Goal: Task Accomplishment & Management: Use online tool/utility

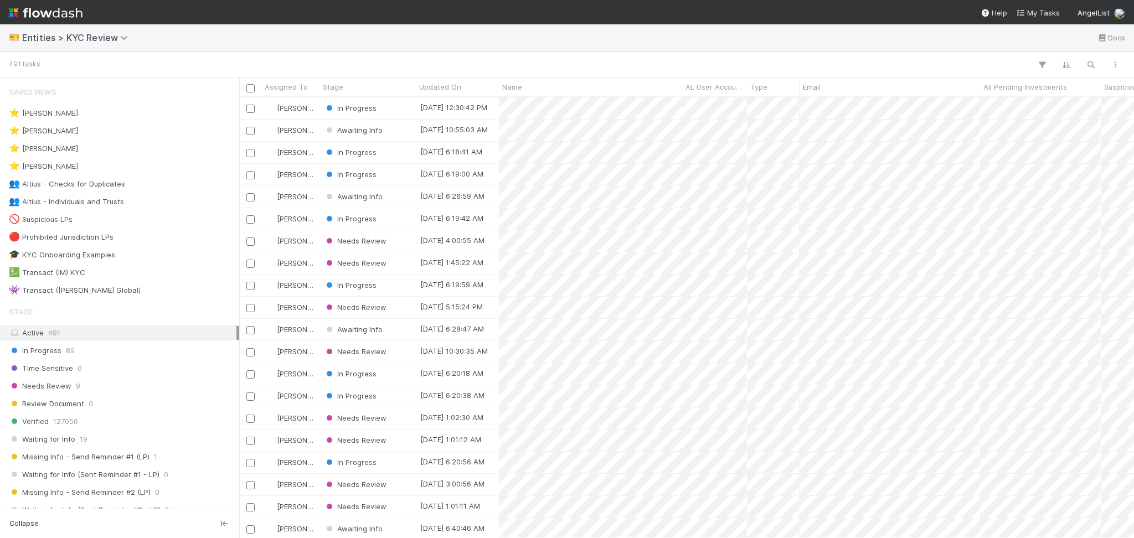
scroll to position [429, 883]
click at [138, 202] on div "👥 Altius - Individuals and Trusts 2" at bounding box center [122, 202] width 227 height 14
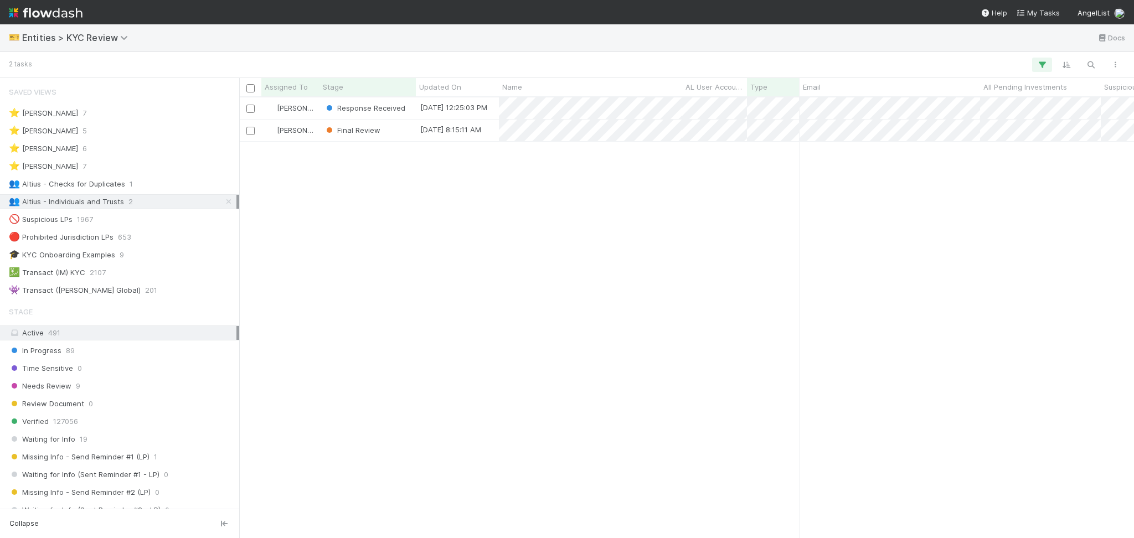
scroll to position [429, 883]
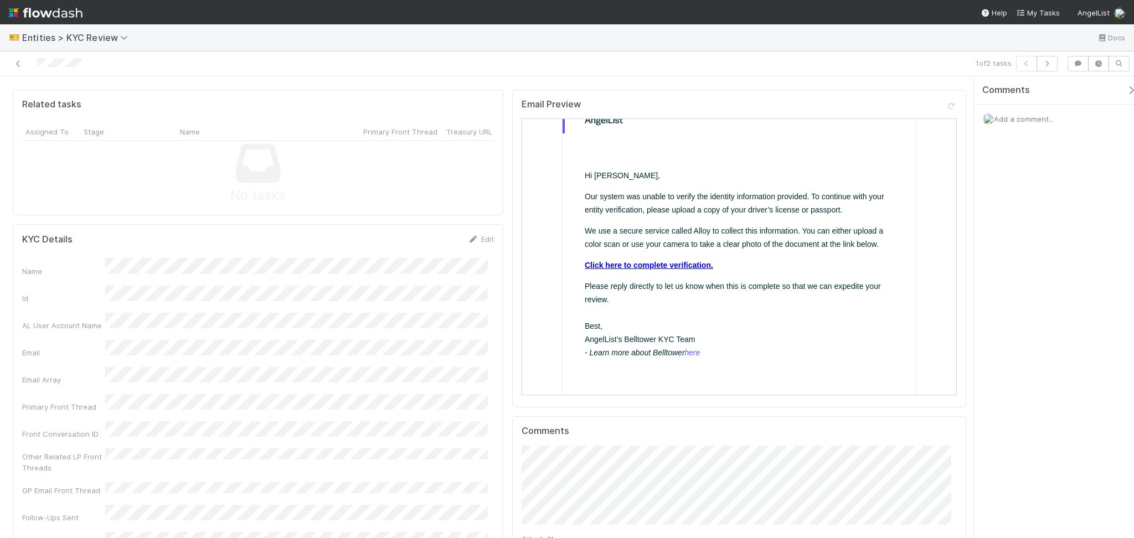
scroll to position [74, 0]
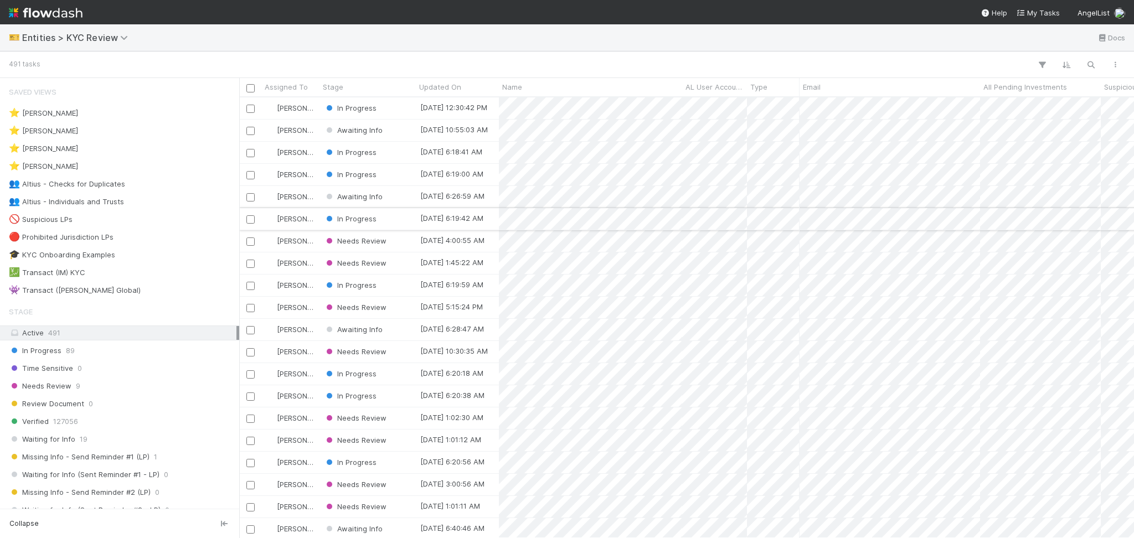
scroll to position [429, 883]
click at [134, 204] on div "👥 Altius - Individuals and Trusts 2" at bounding box center [122, 202] width 227 height 14
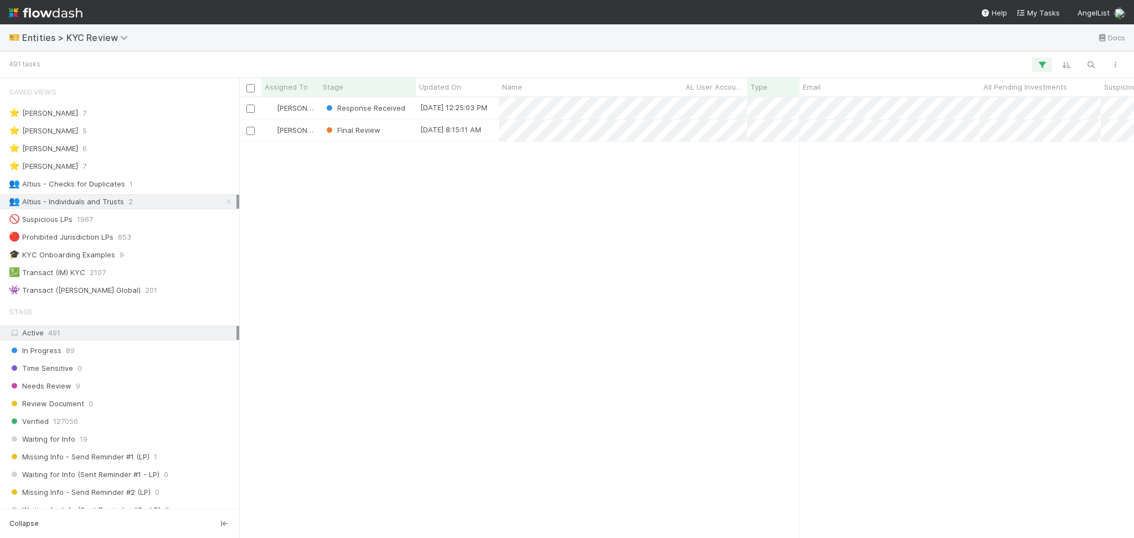
scroll to position [429, 883]
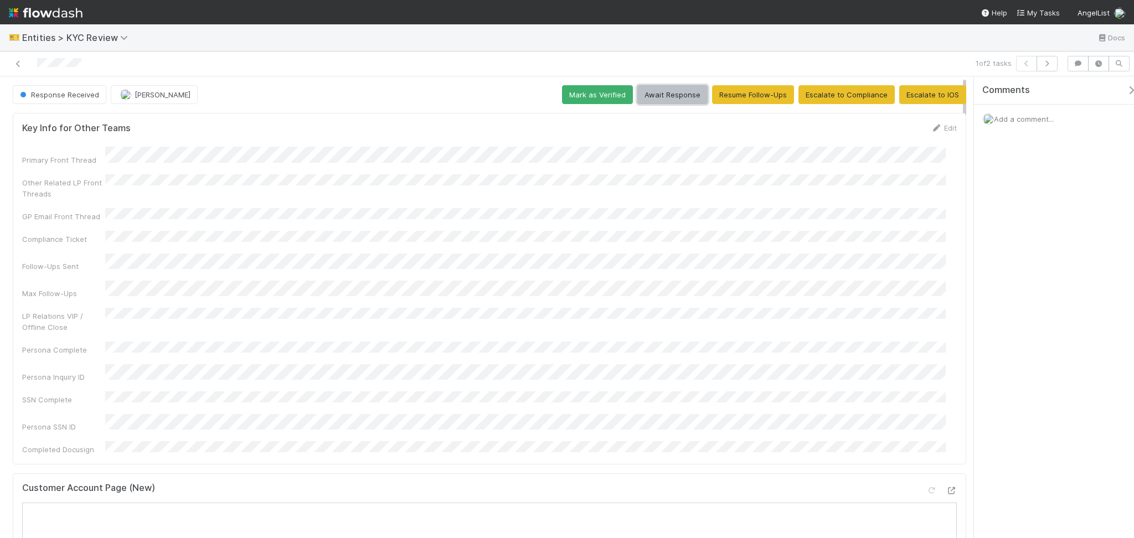
click at [656, 94] on button "Await Response" at bounding box center [672, 94] width 70 height 19
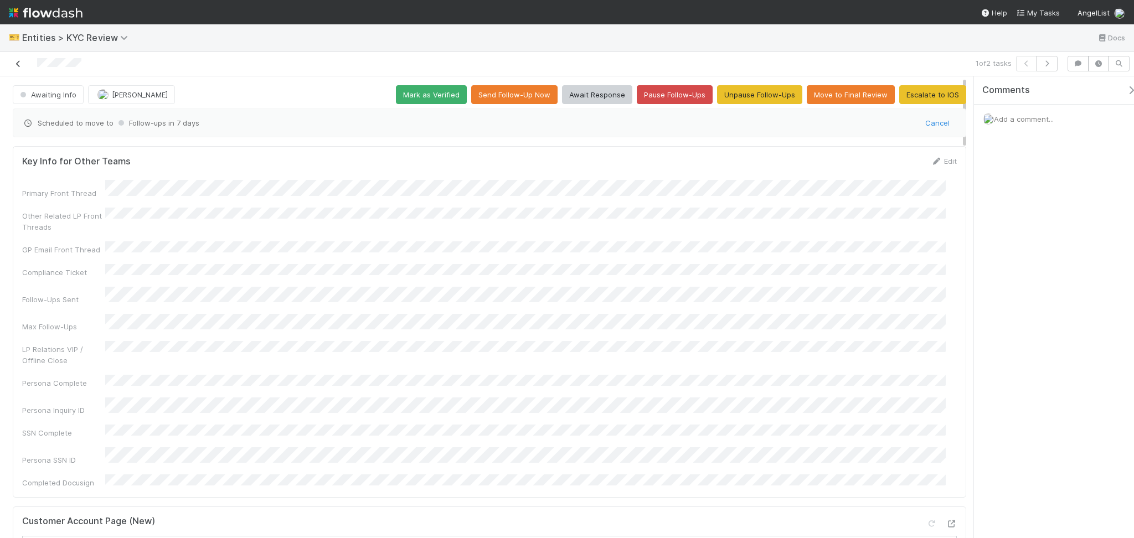
click at [15, 61] on icon at bounding box center [18, 63] width 11 height 7
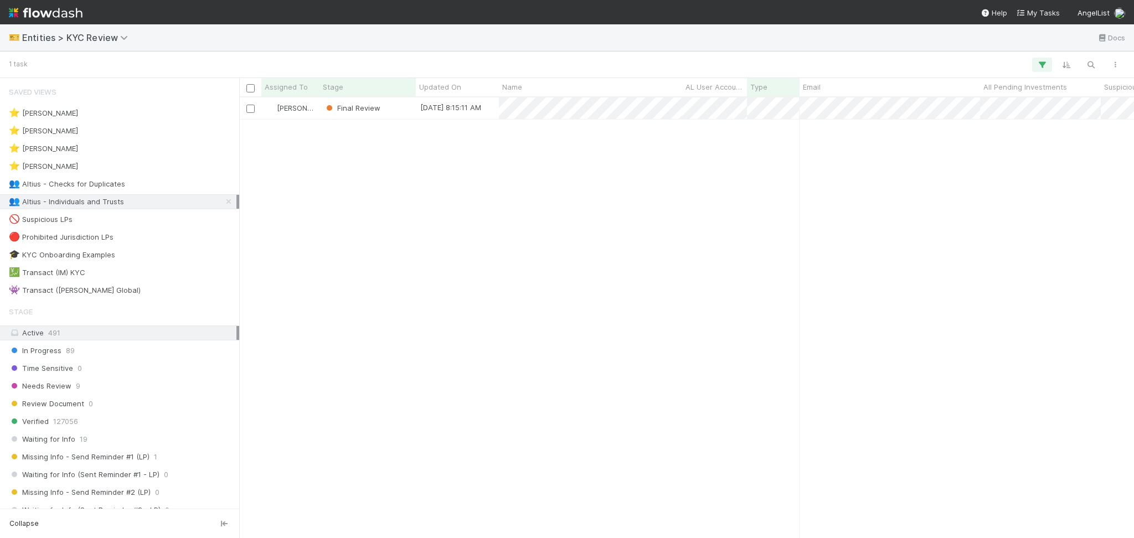
scroll to position [429, 883]
click at [147, 179] on div "👥 Altius - Checks for Duplicates 1" at bounding box center [122, 184] width 227 height 14
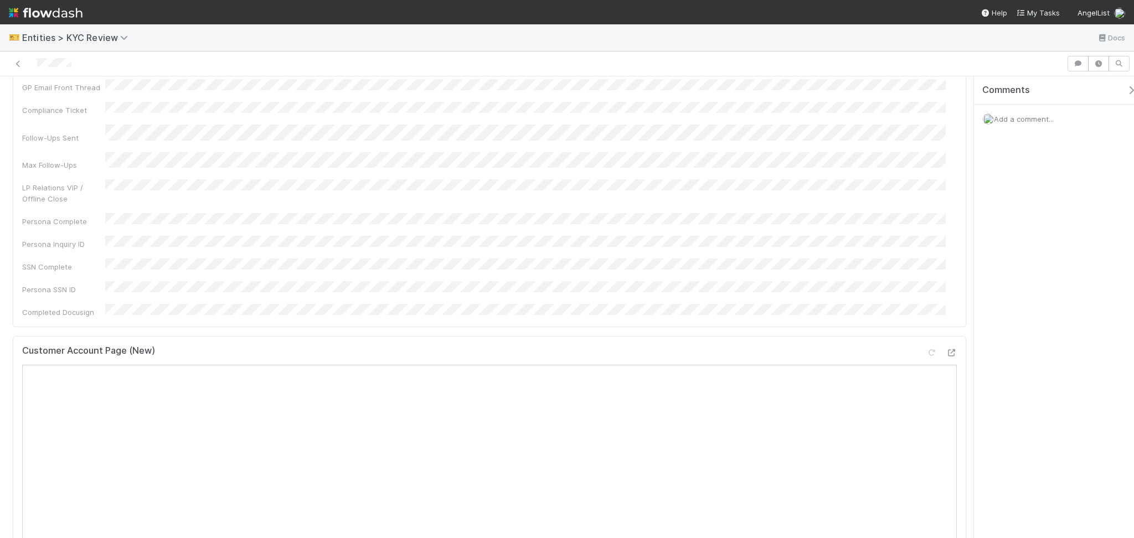
scroll to position [295, 0]
click at [945, 211] on icon at bounding box center [950, 214] width 11 height 7
click at [471, 403] on icon at bounding box center [473, 406] width 11 height 7
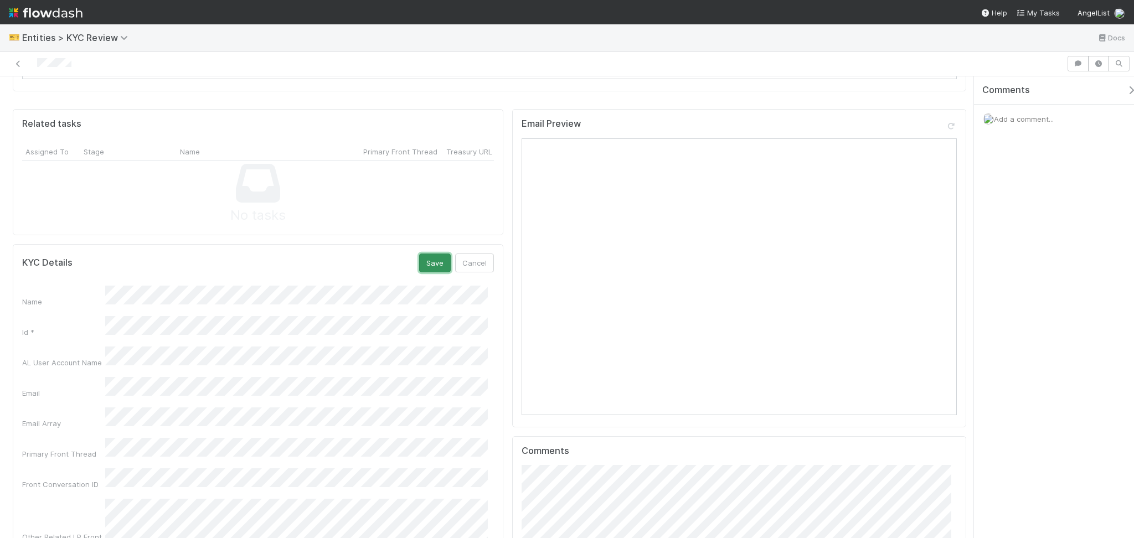
click at [424, 253] on button "Save" at bounding box center [435, 262] width 32 height 19
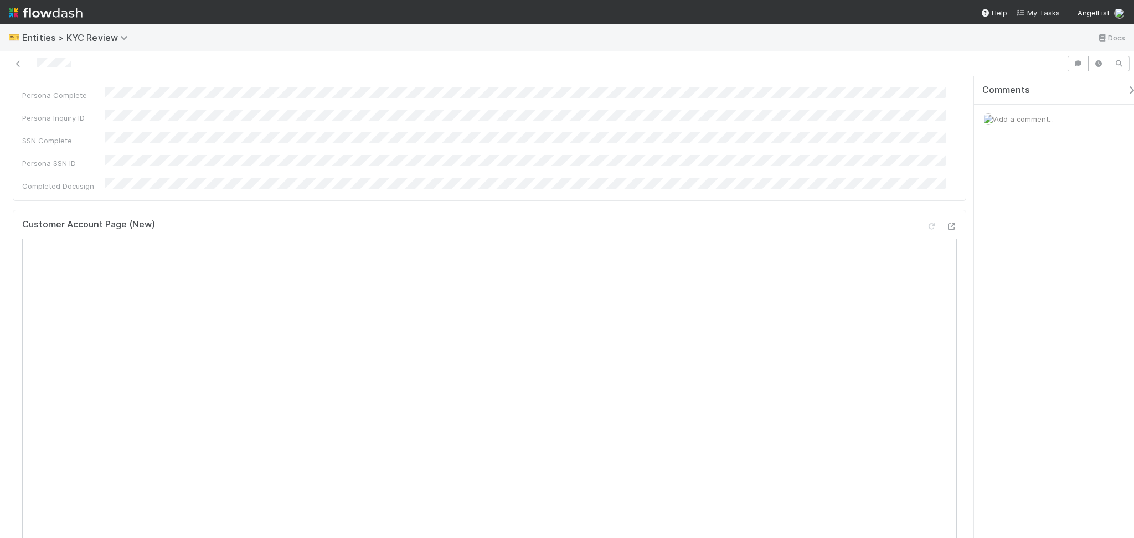
scroll to position [147, 0]
click at [9, 53] on div at bounding box center [567, 63] width 1134 height 25
click at [11, 64] on div at bounding box center [532, 63] width 1057 height 15
click at [14, 69] on link at bounding box center [18, 63] width 11 height 11
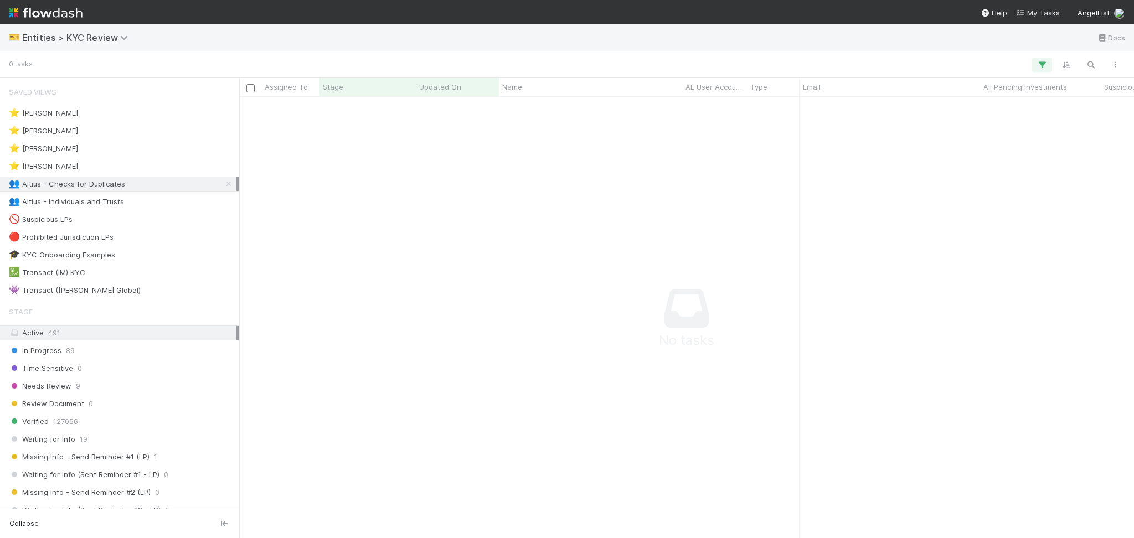
scroll to position [418, 872]
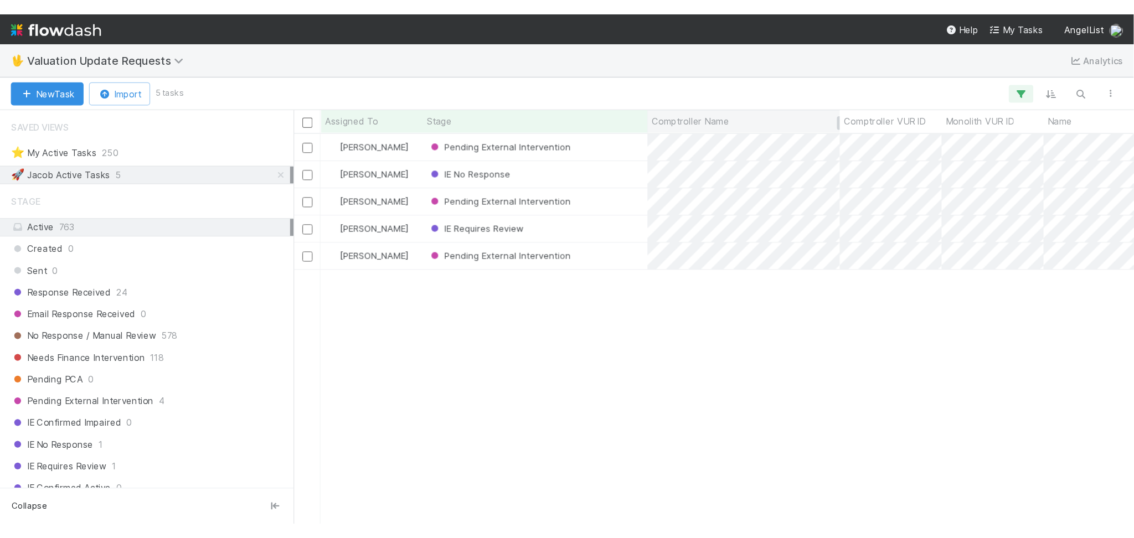
scroll to position [429, 883]
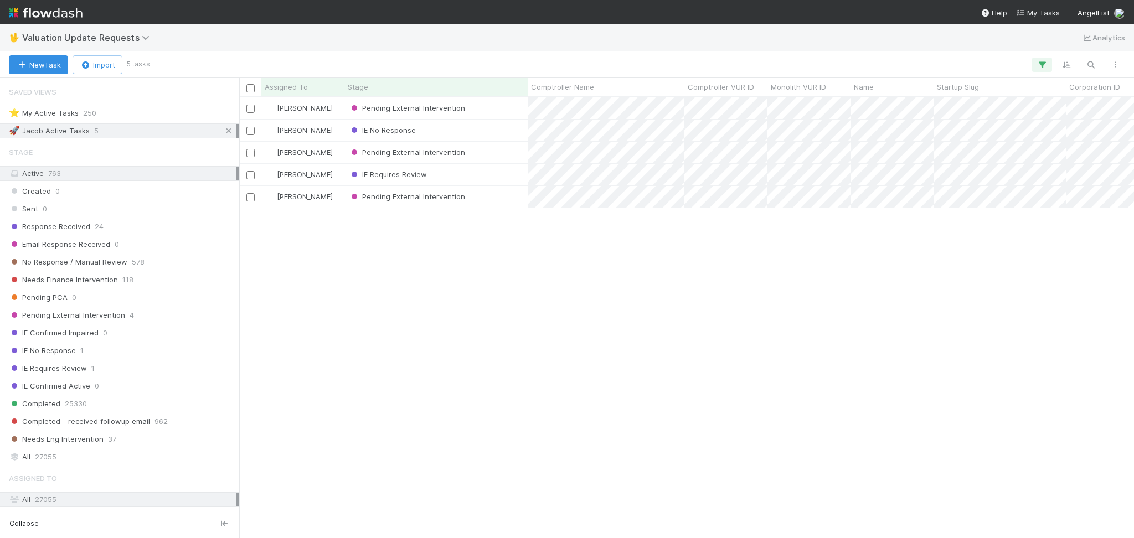
click at [223, 131] on icon at bounding box center [228, 130] width 11 height 7
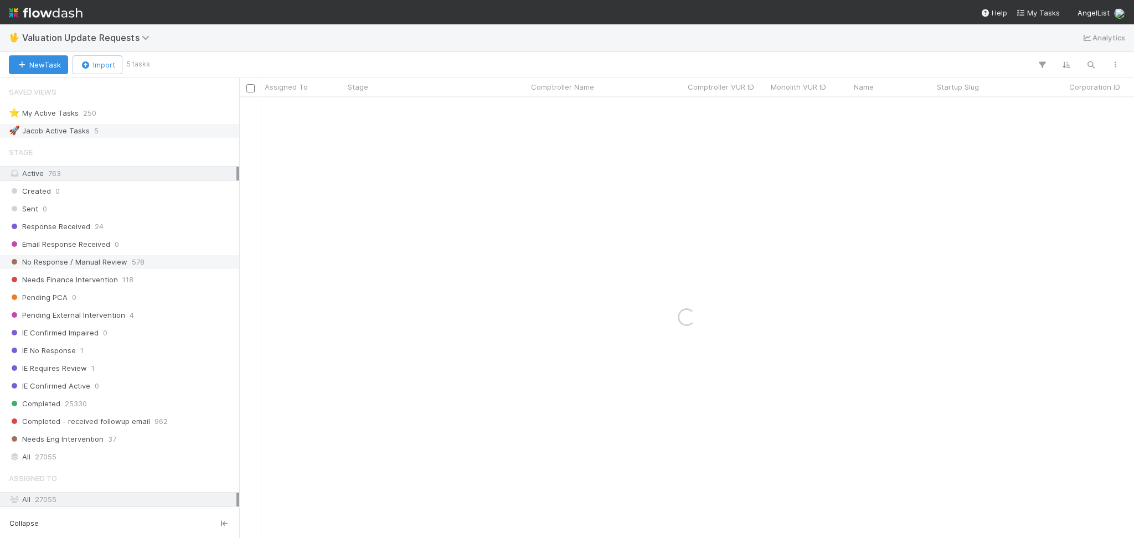
click at [164, 265] on div "No Response / Manual Review 578" at bounding box center [122, 262] width 227 height 14
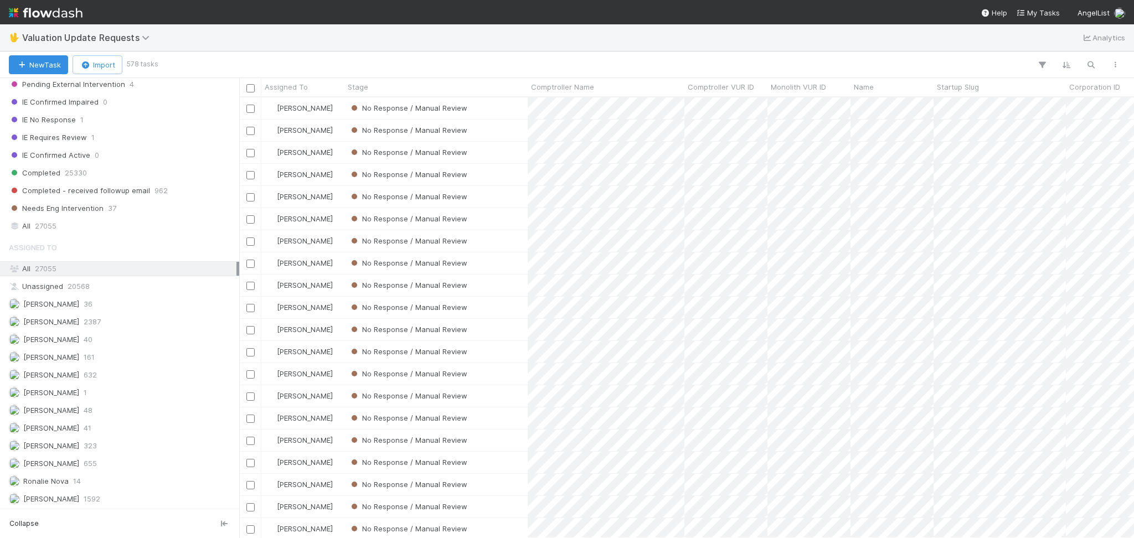
scroll to position [234, 0]
click at [167, 317] on div "Febbie Cervantes 2387" at bounding box center [122, 321] width 227 height 14
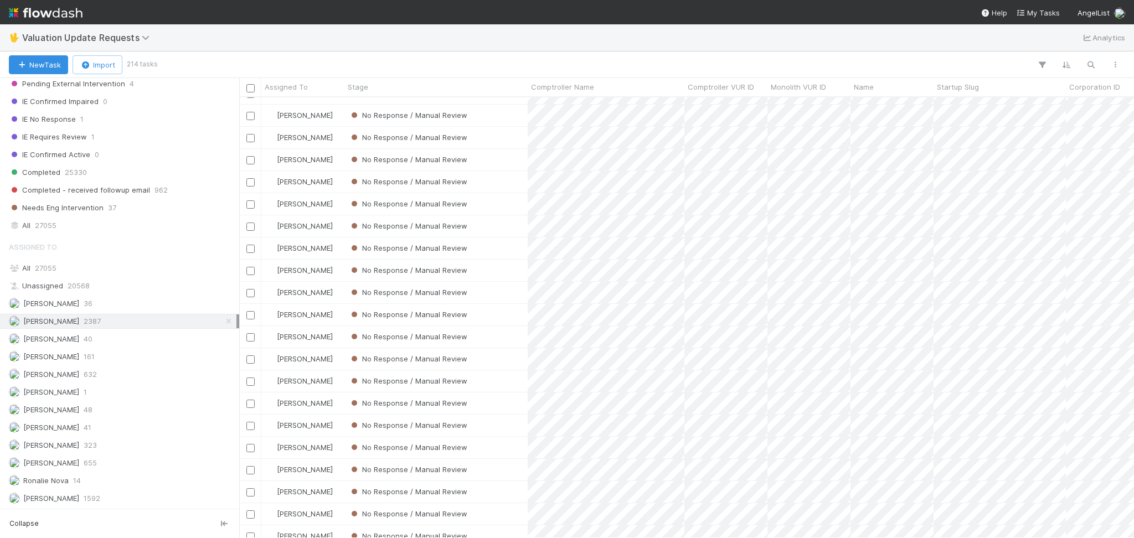
scroll to position [2892, 0]
click at [134, 459] on div "Michael Capilitan 655" at bounding box center [122, 463] width 227 height 14
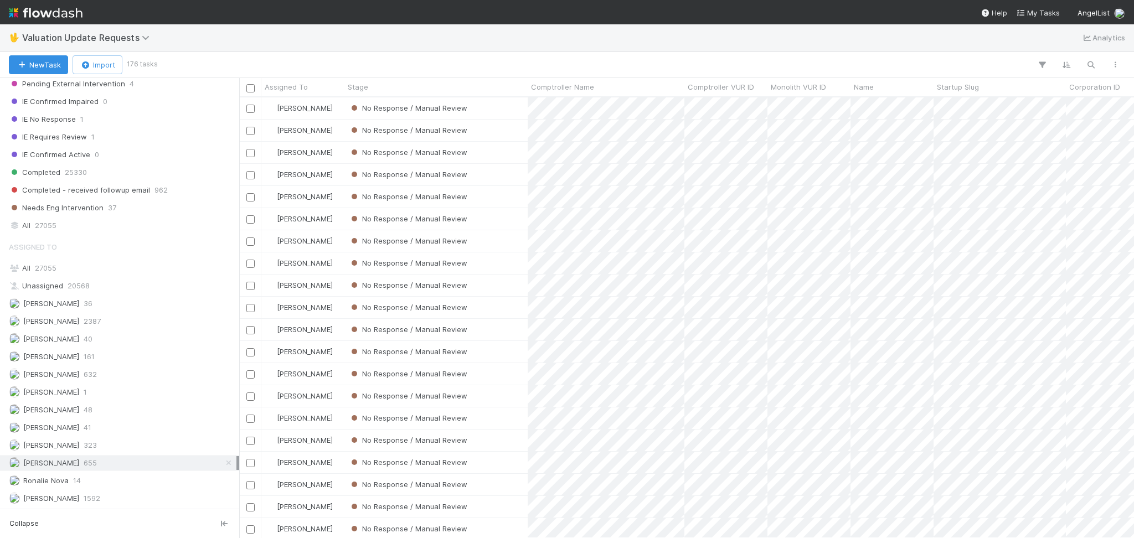
scroll to position [429, 883]
click at [118, 367] on div "Karen Jane Salcedo 632" at bounding box center [119, 374] width 239 height 15
click at [110, 322] on div "Febbie Cervantes 2387" at bounding box center [122, 321] width 227 height 14
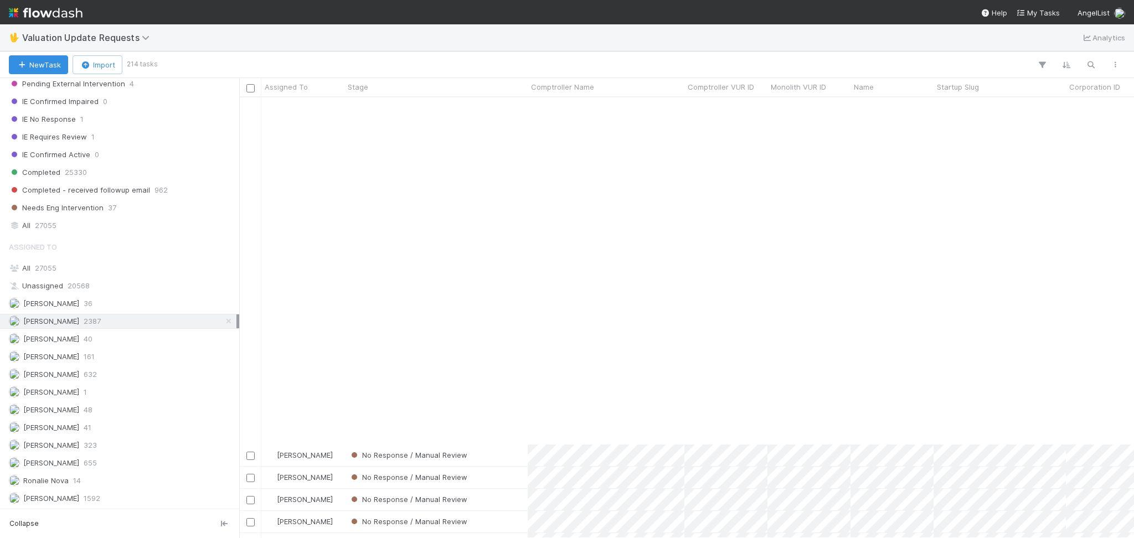
scroll to position [1785, 0]
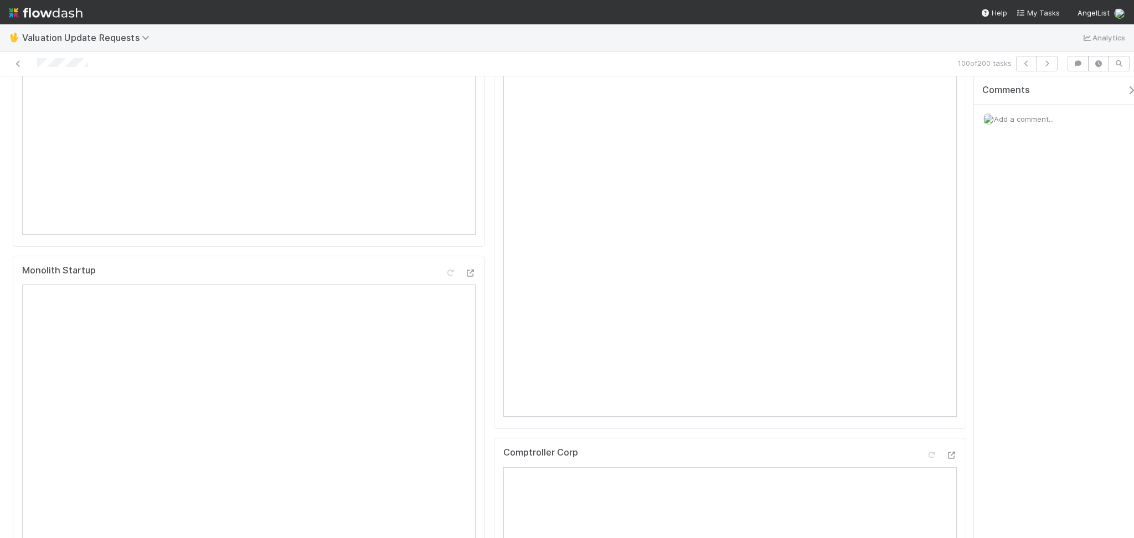
scroll to position [74, 0]
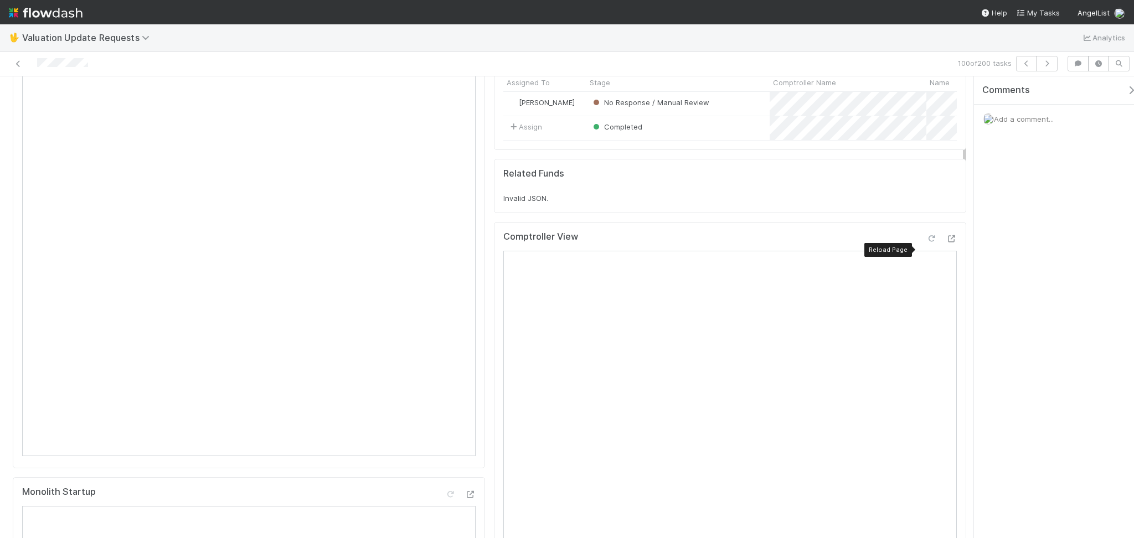
click at [925, 242] on icon at bounding box center [930, 238] width 11 height 7
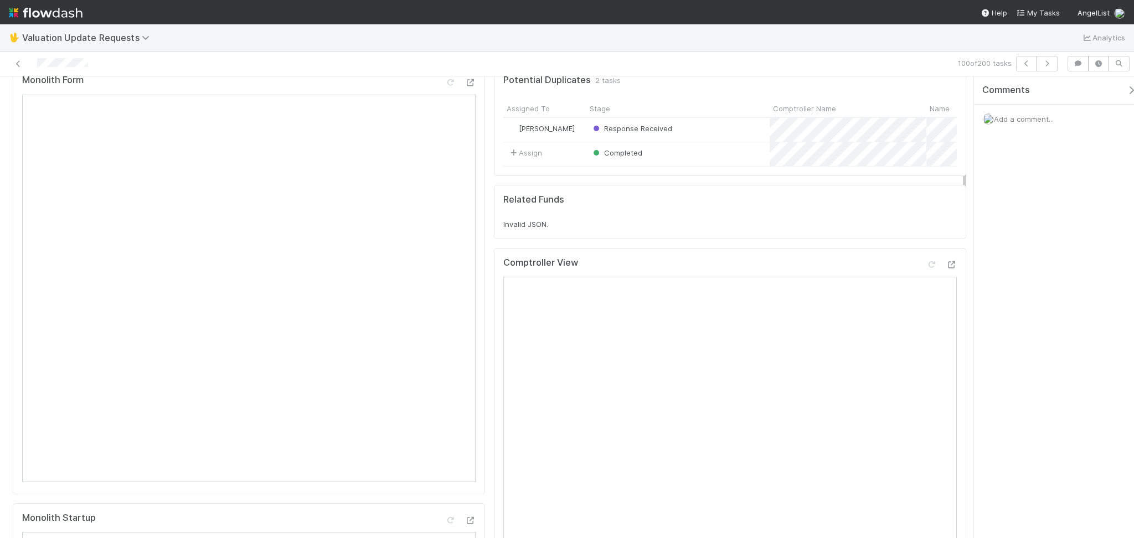
scroll to position [0, 0]
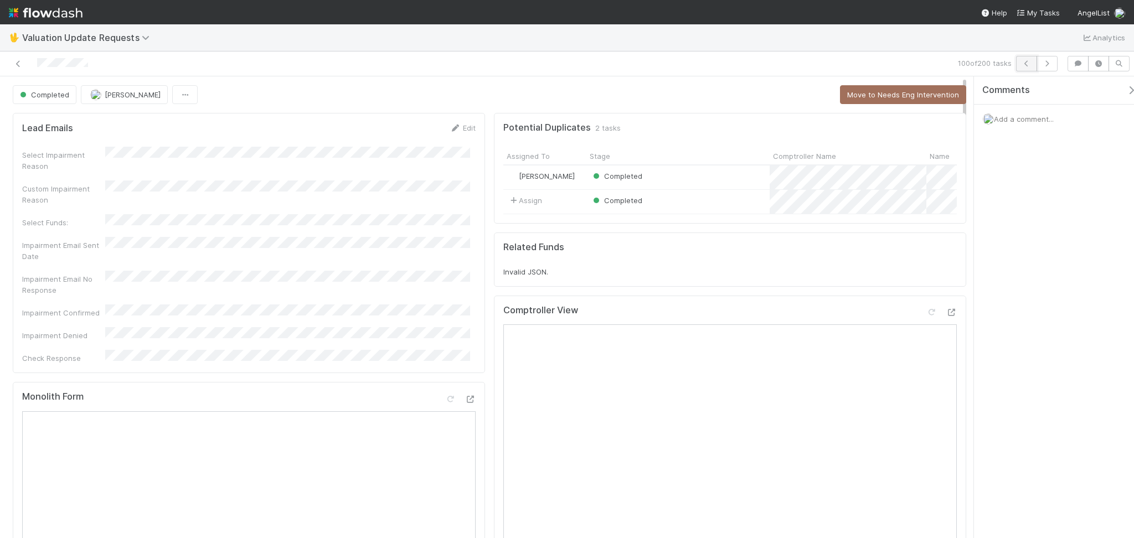
click at [1017, 67] on button "button" at bounding box center [1026, 63] width 21 height 15
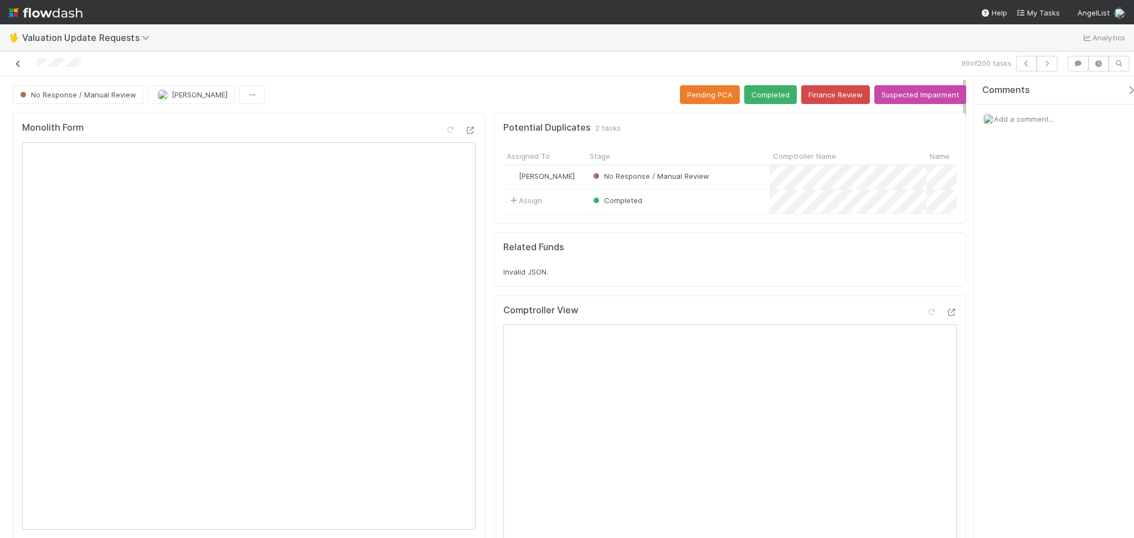
click at [17, 60] on icon at bounding box center [18, 63] width 11 height 7
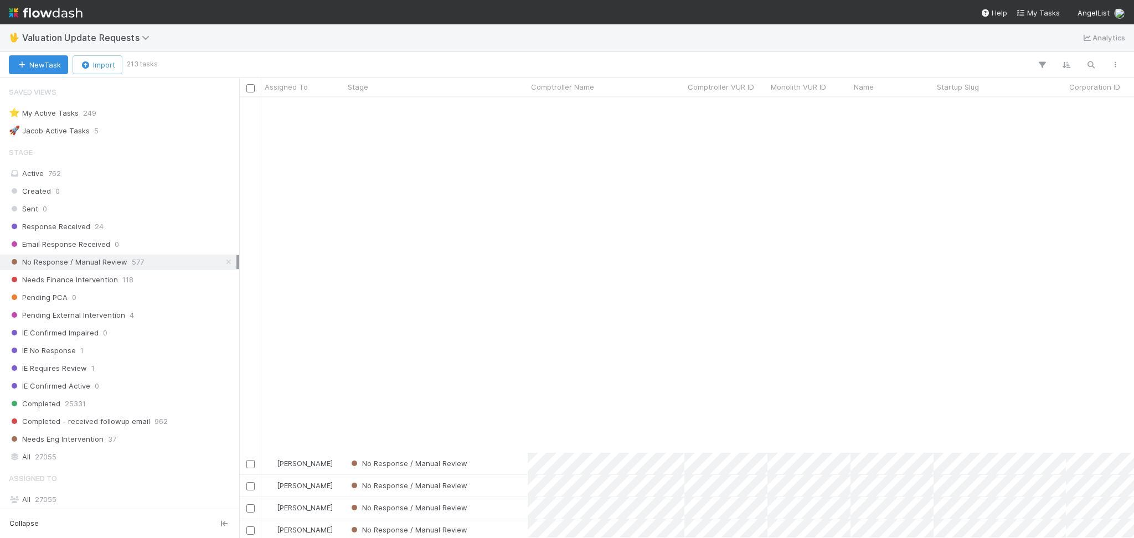
scroll to position [2892, 0]
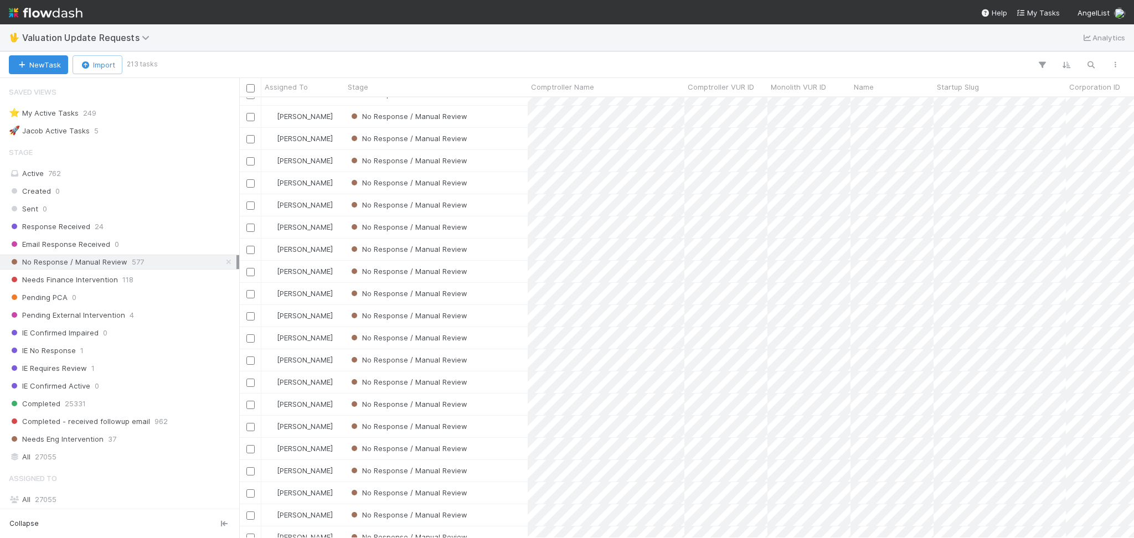
click at [499, 510] on div "No Response / Manual Review" at bounding box center [435, 515] width 183 height 22
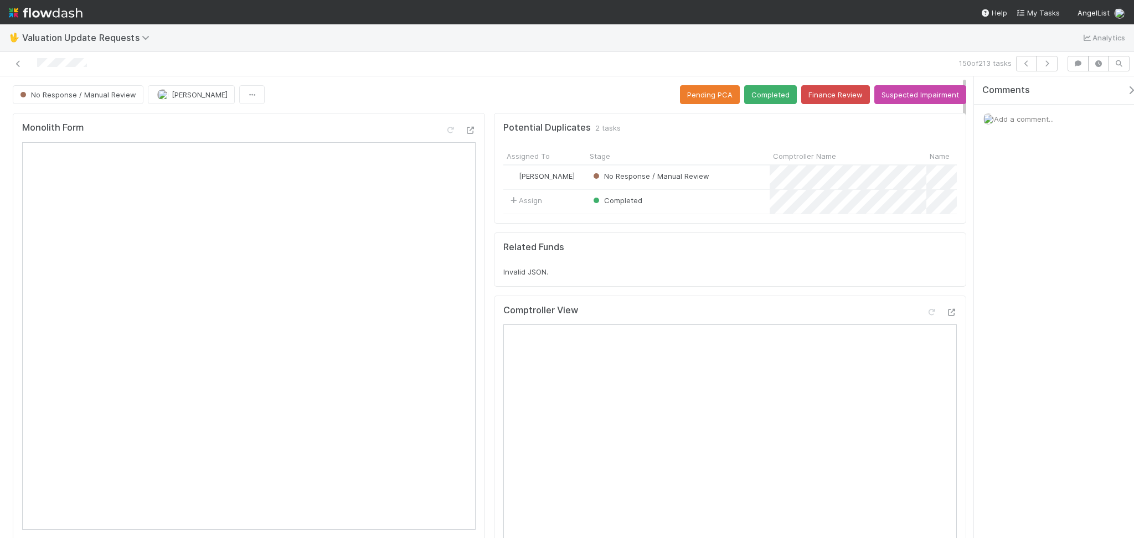
click at [309, 92] on div "No Response / Manual Review [PERSON_NAME] Pending PCA Completed Finance Review …" at bounding box center [489, 94] width 953 height 19
click at [925, 316] on icon at bounding box center [930, 312] width 11 height 7
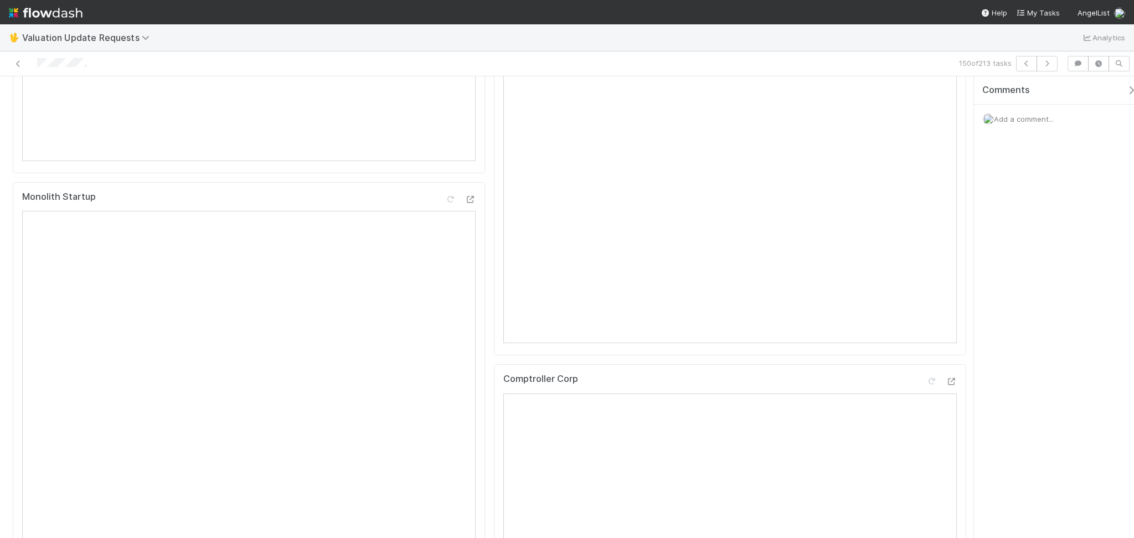
scroll to position [147, 0]
click at [925, 174] on div at bounding box center [940, 166] width 31 height 15
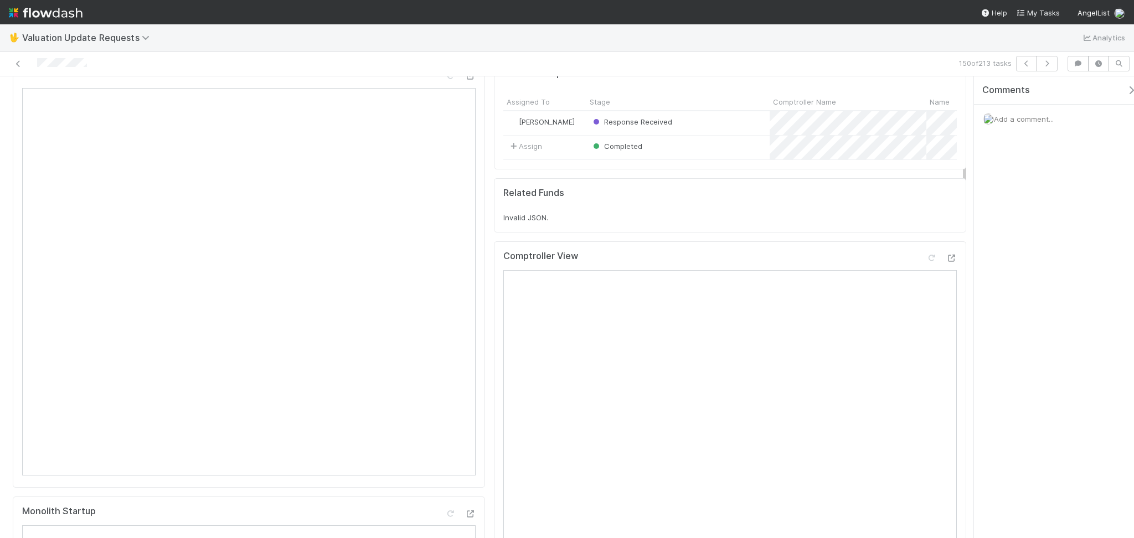
scroll to position [0, 0]
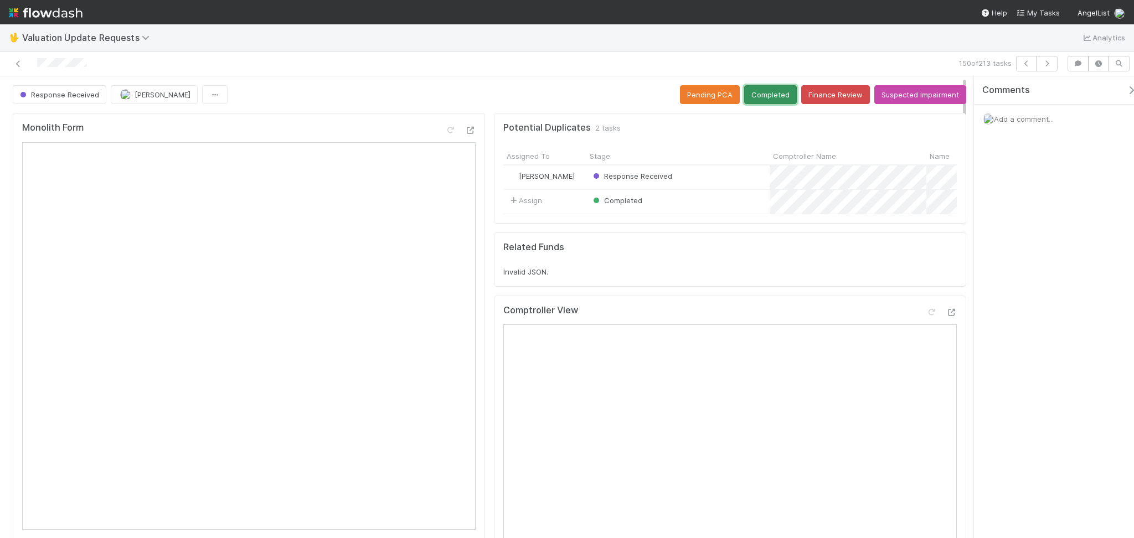
click at [756, 90] on button "Completed" at bounding box center [770, 94] width 53 height 19
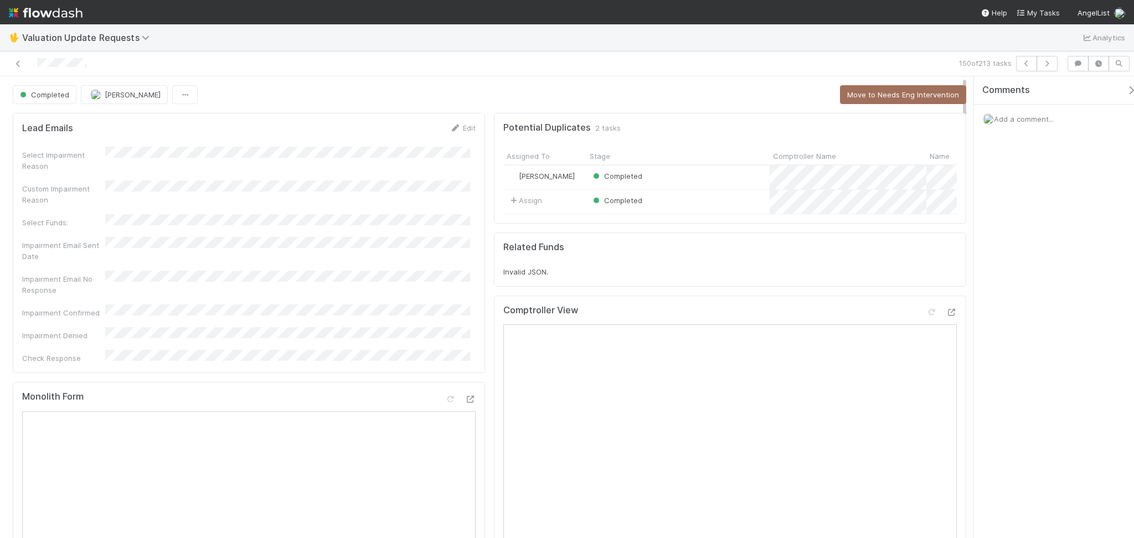
drag, startPoint x: 289, startPoint y: 47, endPoint x: 311, endPoint y: 48, distance: 21.6
click at [289, 46] on div "🖖 Valuation Update Requests Analytics" at bounding box center [567, 37] width 1134 height 27
click at [1026, 64] on icon "button" at bounding box center [1026, 63] width 11 height 7
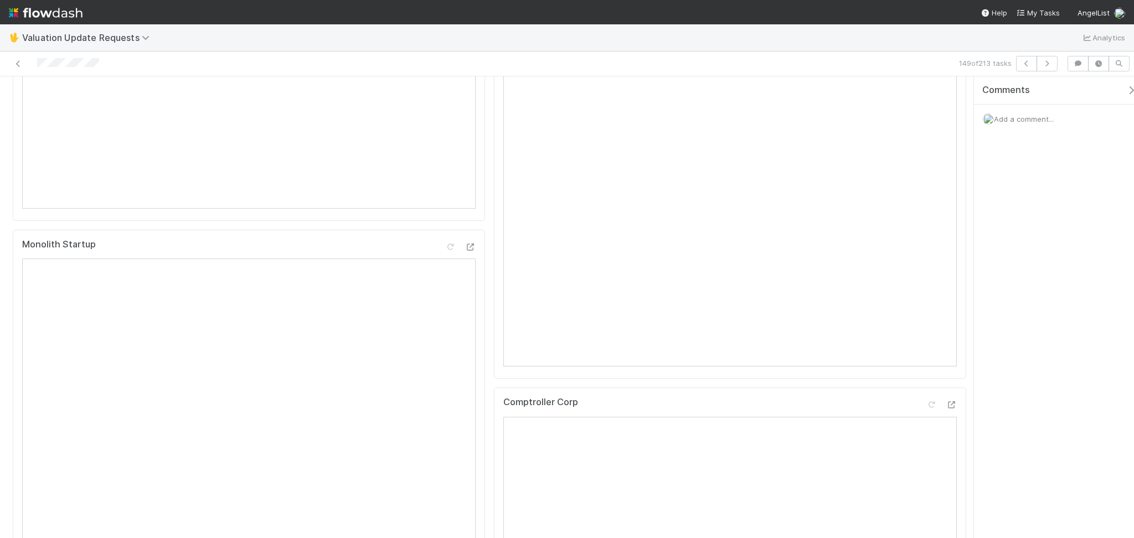
scroll to position [221, 0]
click at [925, 70] on icon at bounding box center [930, 66] width 11 height 7
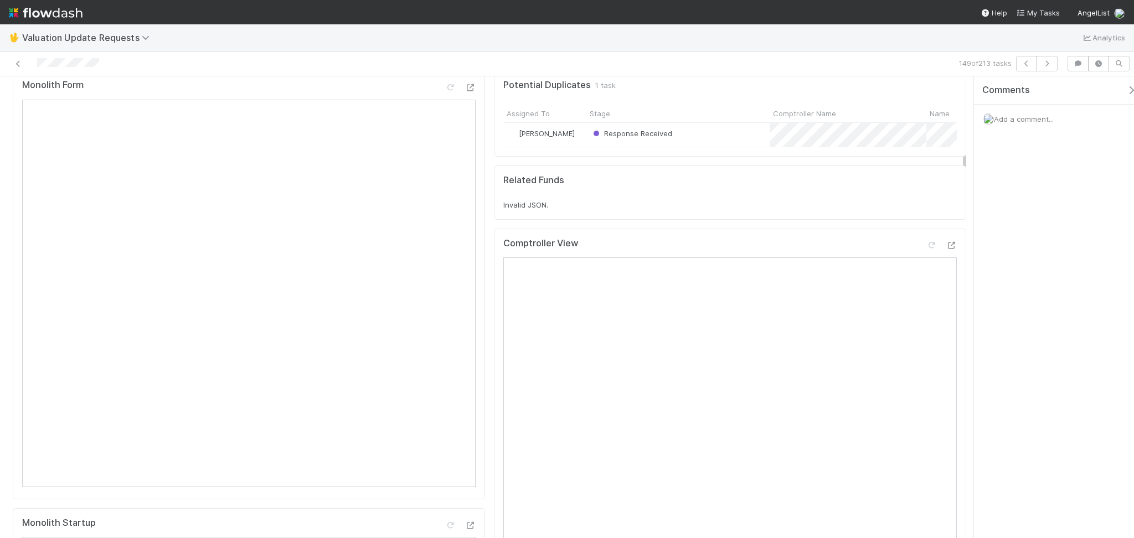
scroll to position [0, 0]
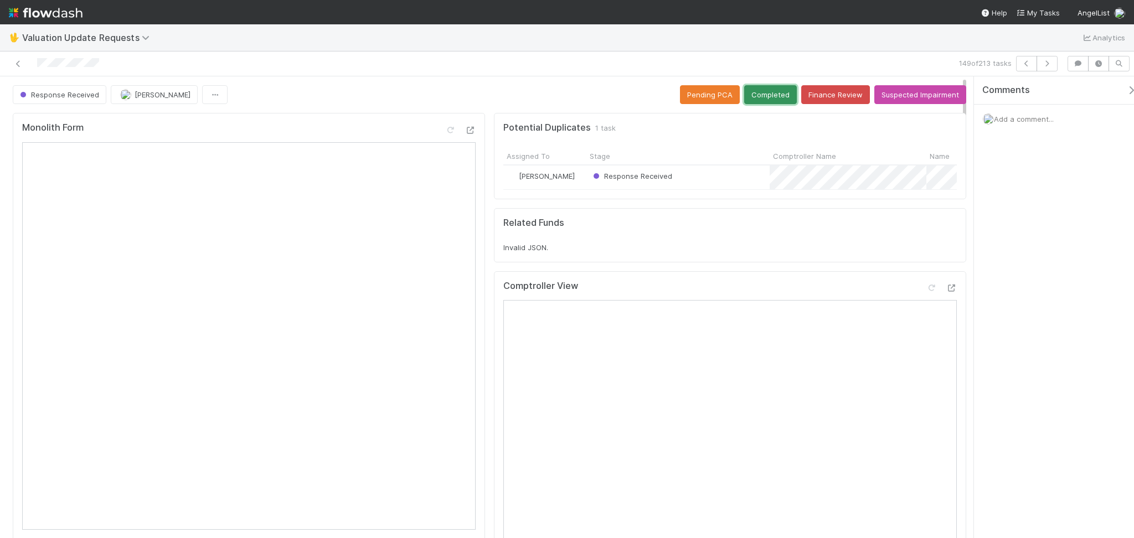
click at [751, 102] on button "Completed" at bounding box center [770, 94] width 53 height 19
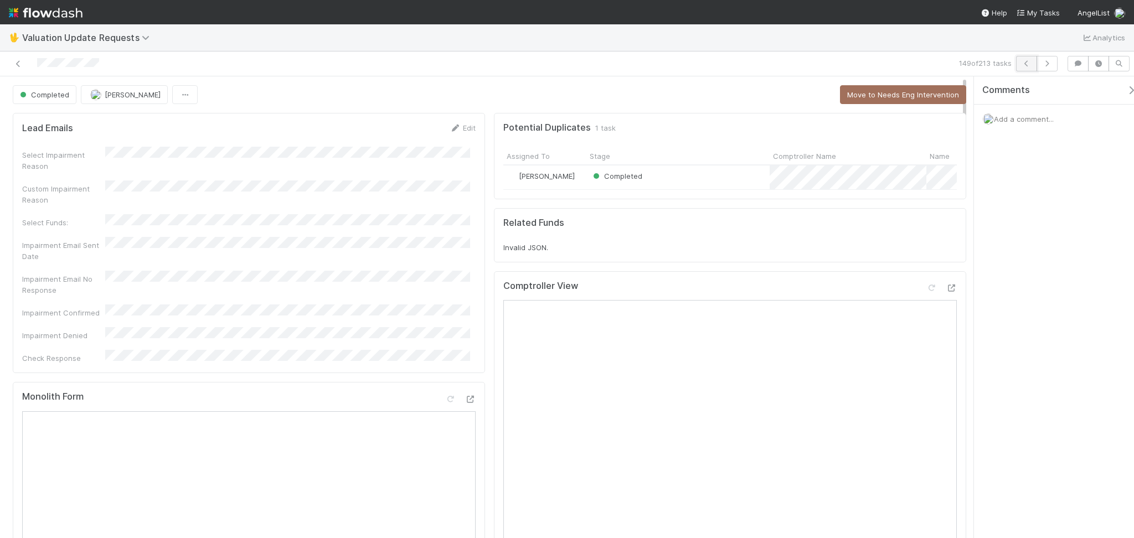
click at [1021, 64] on button "button" at bounding box center [1026, 63] width 21 height 15
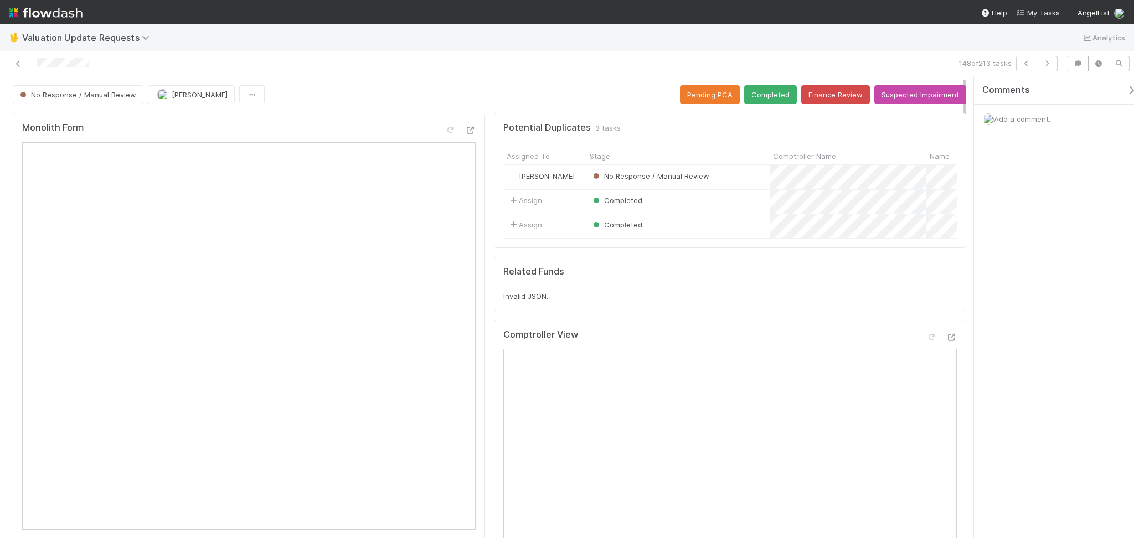
drag, startPoint x: 337, startPoint y: 81, endPoint x: 570, endPoint y: 335, distance: 345.1
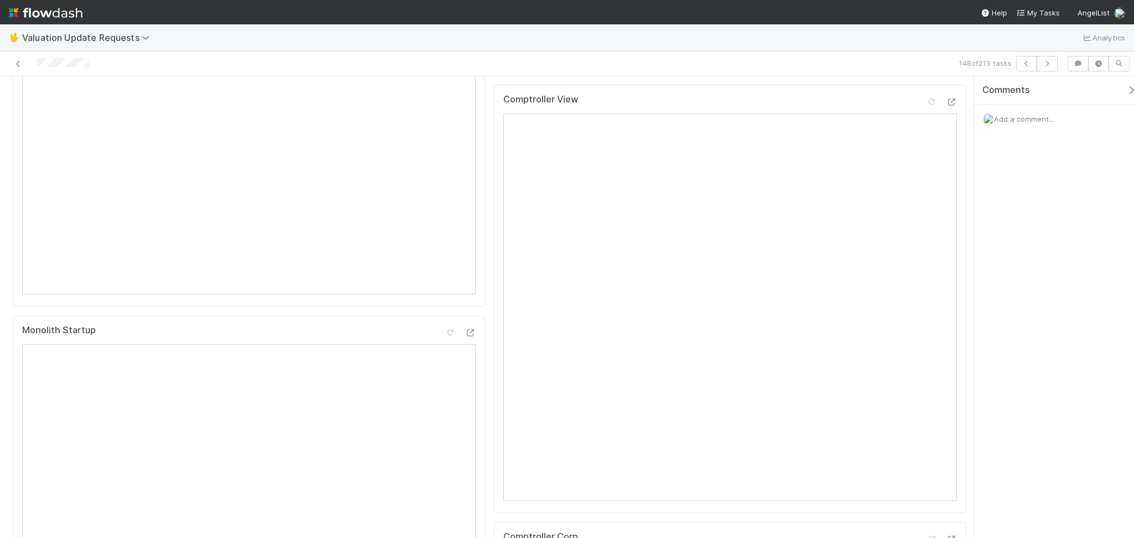
scroll to position [443, 0]
click at [1047, 60] on icon "button" at bounding box center [1046, 63] width 11 height 7
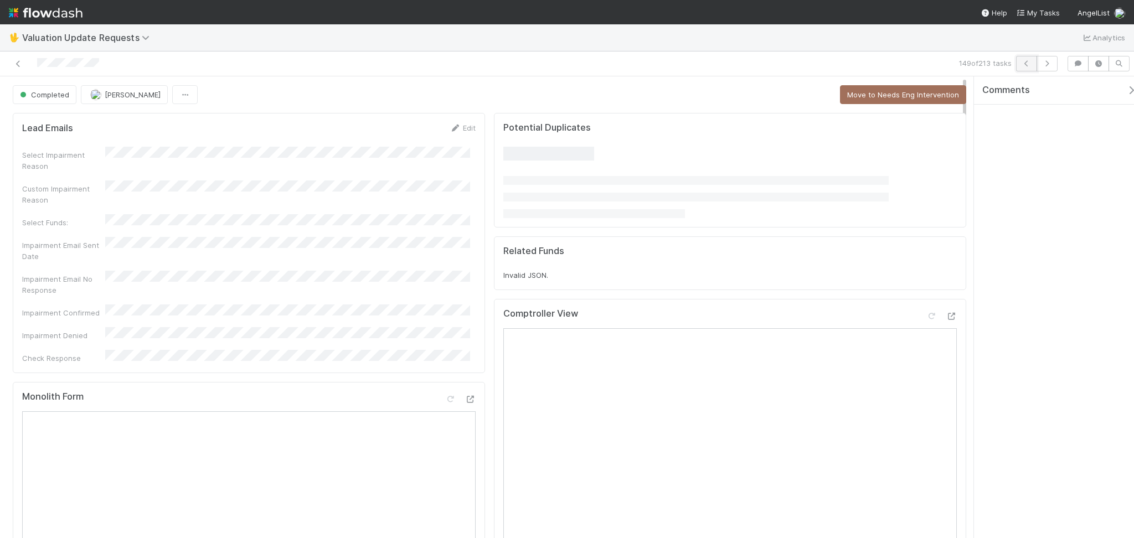
click at [1033, 65] on button "button" at bounding box center [1026, 63] width 21 height 15
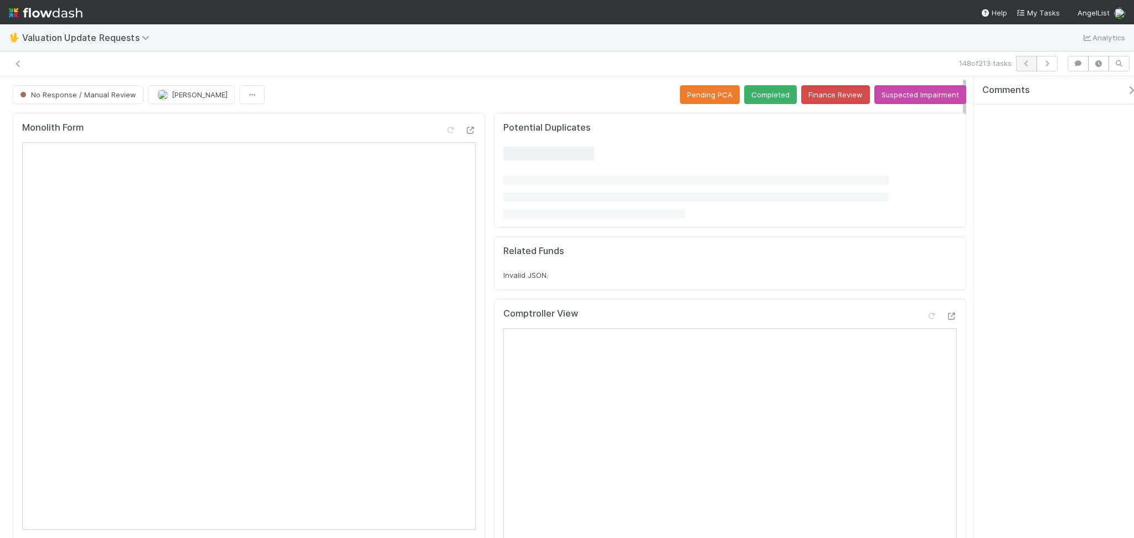
click at [1031, 64] on icon "button" at bounding box center [1026, 63] width 11 height 7
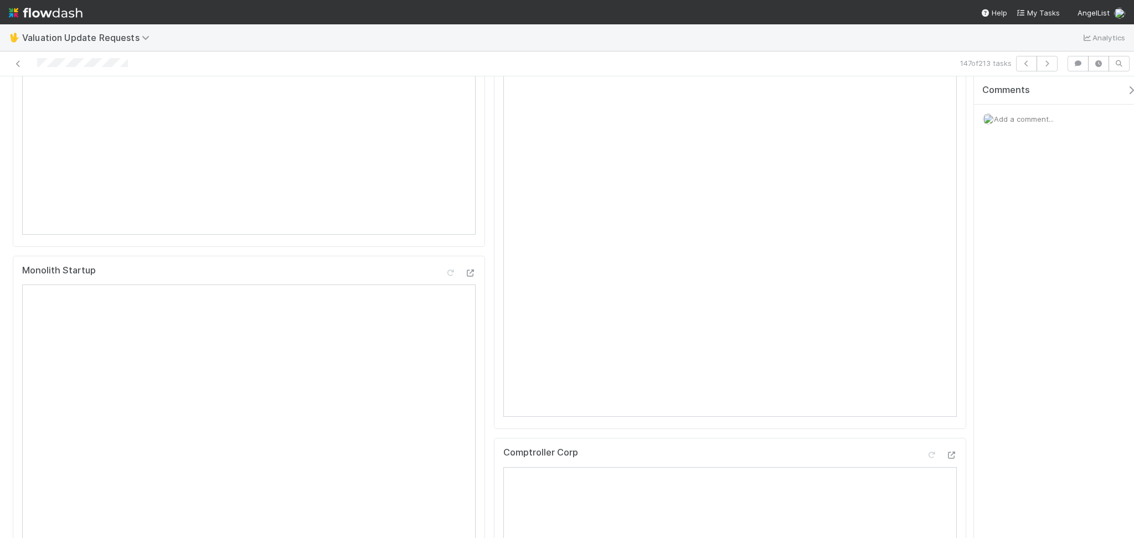
scroll to position [147, 0]
click at [925, 169] on icon at bounding box center [930, 165] width 11 height 7
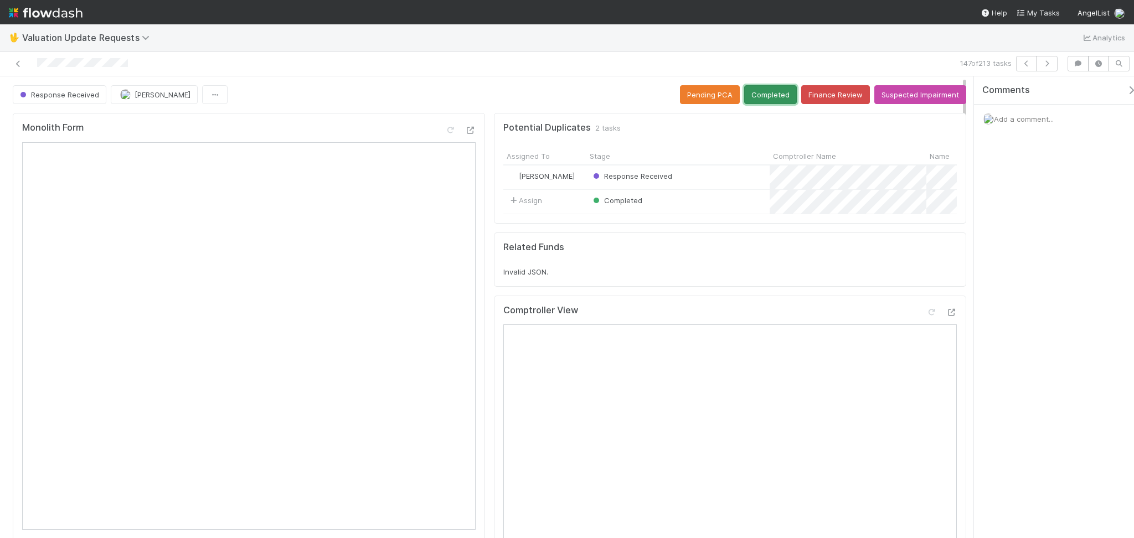
click at [758, 96] on button "Completed" at bounding box center [770, 94] width 53 height 19
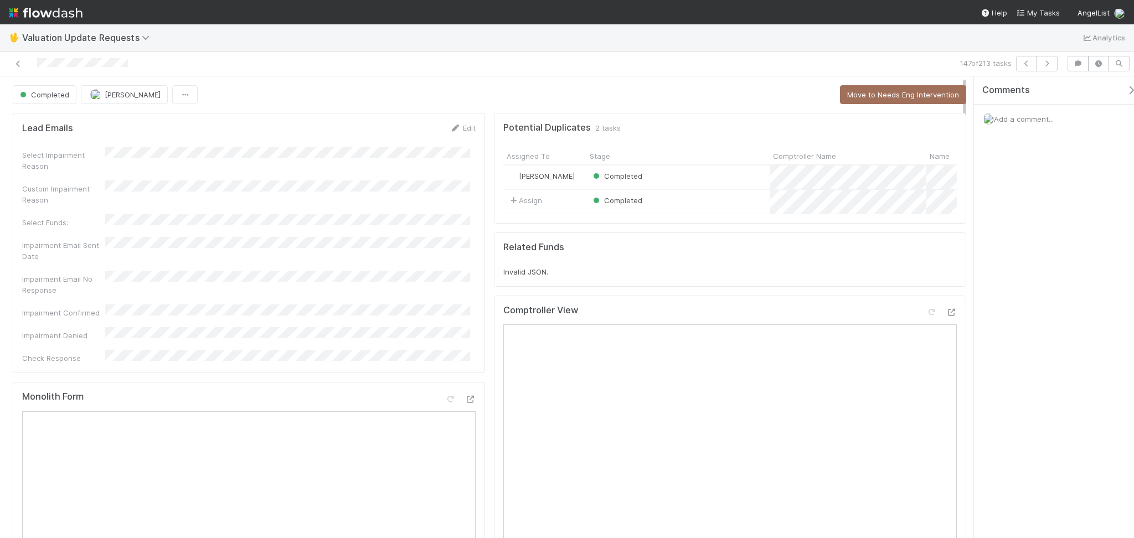
click at [1027, 72] on div "147 of 213 tasks" at bounding box center [567, 63] width 1134 height 25
click at [1026, 69] on button "button" at bounding box center [1026, 63] width 21 height 15
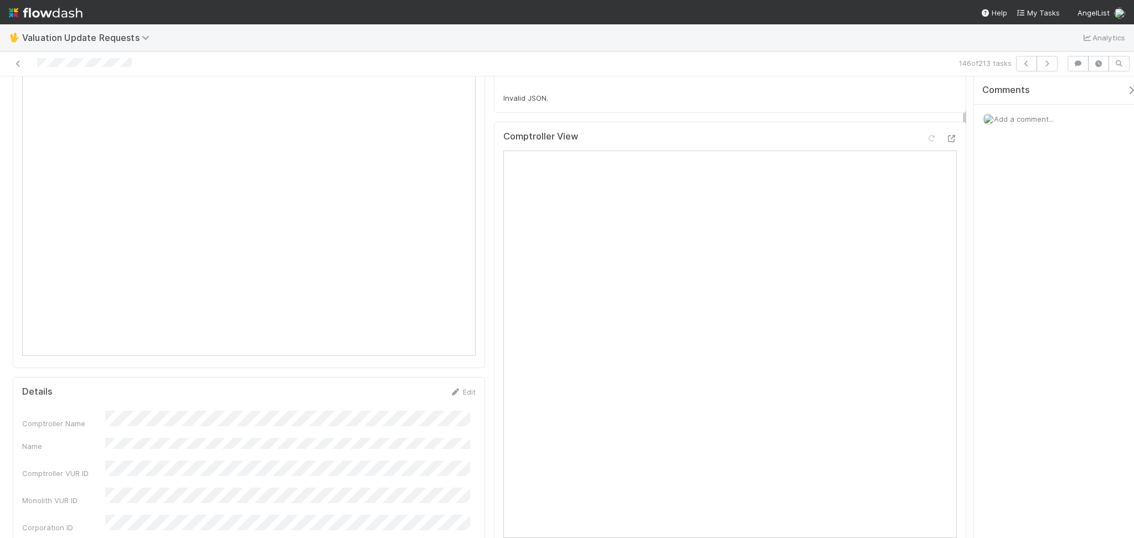
scroll to position [74, 0]
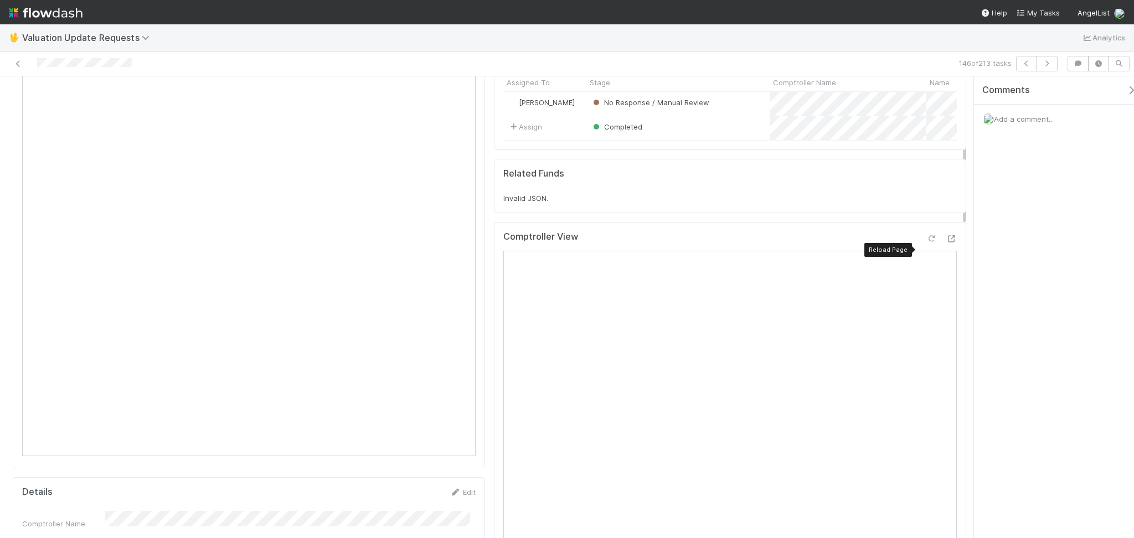
click at [925, 242] on icon at bounding box center [930, 238] width 11 height 7
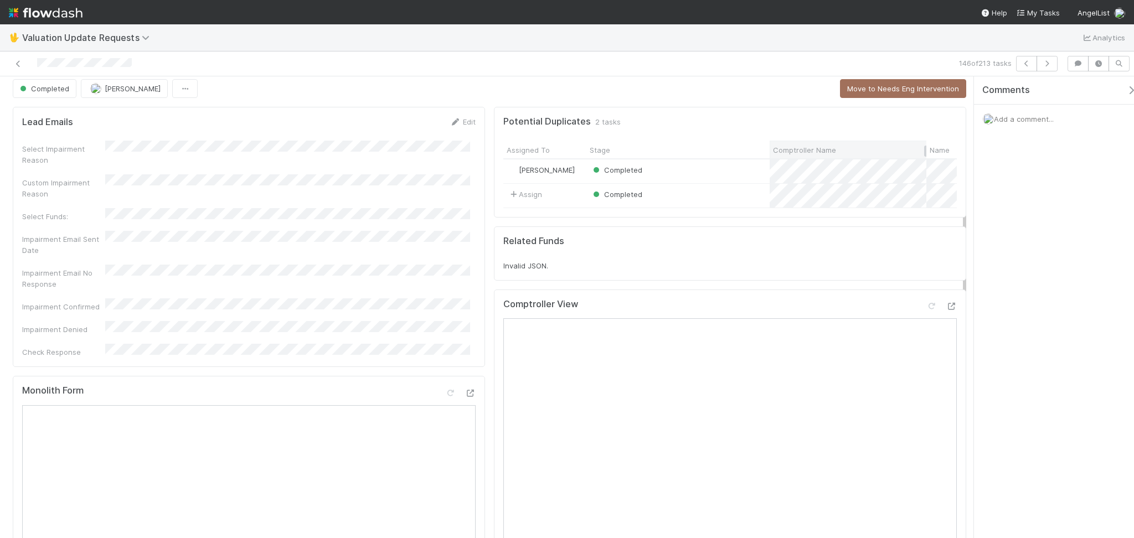
scroll to position [0, 0]
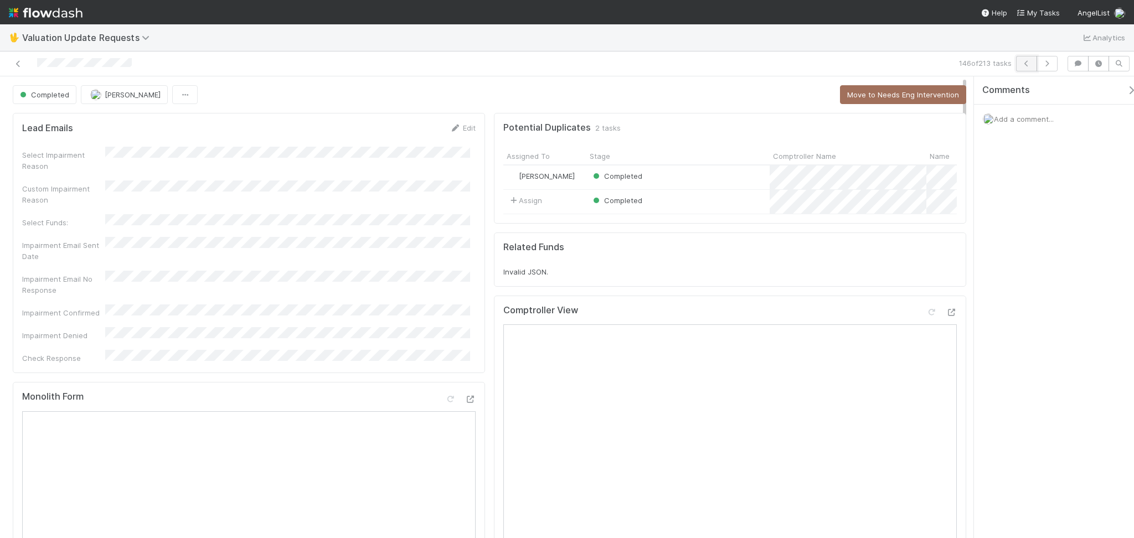
click at [1027, 65] on icon "button" at bounding box center [1026, 63] width 11 height 7
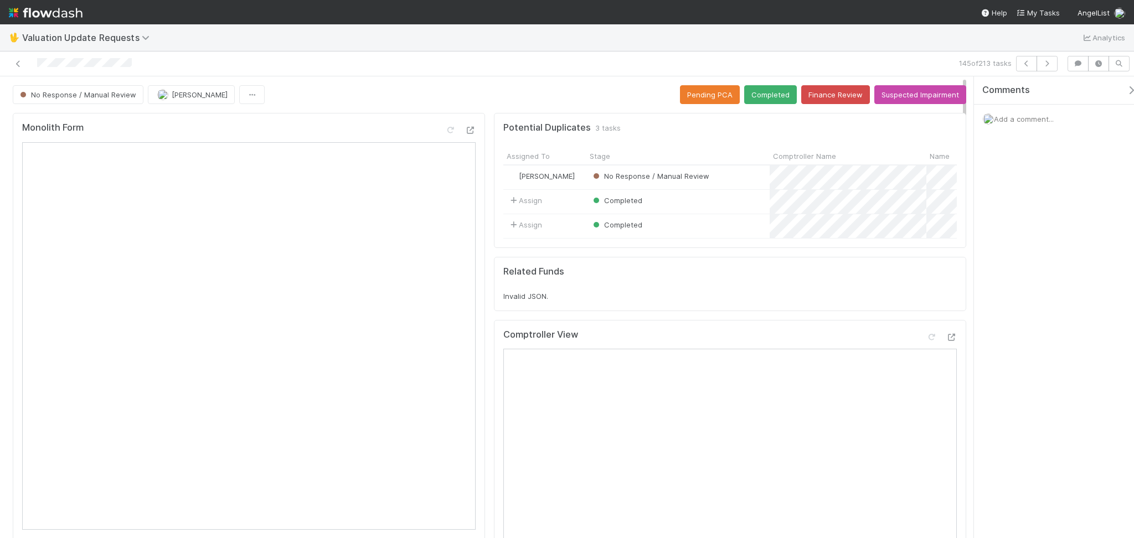
drag, startPoint x: 387, startPoint y: 99, endPoint x: 569, endPoint y: 346, distance: 306.4
click at [387, 101] on div "No Response / Manual Review [PERSON_NAME] Pending PCA Completed Finance Review …" at bounding box center [489, 94] width 953 height 19
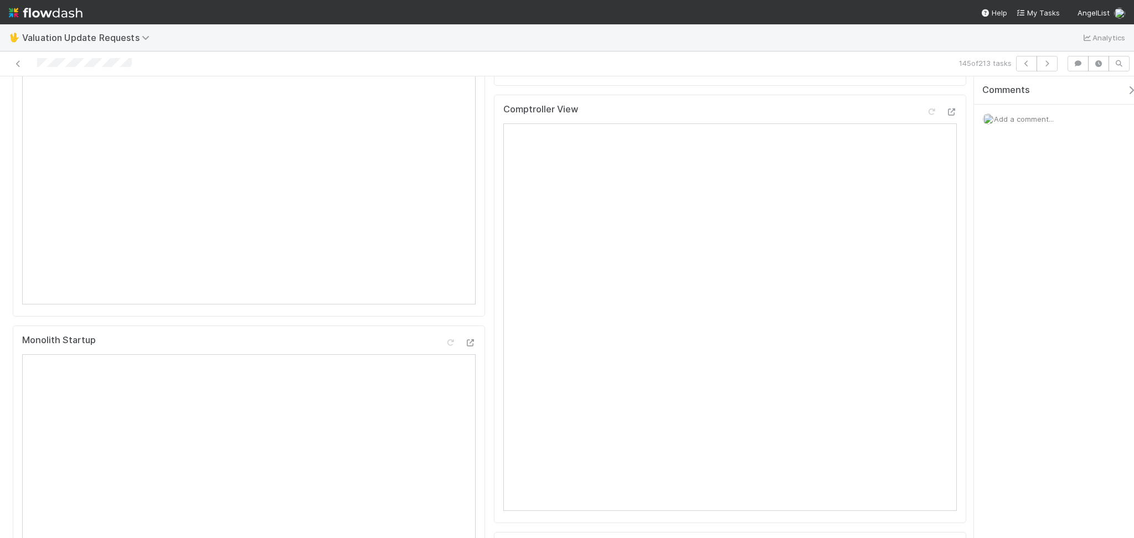
scroll to position [147, 0]
click at [927, 194] on div "Comptroller View Reload Page" at bounding box center [729, 192] width 453 height 20
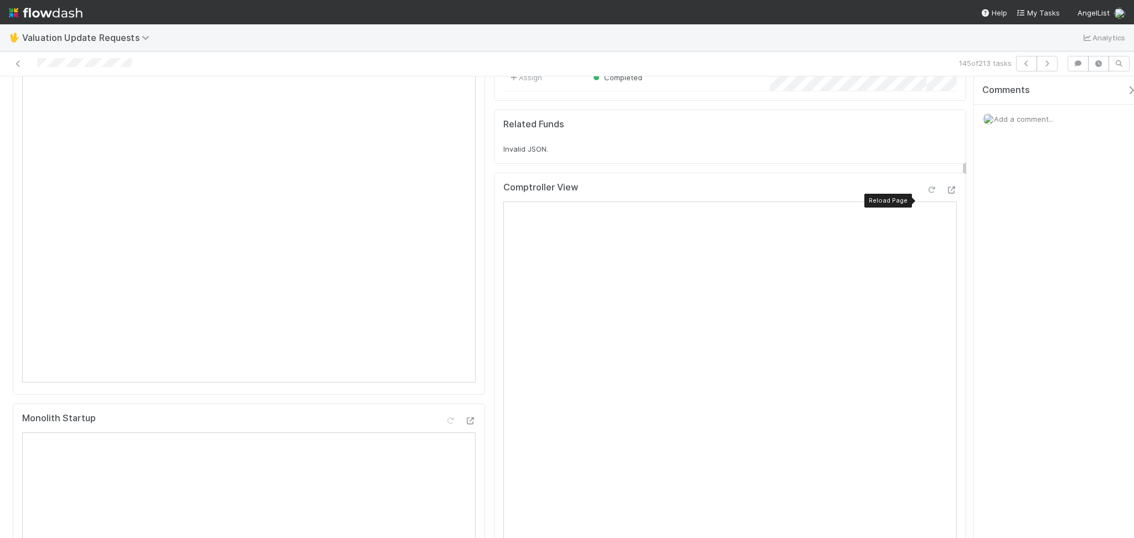
click at [925, 194] on icon at bounding box center [930, 190] width 11 height 7
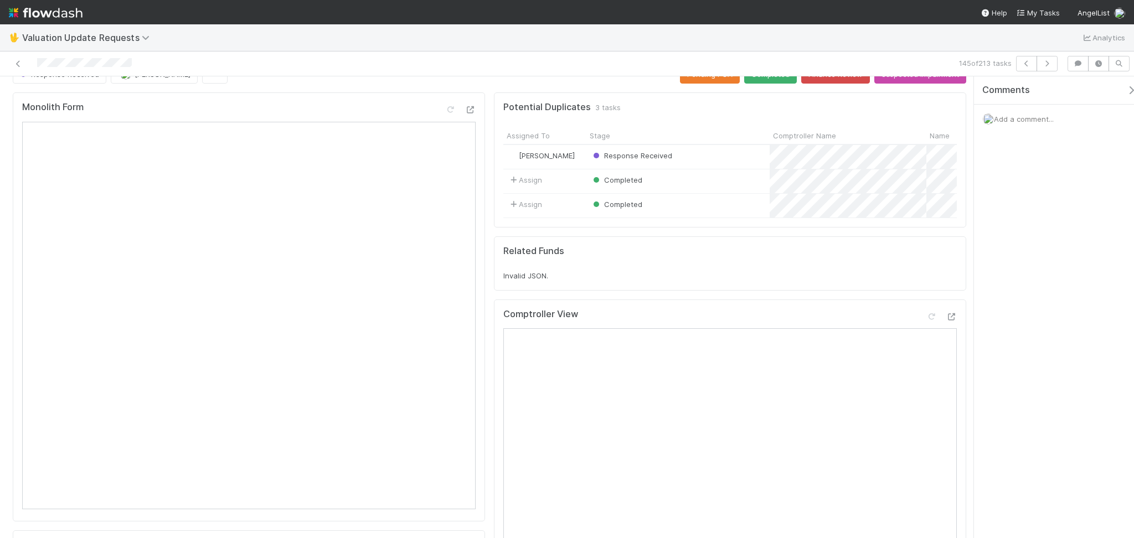
scroll to position [0, 0]
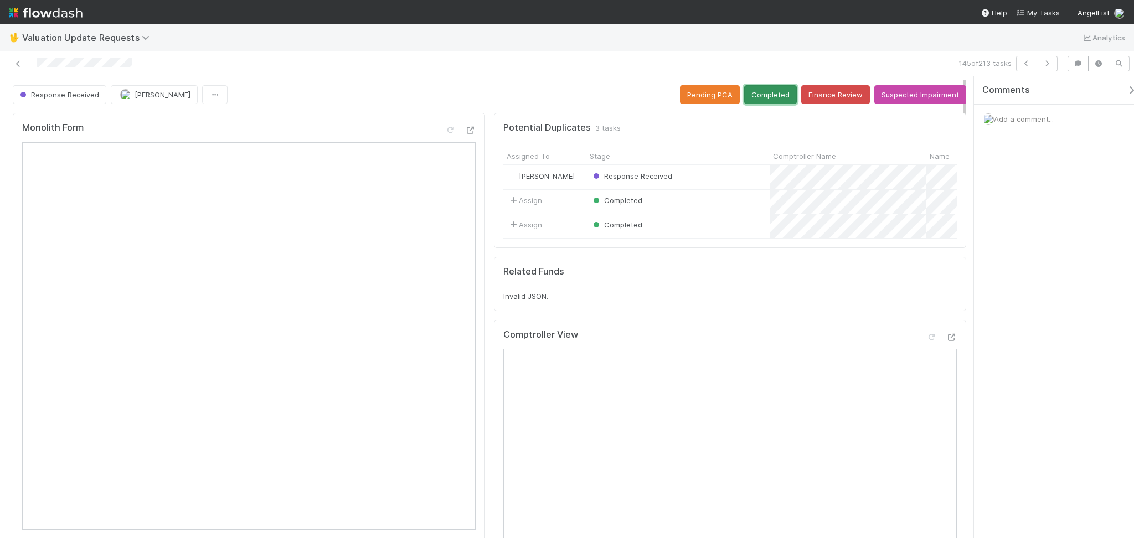
click at [759, 101] on button "Completed" at bounding box center [770, 94] width 53 height 19
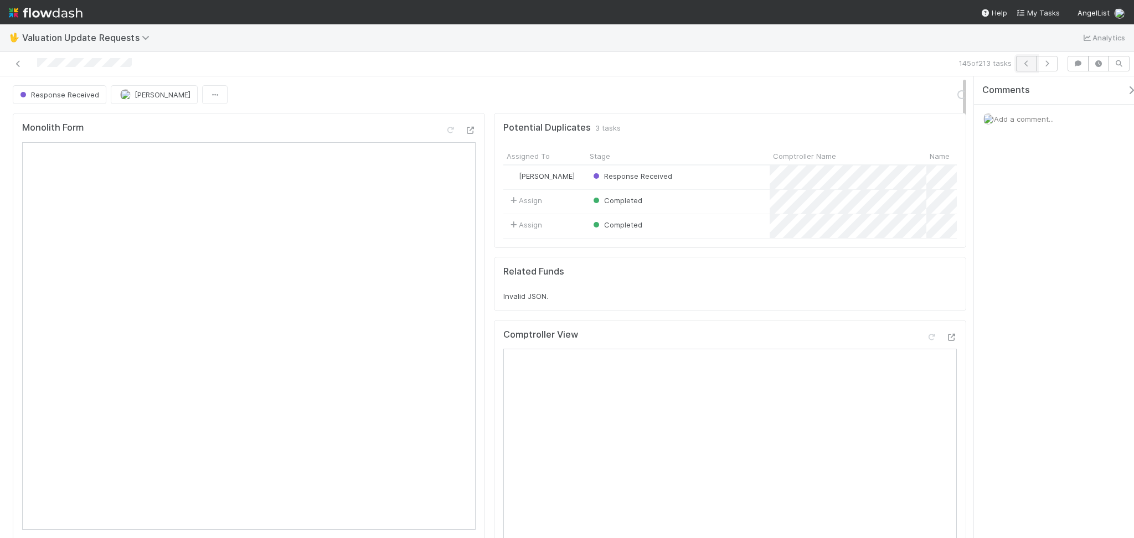
click at [1030, 67] on button "button" at bounding box center [1026, 63] width 21 height 15
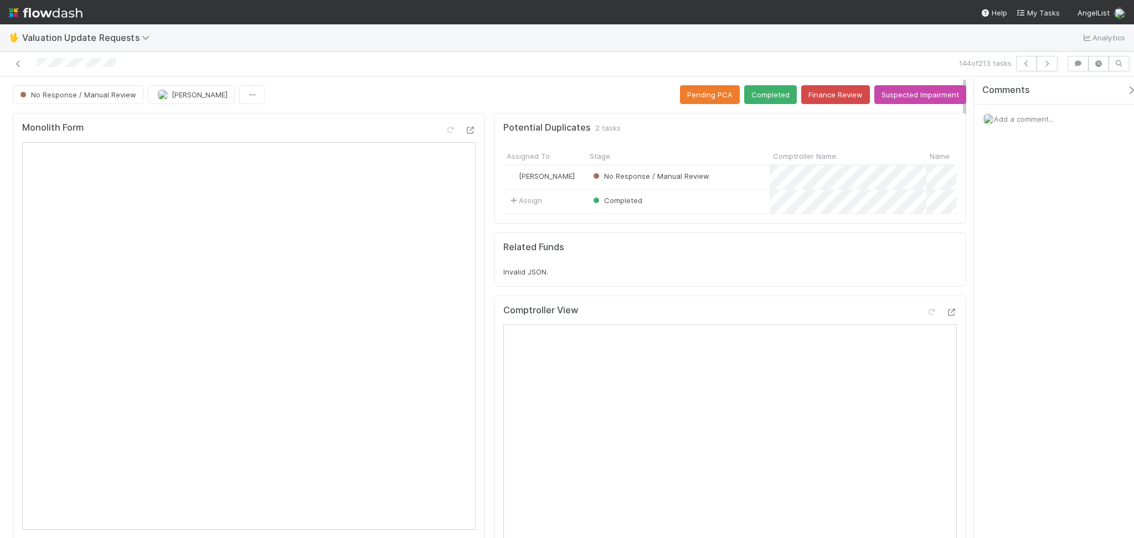
click at [343, 90] on div "No Response / Manual Review [PERSON_NAME] Pending PCA Completed Finance Review …" at bounding box center [489, 94] width 953 height 19
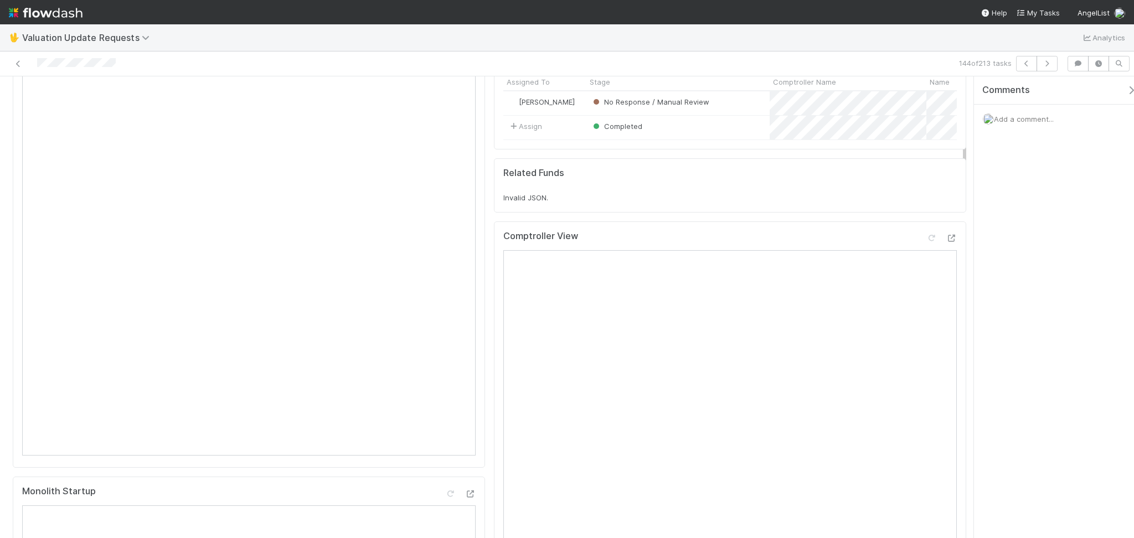
scroll to position [74, 0]
click at [925, 242] on icon at bounding box center [930, 238] width 11 height 7
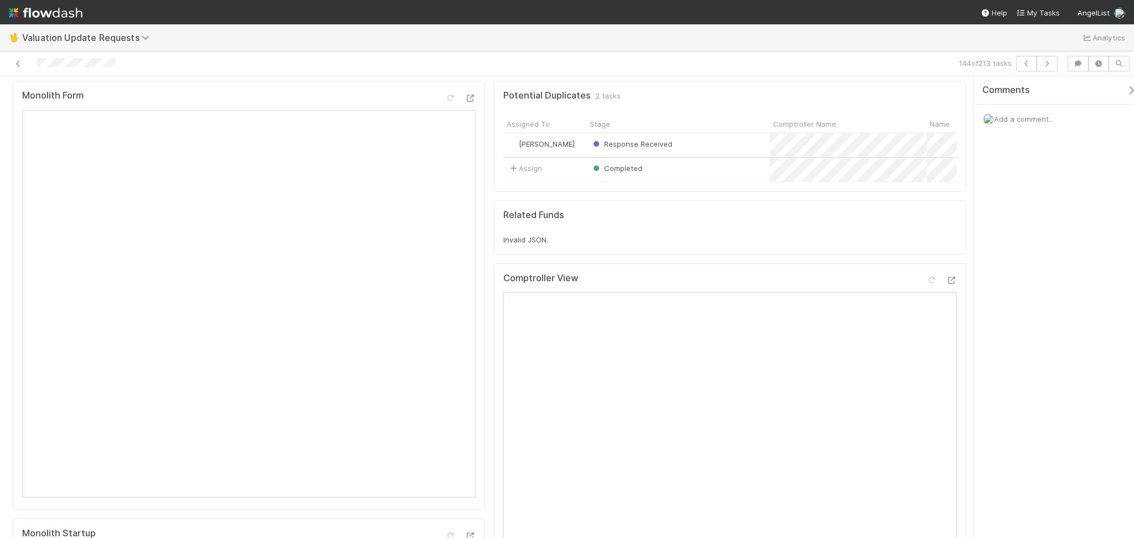
scroll to position [0, 0]
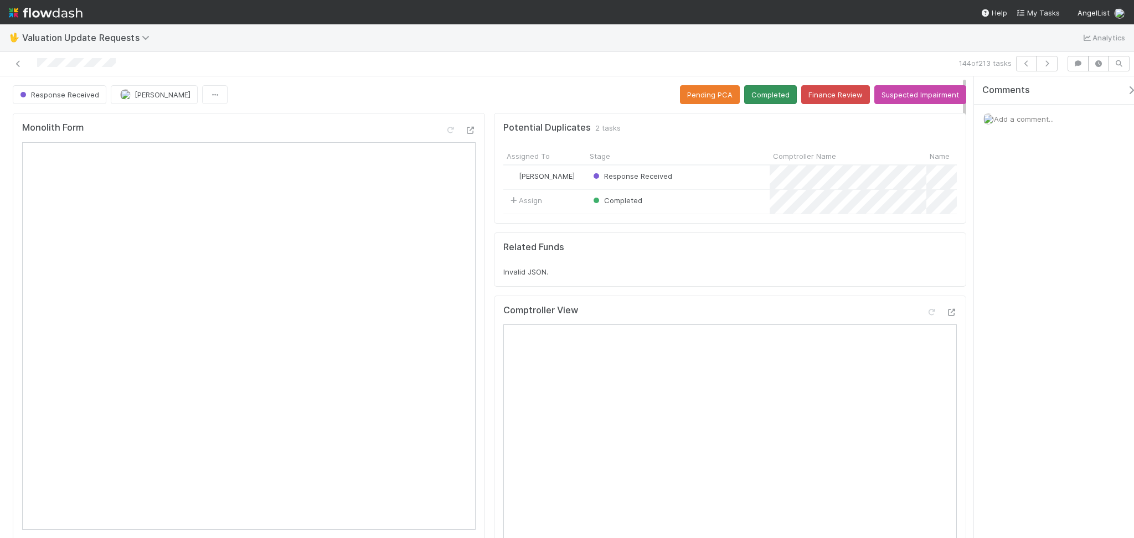
drag, startPoint x: 762, startPoint y: 84, endPoint x: 762, endPoint y: 90, distance: 6.1
click at [763, 89] on button "Completed" at bounding box center [770, 94] width 53 height 19
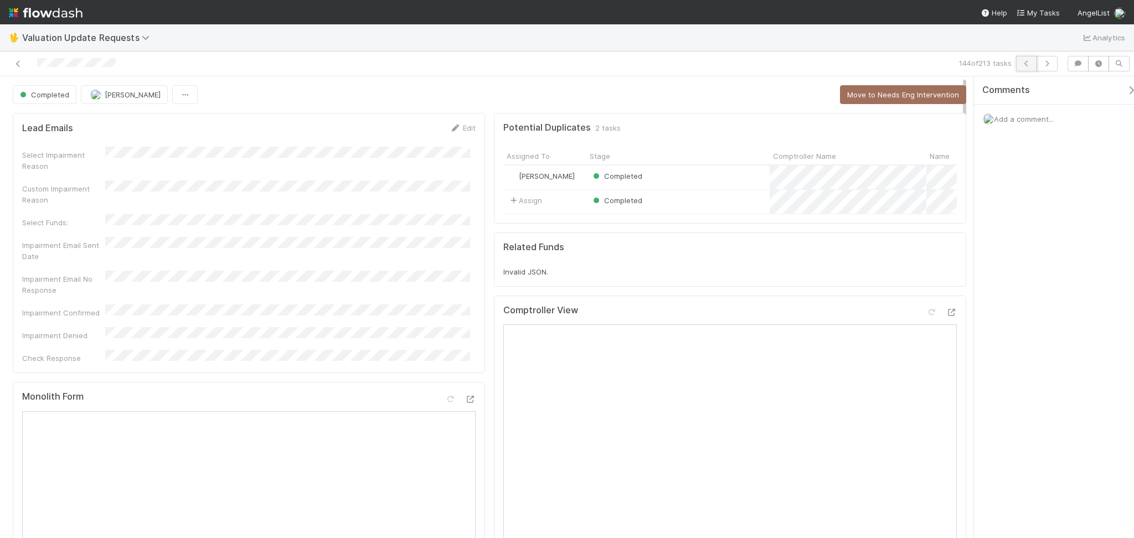
click at [1027, 65] on icon "button" at bounding box center [1026, 63] width 11 height 7
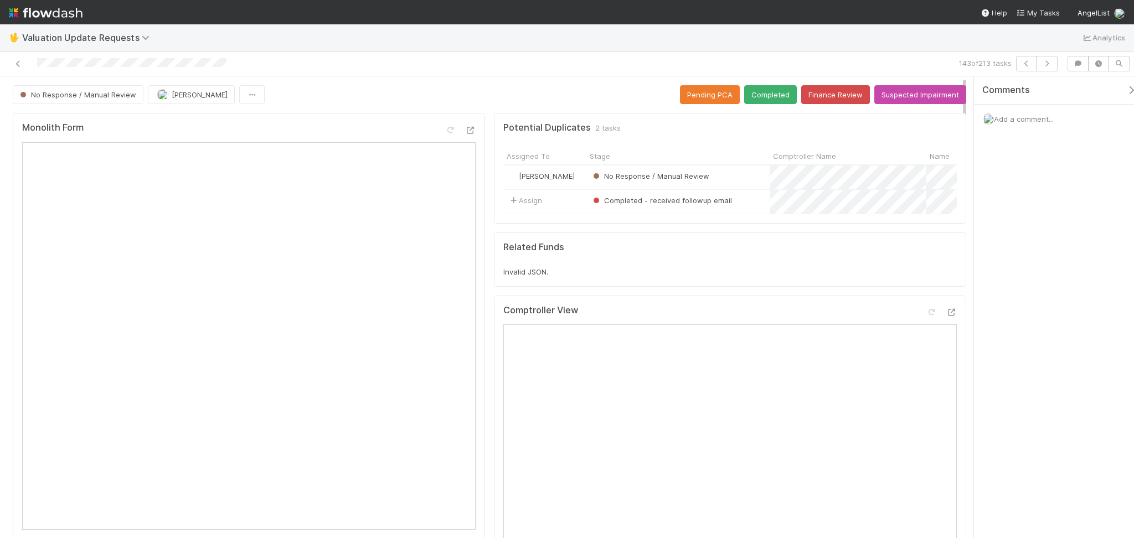
drag, startPoint x: 364, startPoint y: 100, endPoint x: 548, endPoint y: 322, distance: 287.7
click at [365, 102] on div "No Response / Manual Review [PERSON_NAME] Pending PCA Completed Finance Review …" at bounding box center [489, 94] width 953 height 19
click at [809, 99] on button "Finance Review" at bounding box center [835, 94] width 69 height 19
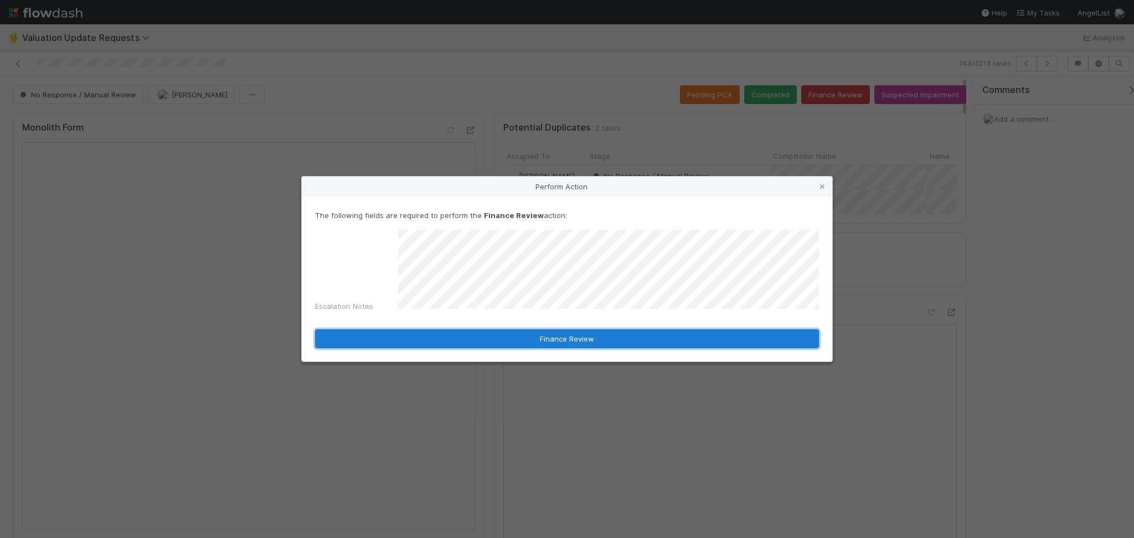
click at [551, 334] on button "Finance Review" at bounding box center [567, 338] width 504 height 19
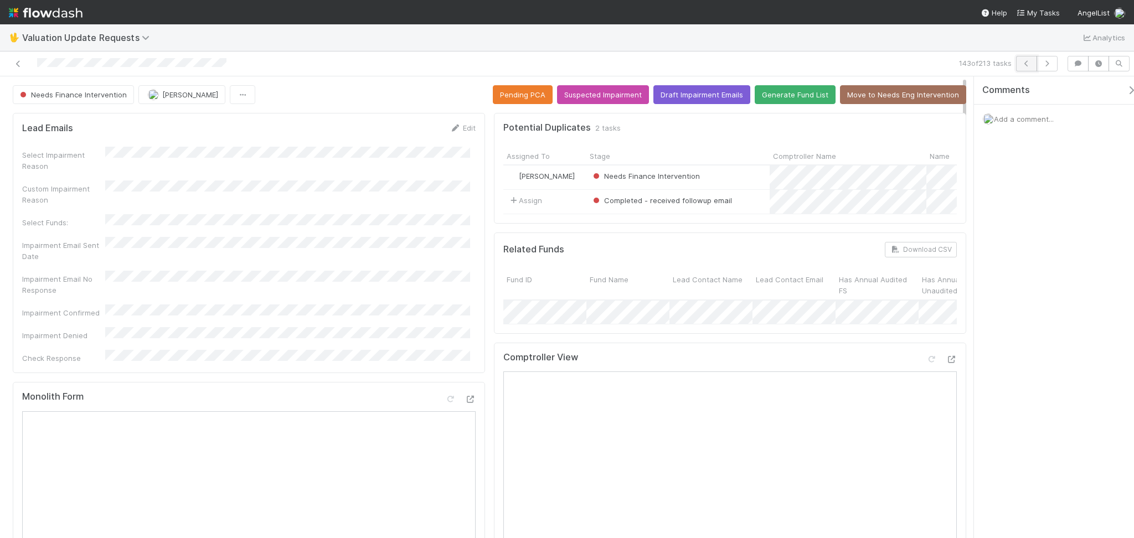
click at [1027, 60] on icon "button" at bounding box center [1026, 63] width 11 height 7
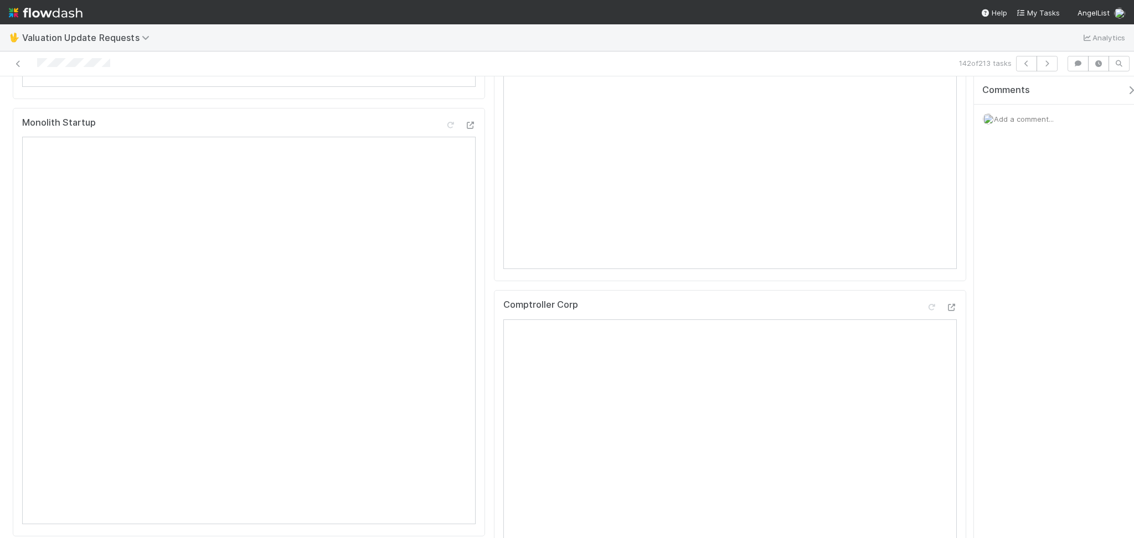
scroll to position [221, 0]
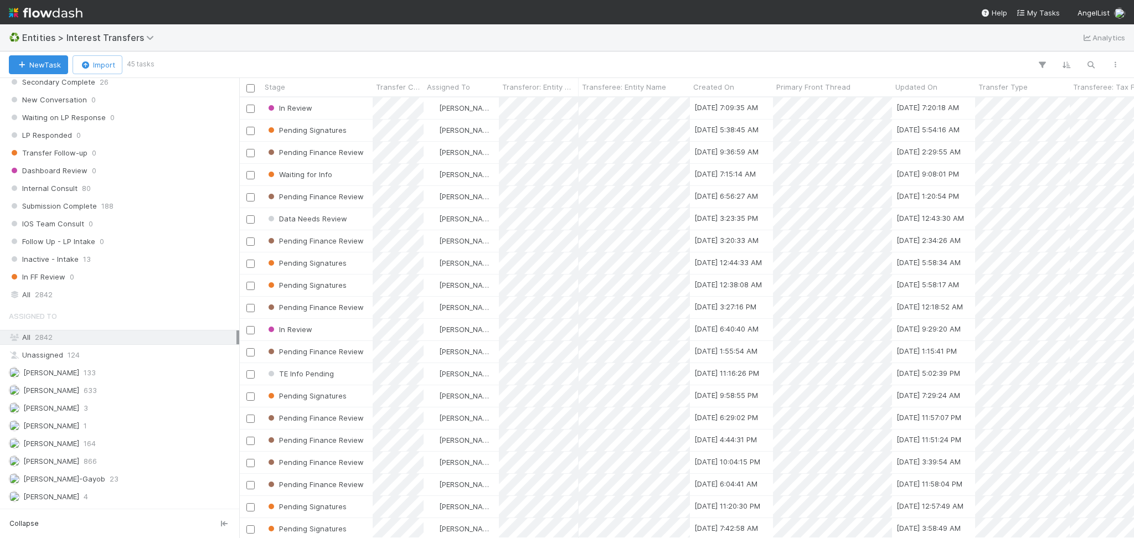
scroll to position [1212, 0]
click at [104, 393] on div "Febbie Cervantes 3" at bounding box center [122, 392] width 227 height 14
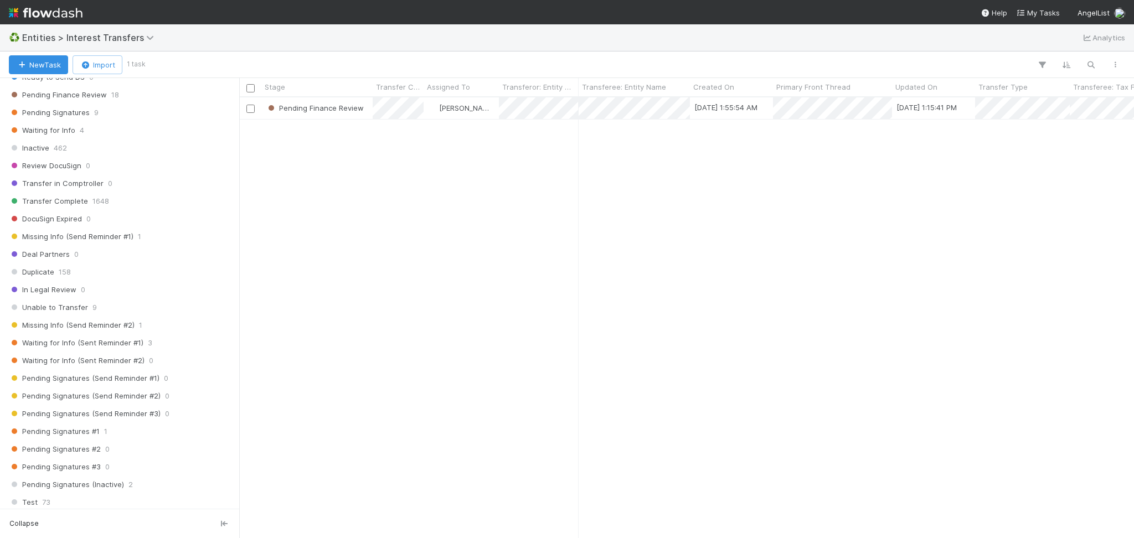
scroll to position [474, 0]
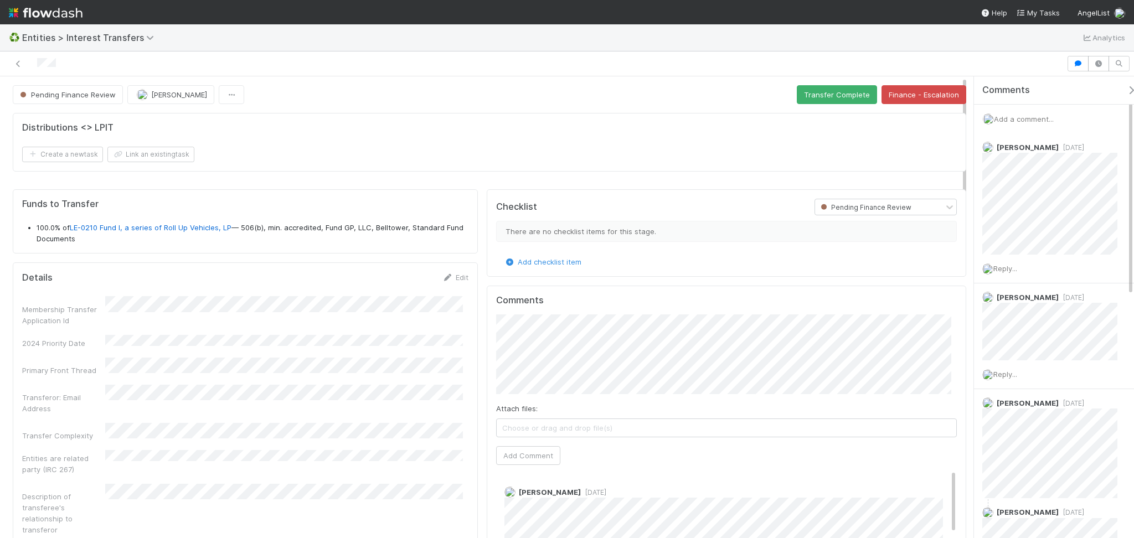
scroll to position [214, 444]
click at [13, 65] on icon at bounding box center [18, 63] width 11 height 7
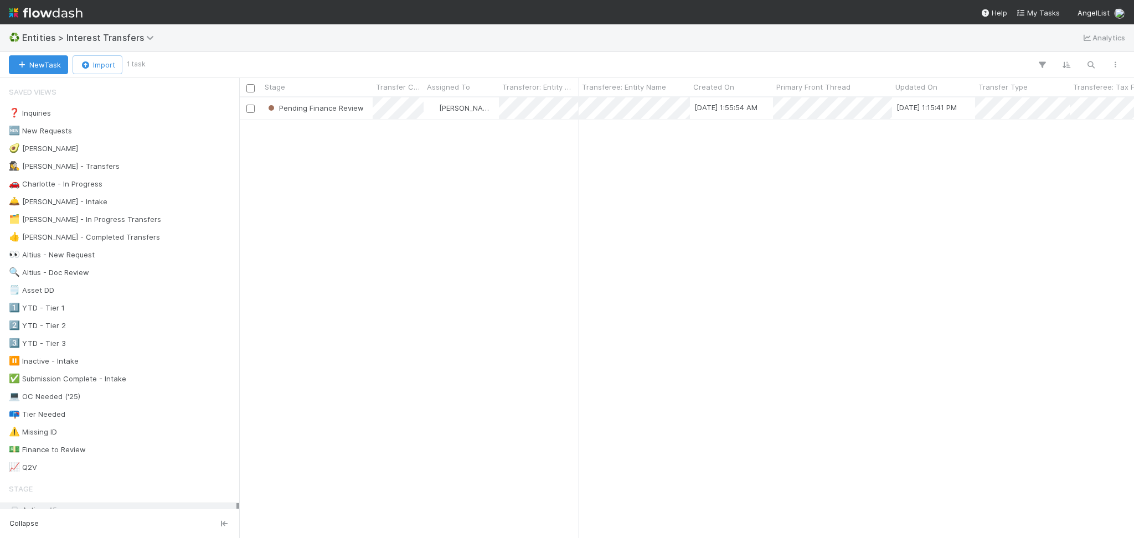
scroll to position [429, 883]
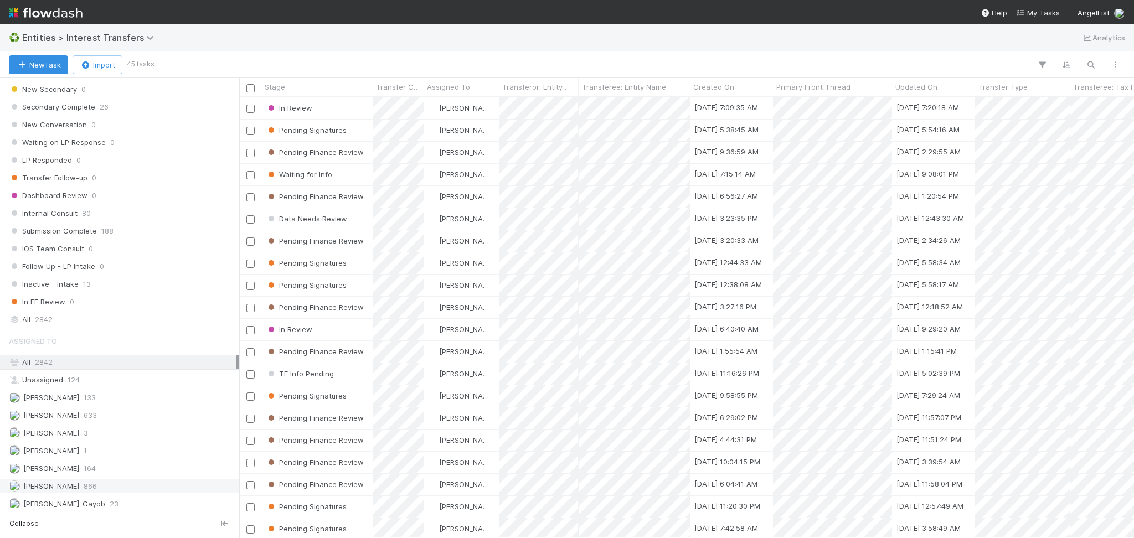
scroll to position [1212, 0]
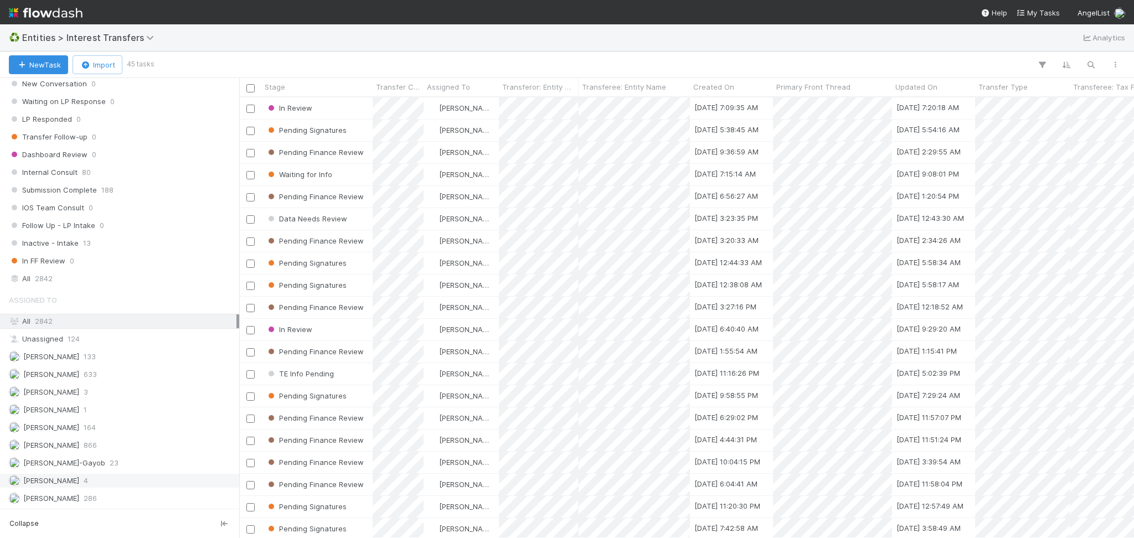
click at [99, 477] on div "[PERSON_NAME] 4" at bounding box center [122, 481] width 227 height 14
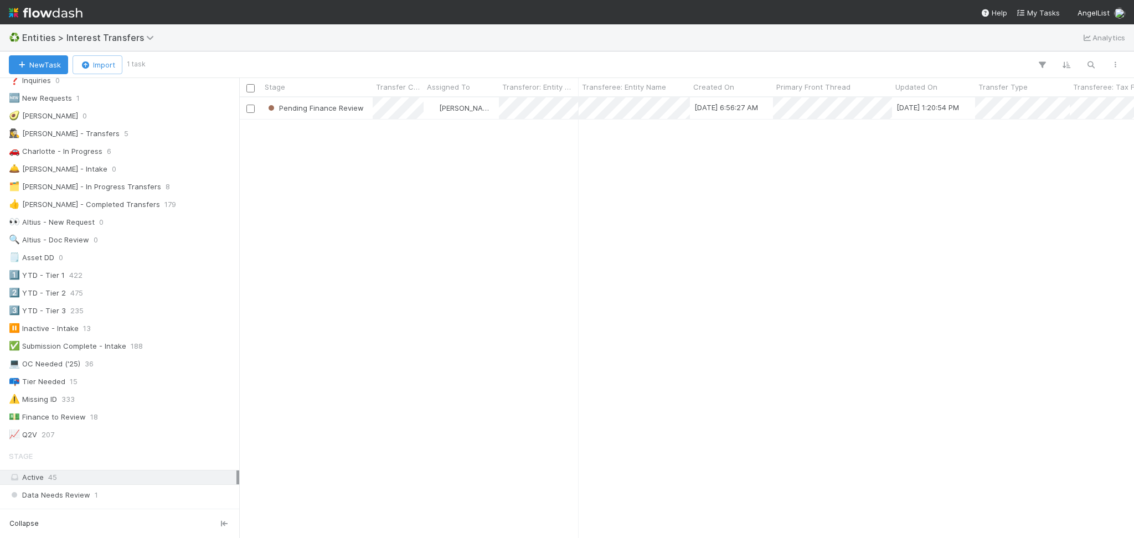
scroll to position [31, 0]
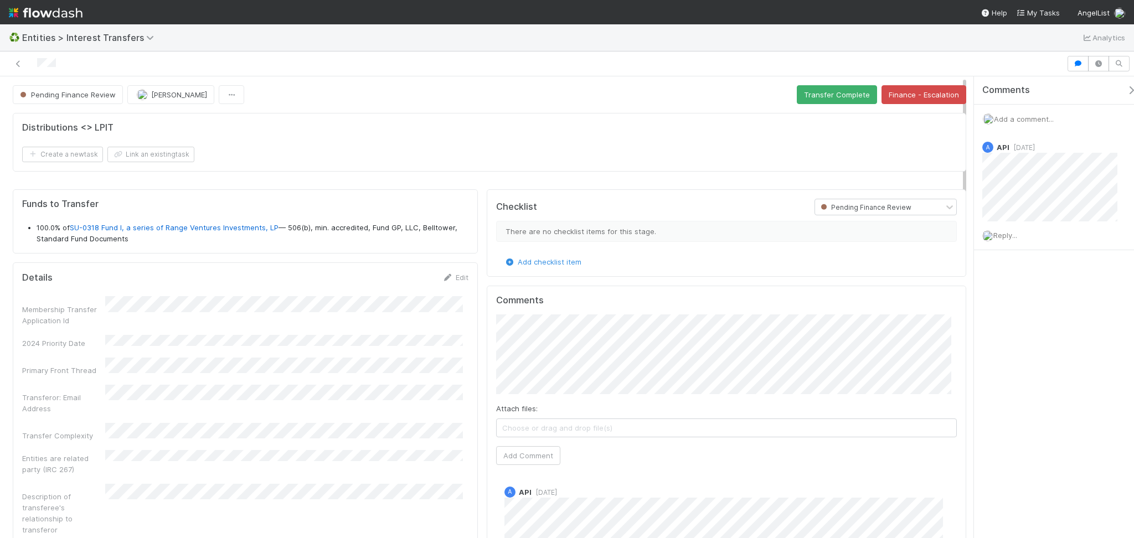
scroll to position [214, 444]
click at [11, 64] on div at bounding box center [532, 63] width 1057 height 15
click at [14, 63] on icon at bounding box center [18, 63] width 11 height 7
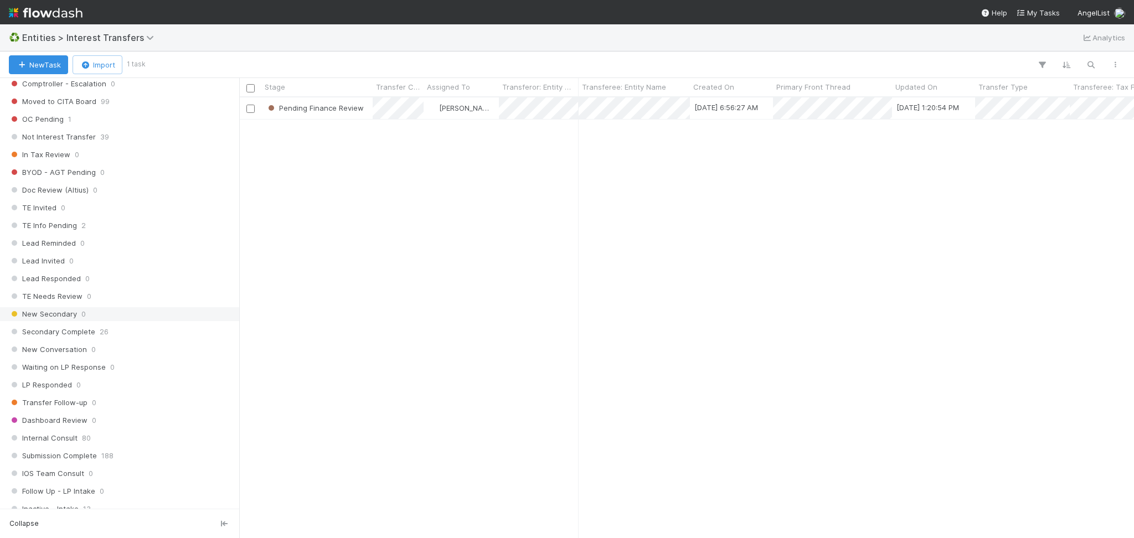
scroll to position [1107, 0]
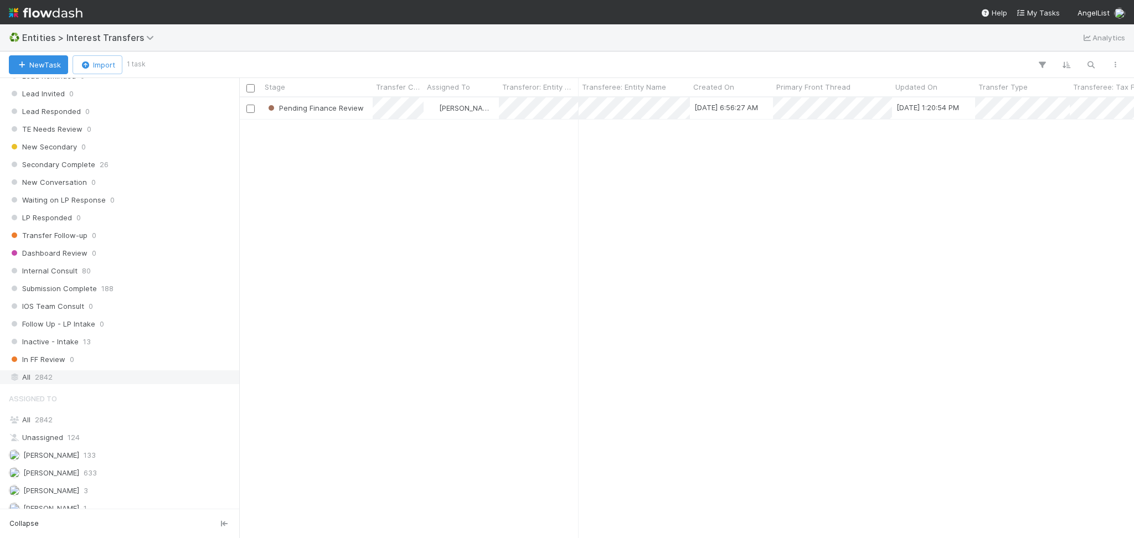
click at [70, 382] on div "All 2842" at bounding box center [122, 377] width 227 height 14
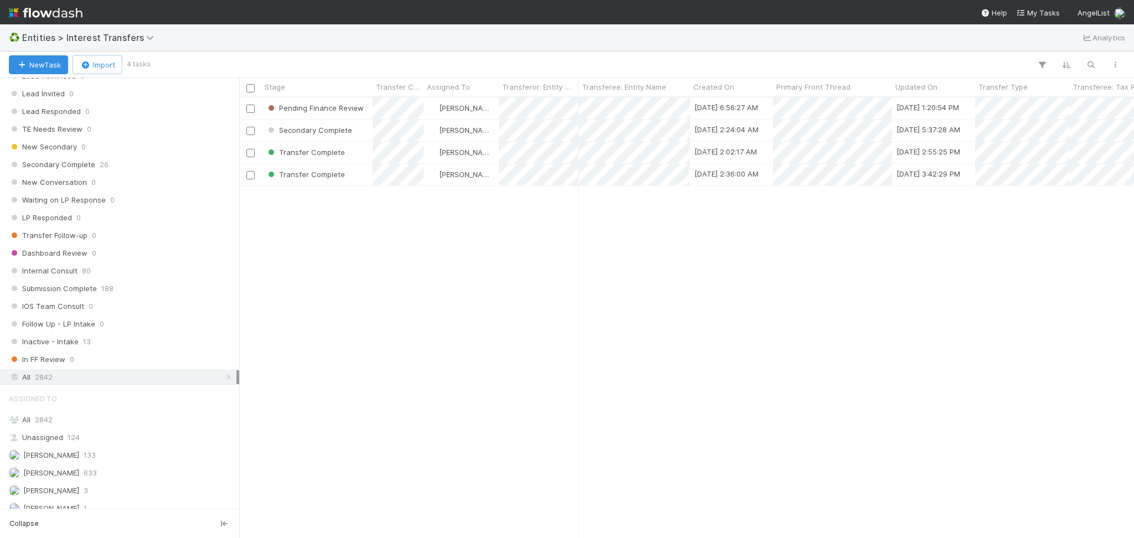
scroll to position [429, 883]
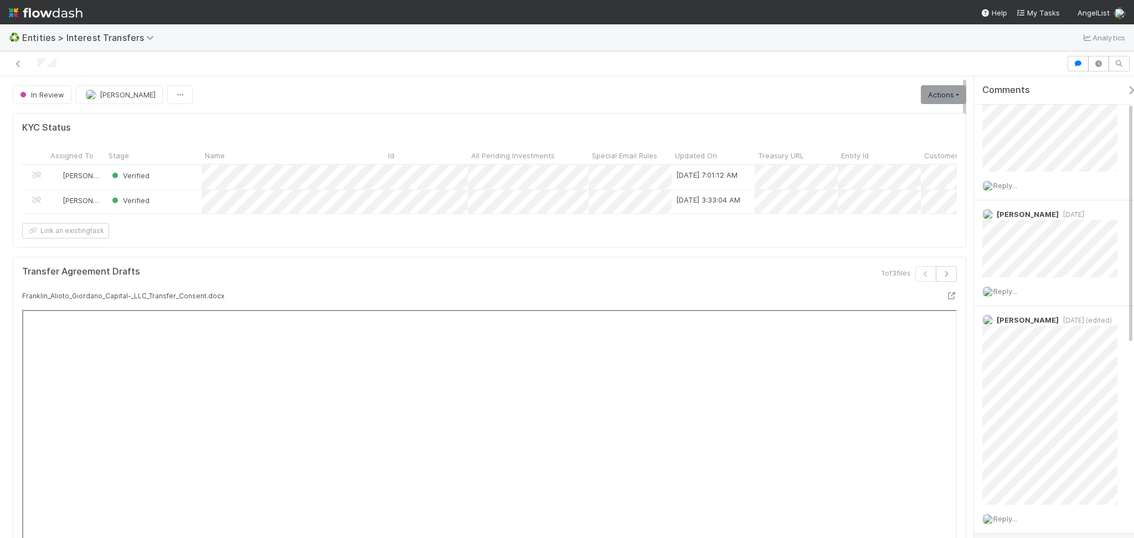
scroll to position [419, 0]
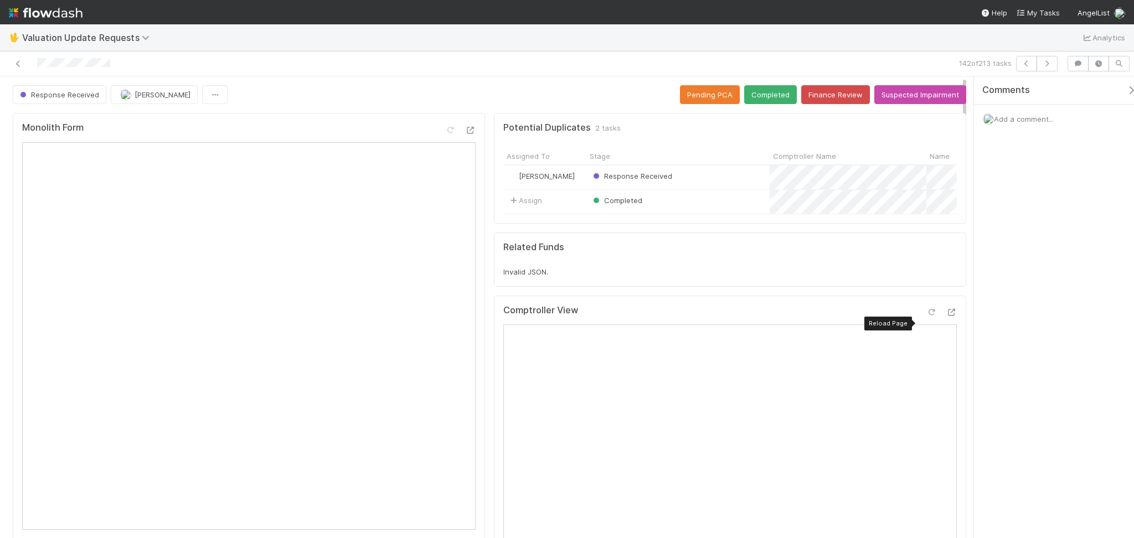
click at [925, 318] on div at bounding box center [930, 312] width 11 height 11
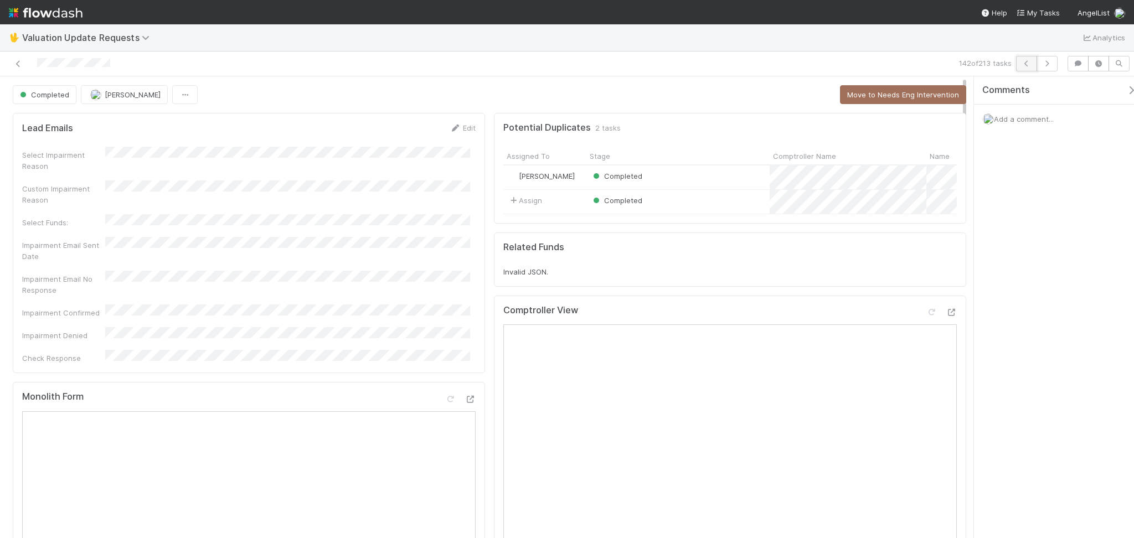
click at [1021, 66] on icon "button" at bounding box center [1026, 63] width 11 height 7
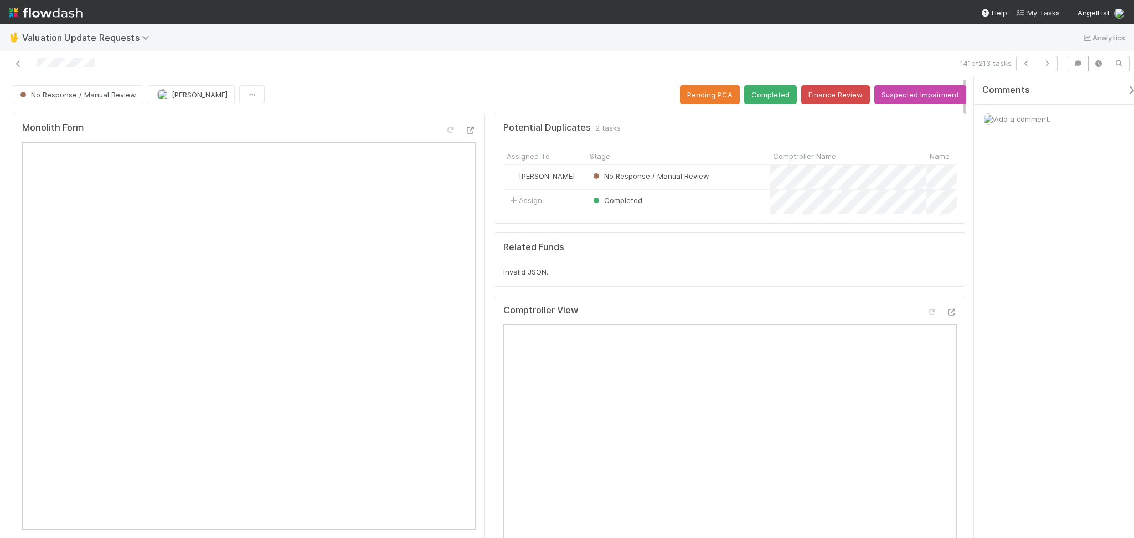
click at [351, 56] on div at bounding box center [269, 63] width 531 height 15
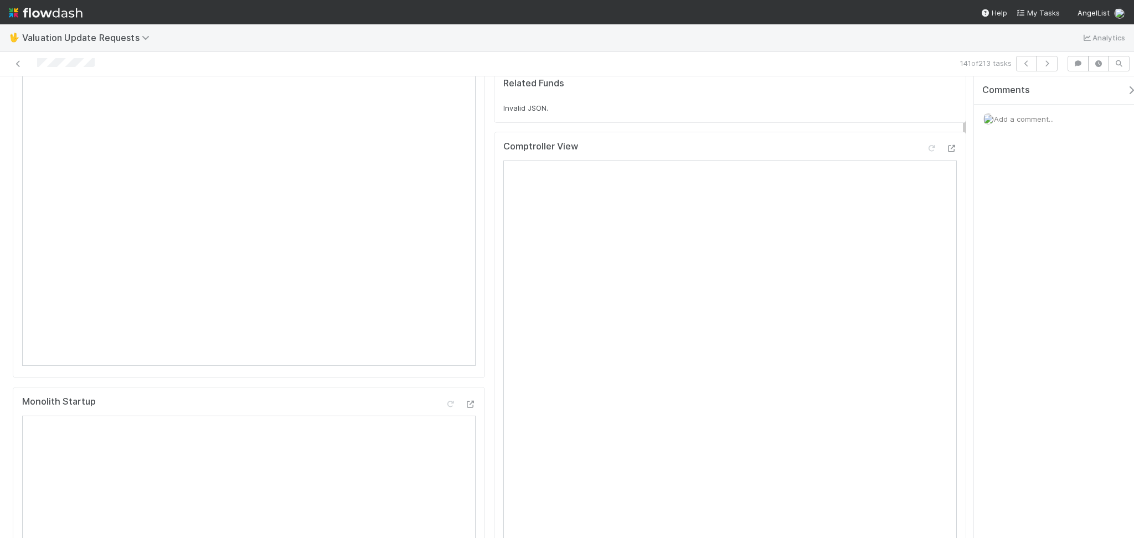
scroll to position [74, 0]
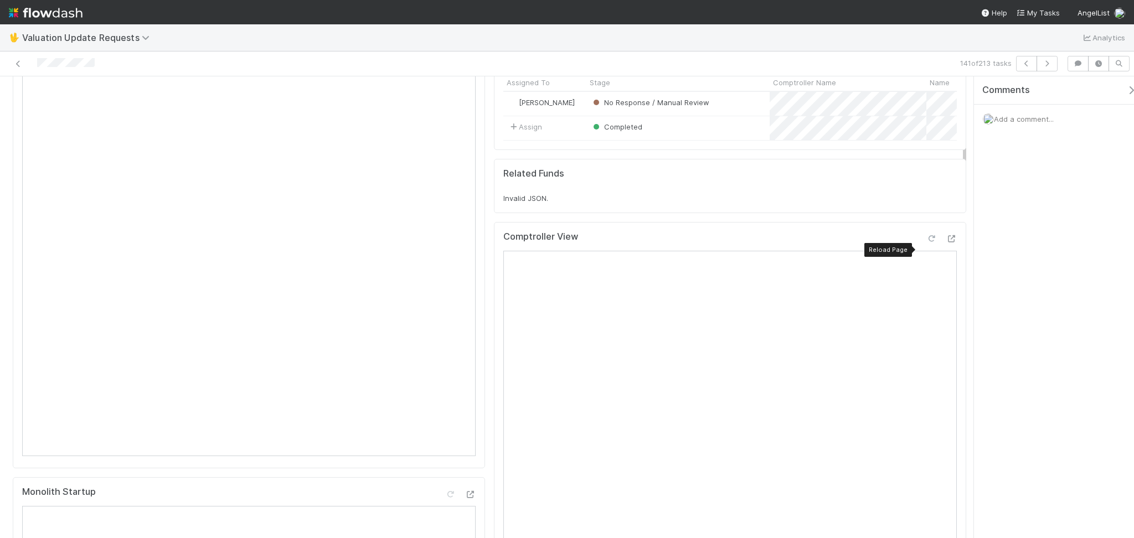
click at [925, 242] on icon at bounding box center [930, 238] width 11 height 7
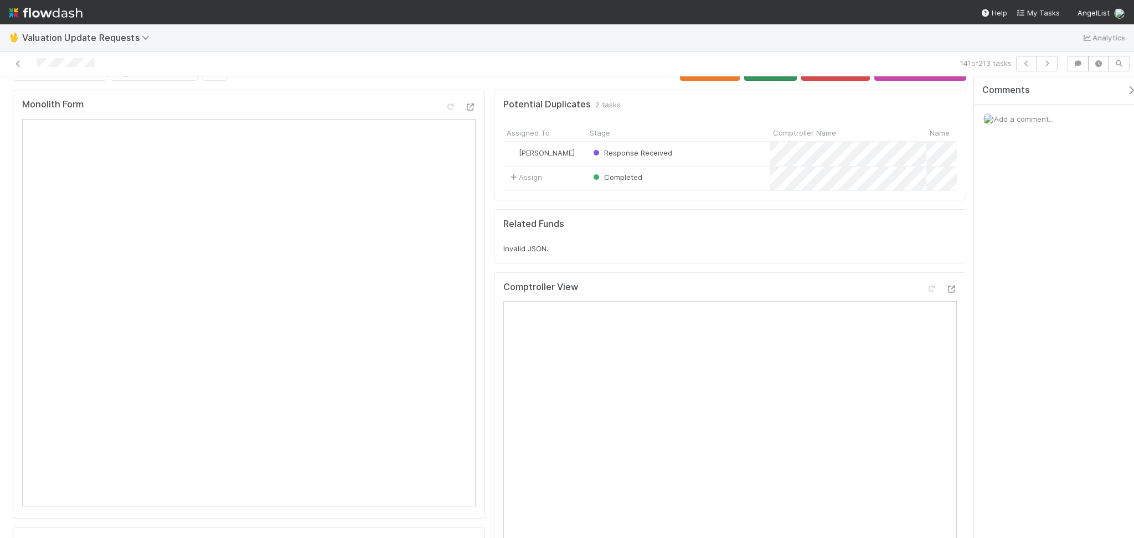
scroll to position [0, 0]
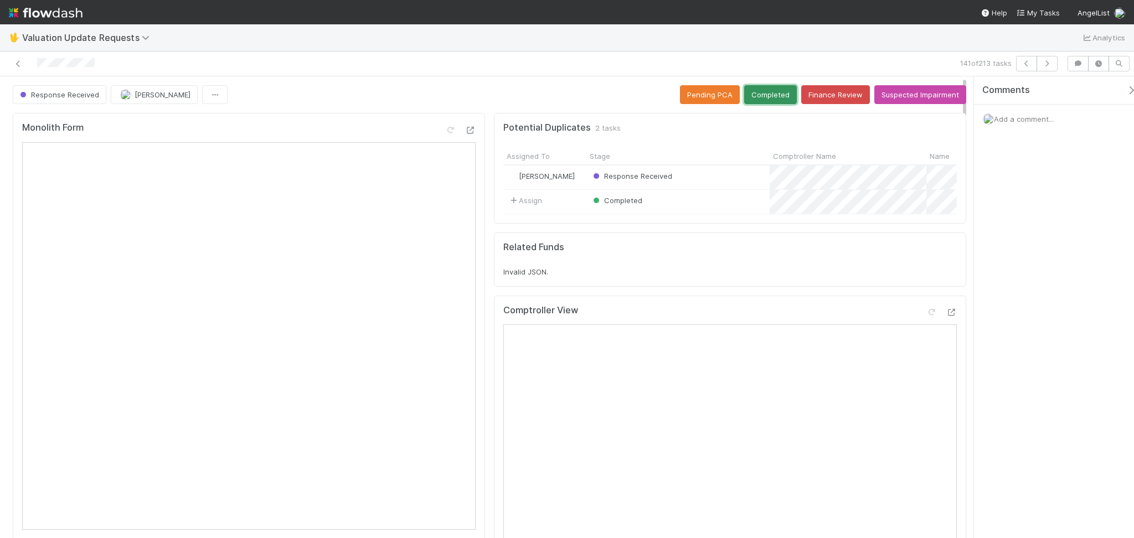
click at [768, 91] on button "Completed" at bounding box center [770, 94] width 53 height 19
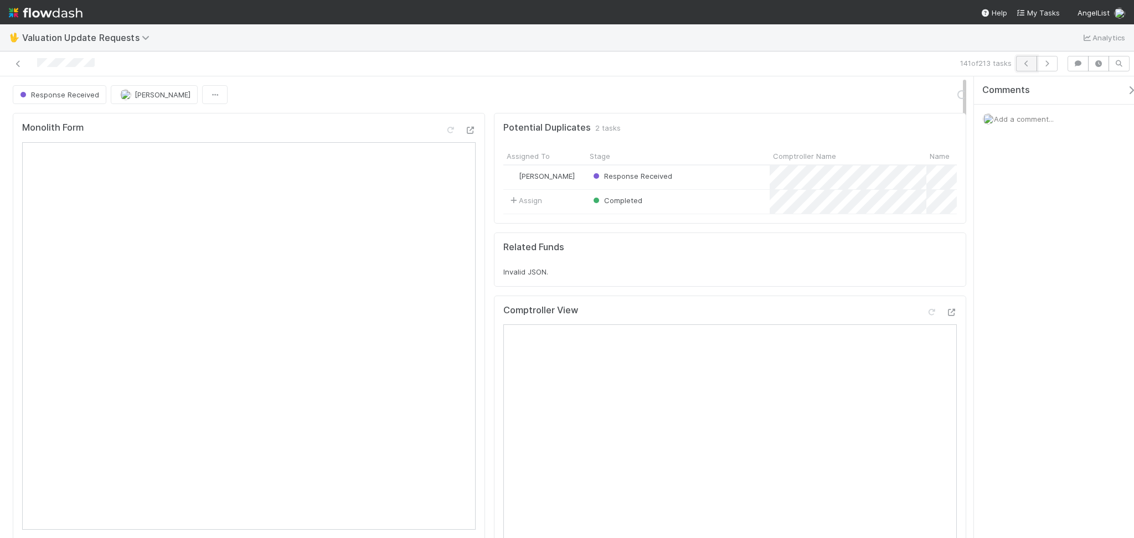
click at [1024, 62] on icon "button" at bounding box center [1026, 63] width 11 height 7
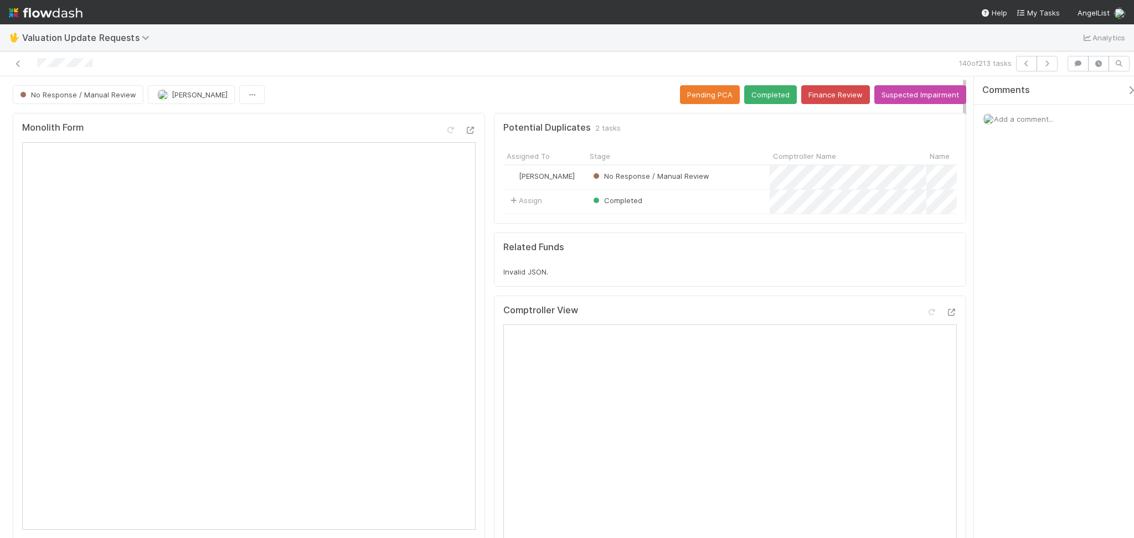
click at [373, 49] on div "🖖 Valuation Update Requests Analytics" at bounding box center [567, 37] width 1134 height 27
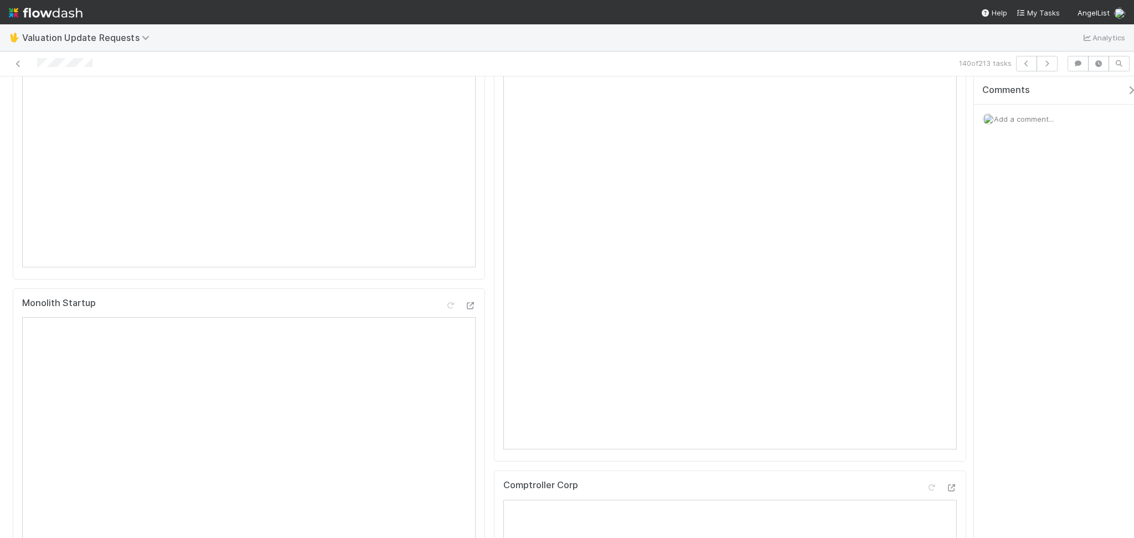
scroll to position [147, 0]
click at [925, 169] on icon at bounding box center [930, 165] width 11 height 7
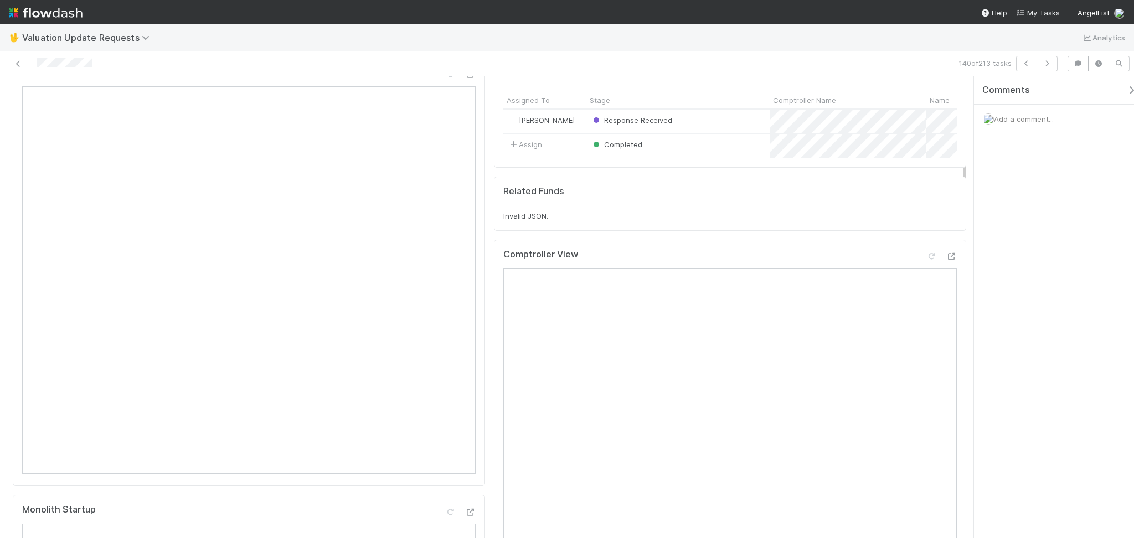
scroll to position [0, 0]
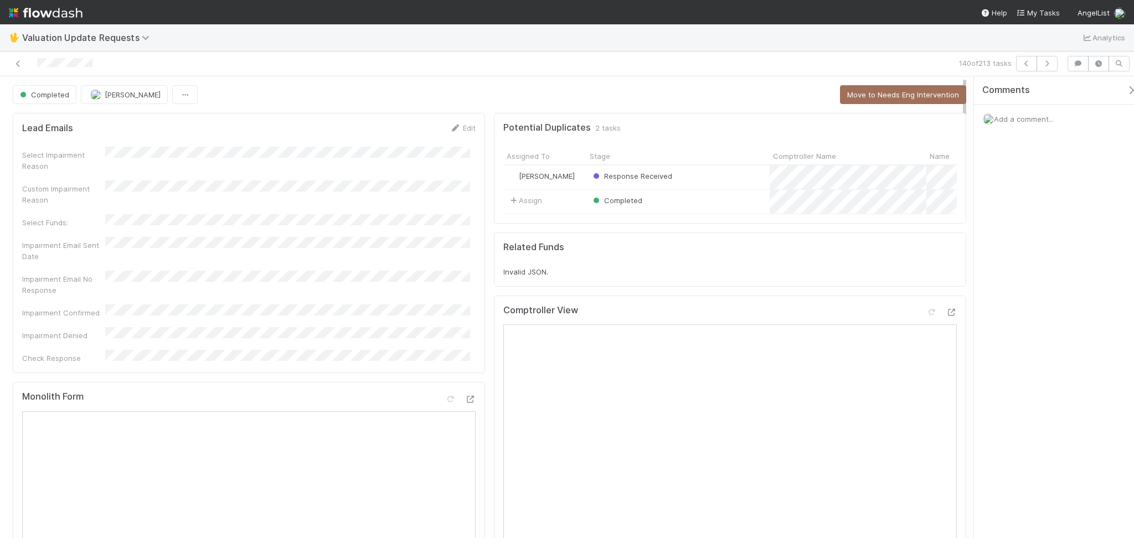
click at [762, 87] on div "Completed [PERSON_NAME] Move to Needs Eng Intervention" at bounding box center [489, 94] width 953 height 19
click at [1016, 67] on button "button" at bounding box center [1026, 63] width 21 height 15
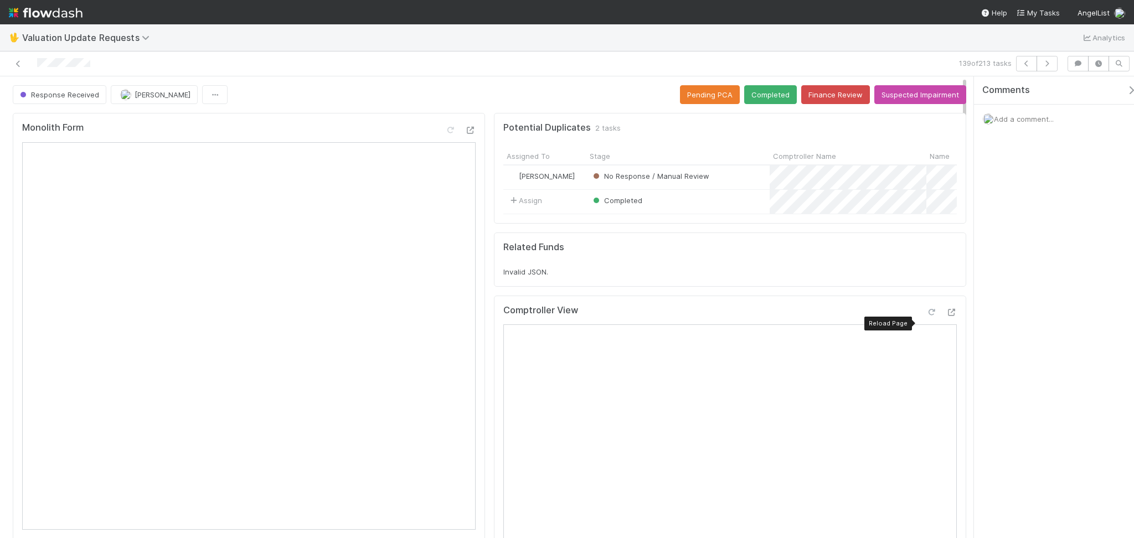
click at [925, 316] on icon at bounding box center [930, 312] width 11 height 7
click at [767, 90] on button "Completed" at bounding box center [770, 94] width 53 height 19
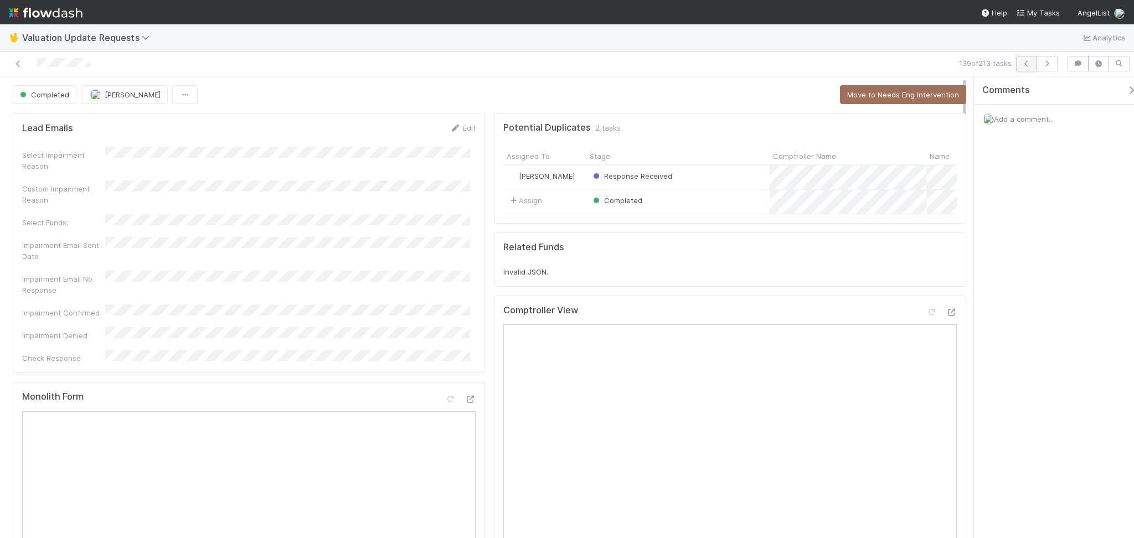
click at [1021, 63] on icon "button" at bounding box center [1026, 63] width 11 height 7
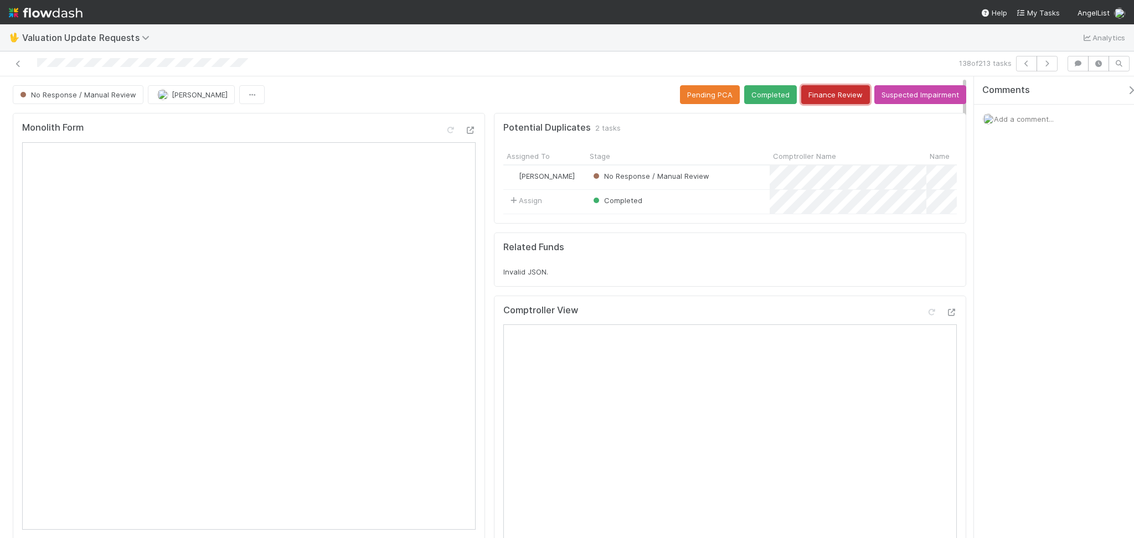
click at [819, 101] on button "Finance Review" at bounding box center [835, 94] width 69 height 19
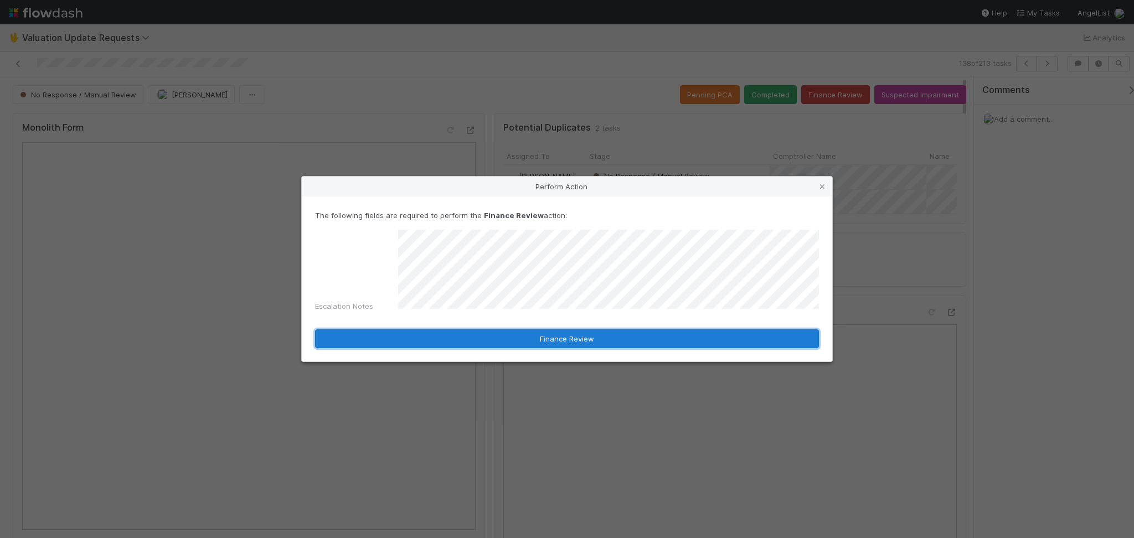
click at [515, 336] on button "Finance Review" at bounding box center [567, 338] width 504 height 19
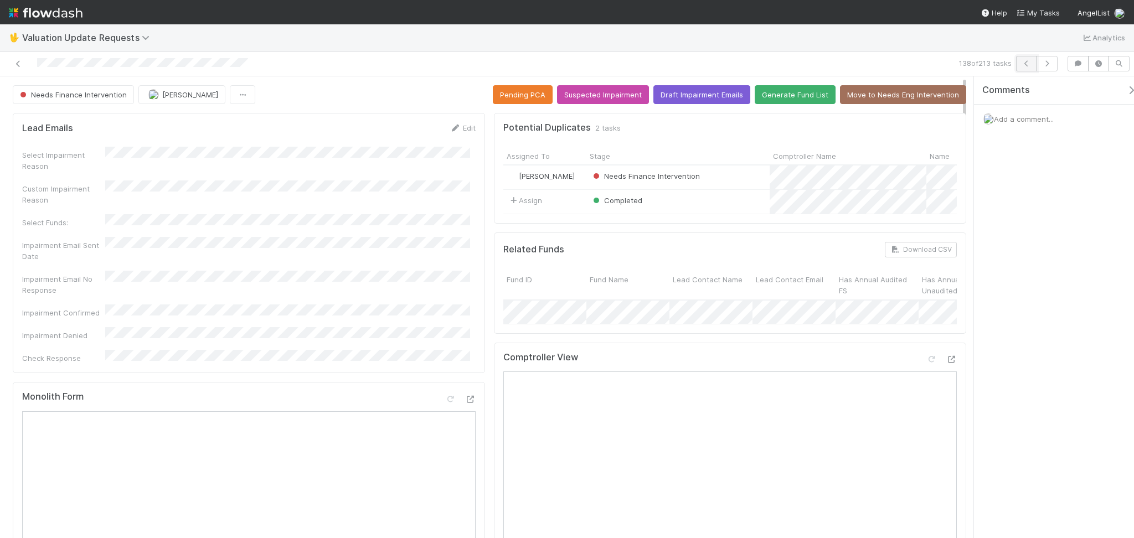
click at [1028, 70] on button "button" at bounding box center [1026, 63] width 21 height 15
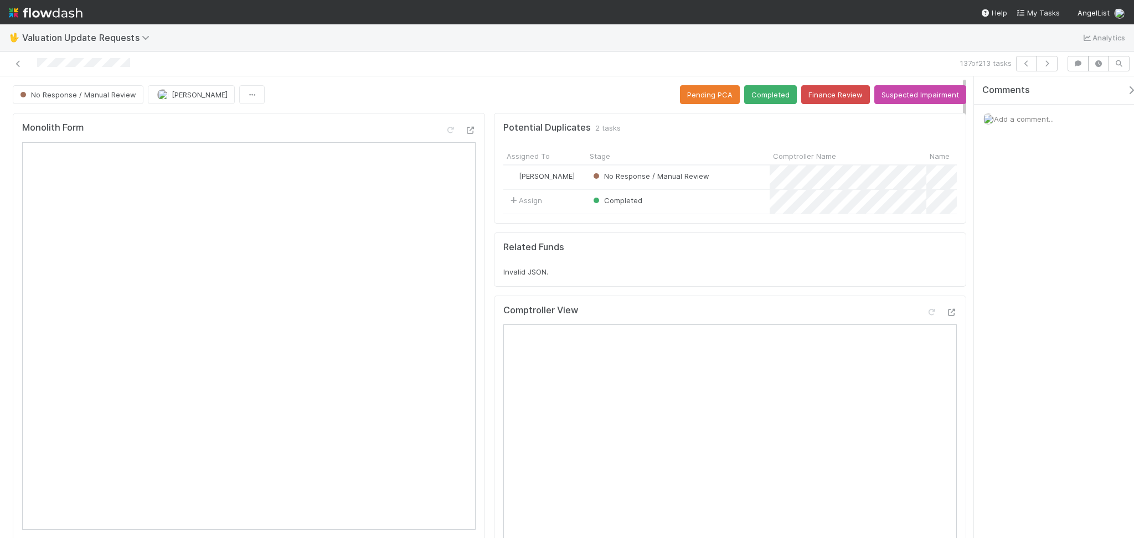
drag, startPoint x: 351, startPoint y: 38, endPoint x: 338, endPoint y: 12, distance: 29.0
click at [351, 39] on div "🖖 Valuation Update Requests Analytics" at bounding box center [567, 37] width 1134 height 27
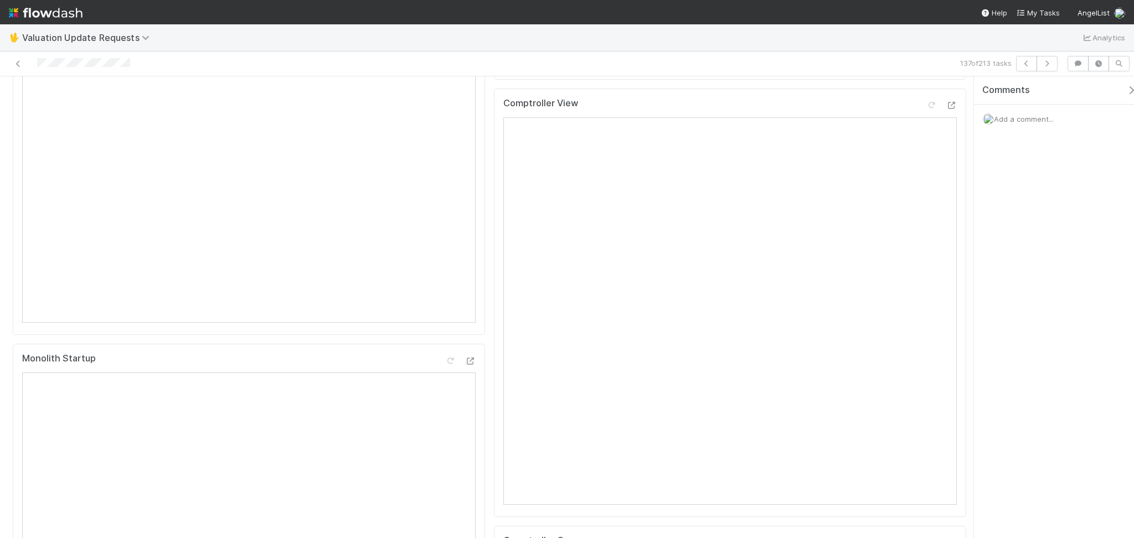
scroll to position [74, 0]
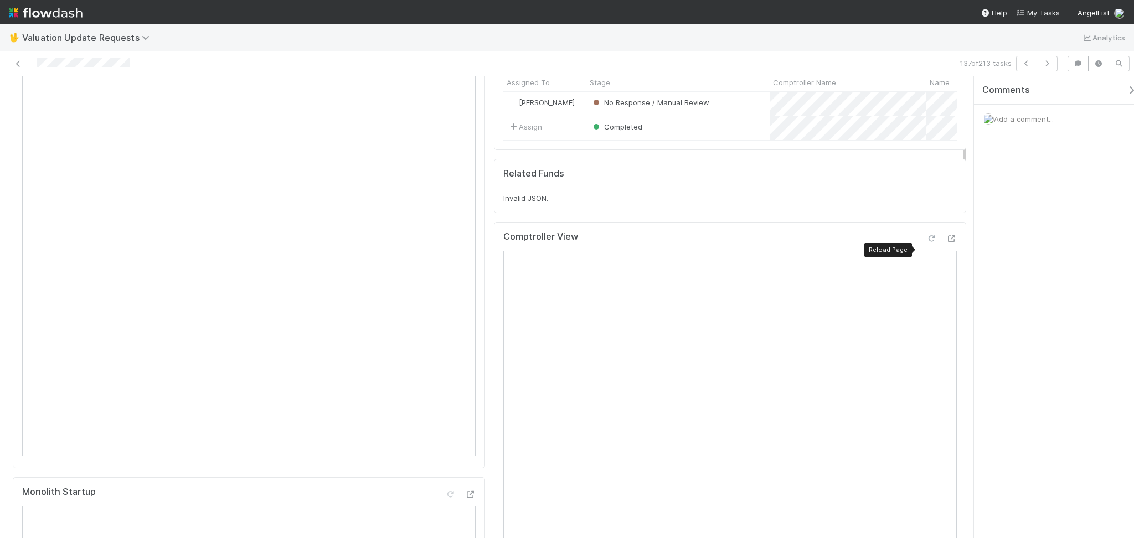
click at [925, 244] on div at bounding box center [930, 238] width 11 height 11
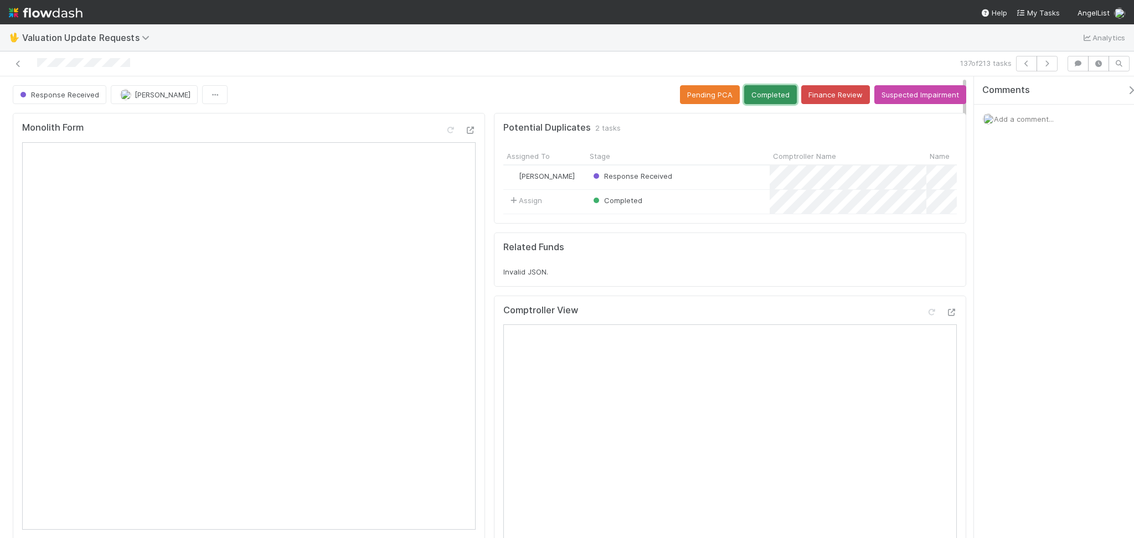
click at [757, 88] on button "Completed" at bounding box center [770, 94] width 53 height 19
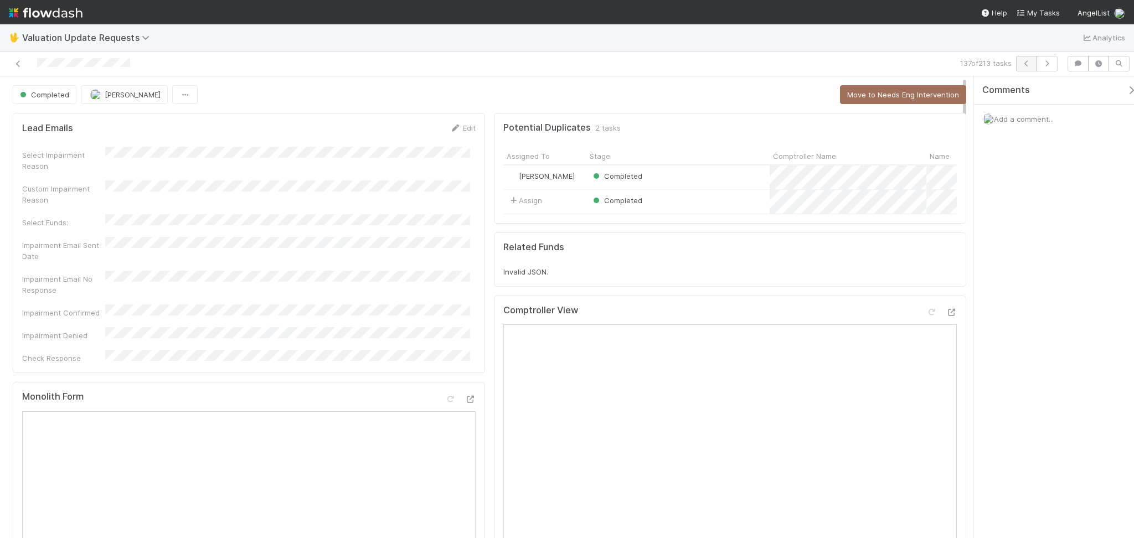
click at [1022, 54] on div "137 of 213 tasks" at bounding box center [567, 63] width 1134 height 25
click at [1027, 66] on button "button" at bounding box center [1026, 63] width 21 height 15
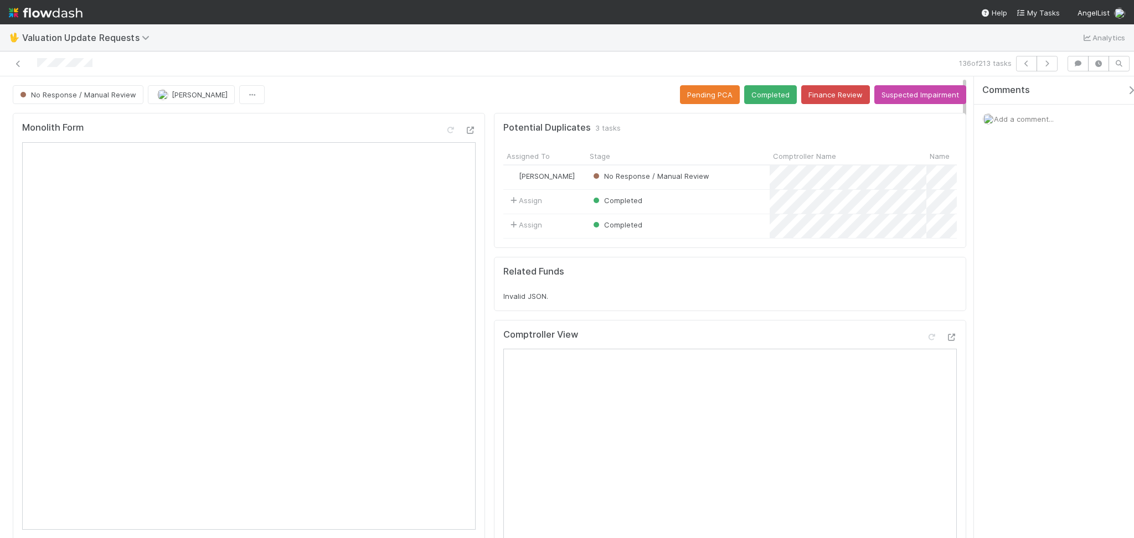
drag, startPoint x: 348, startPoint y: 70, endPoint x: 519, endPoint y: 359, distance: 335.7
click at [359, 71] on div "136 of 213 tasks" at bounding box center [567, 63] width 1134 height 25
click at [925, 341] on icon at bounding box center [930, 337] width 11 height 7
click at [760, 99] on button "Completed" at bounding box center [770, 94] width 53 height 19
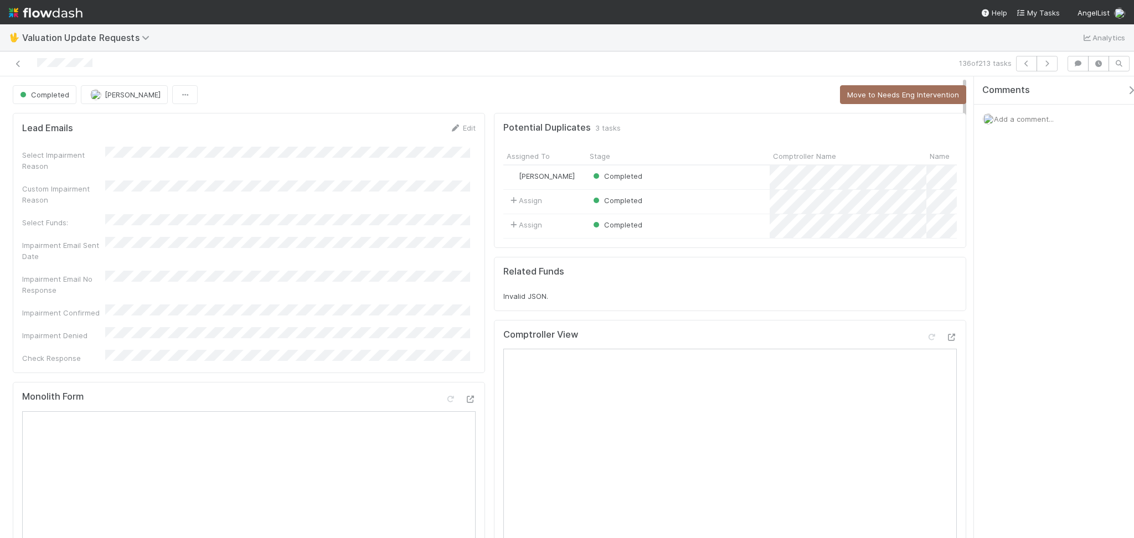
click at [11, 61] on div at bounding box center [269, 63] width 531 height 15
click at [19, 64] on icon at bounding box center [18, 63] width 11 height 7
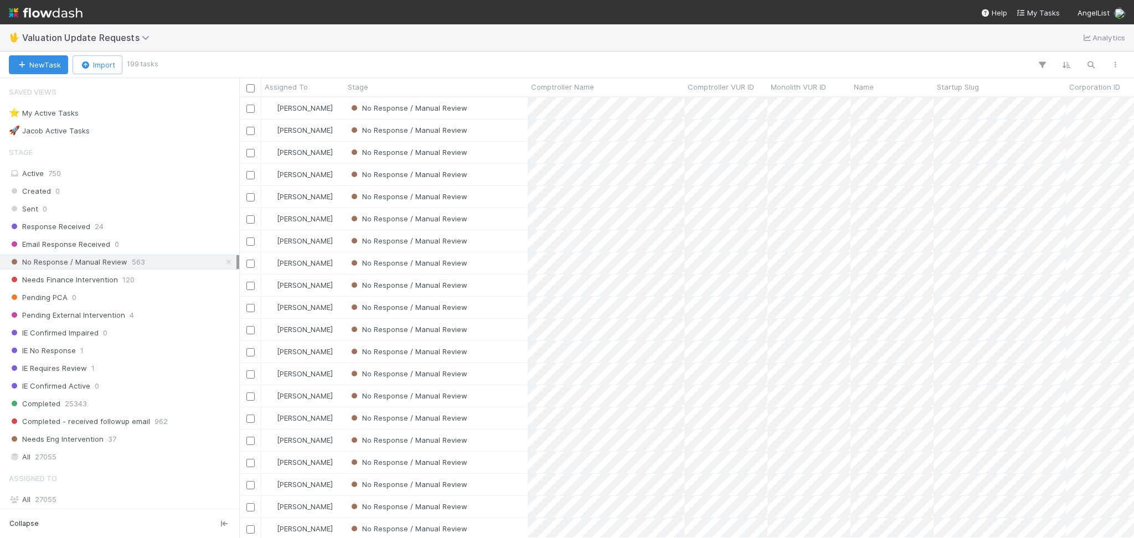
scroll to position [429, 883]
click at [333, 42] on div "🖖 Valuation Update Requests Analytics" at bounding box center [567, 37] width 1134 height 27
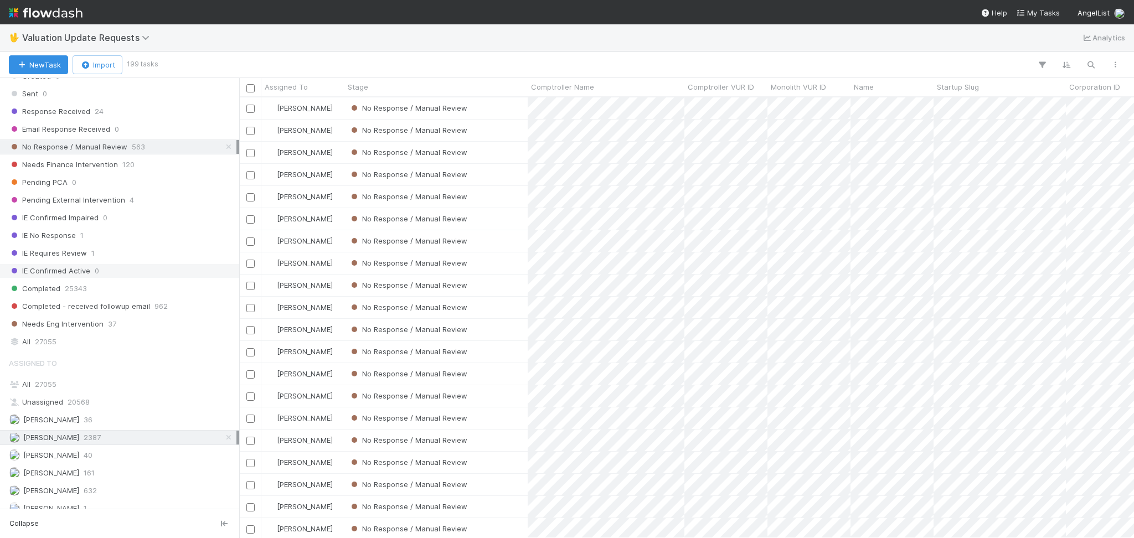
scroll to position [234, 0]
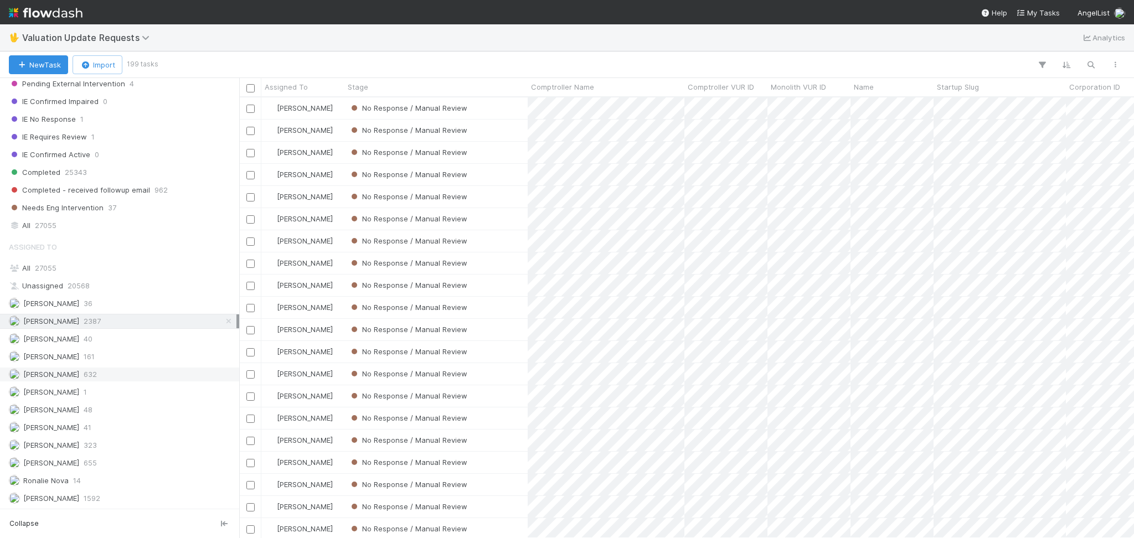
click at [120, 368] on div "[PERSON_NAME] 632" at bounding box center [122, 375] width 227 height 14
click at [126, 319] on div "[PERSON_NAME] 2387" at bounding box center [122, 321] width 227 height 14
click at [113, 463] on div "[PERSON_NAME] 655" at bounding box center [122, 463] width 227 height 14
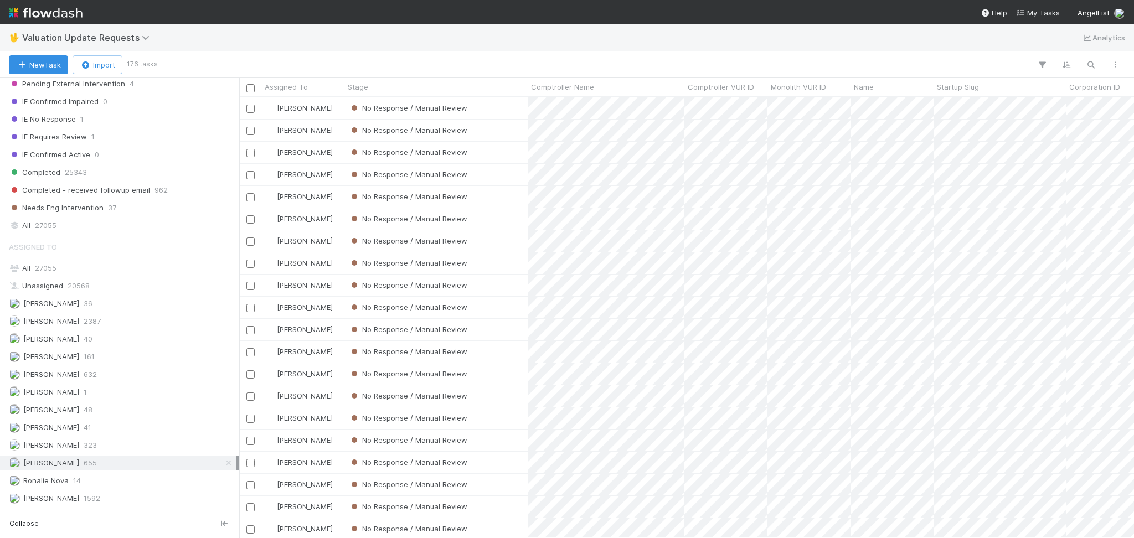
scroll to position [429, 883]
click at [113, 320] on div "[PERSON_NAME] 2387" at bounding box center [122, 321] width 227 height 14
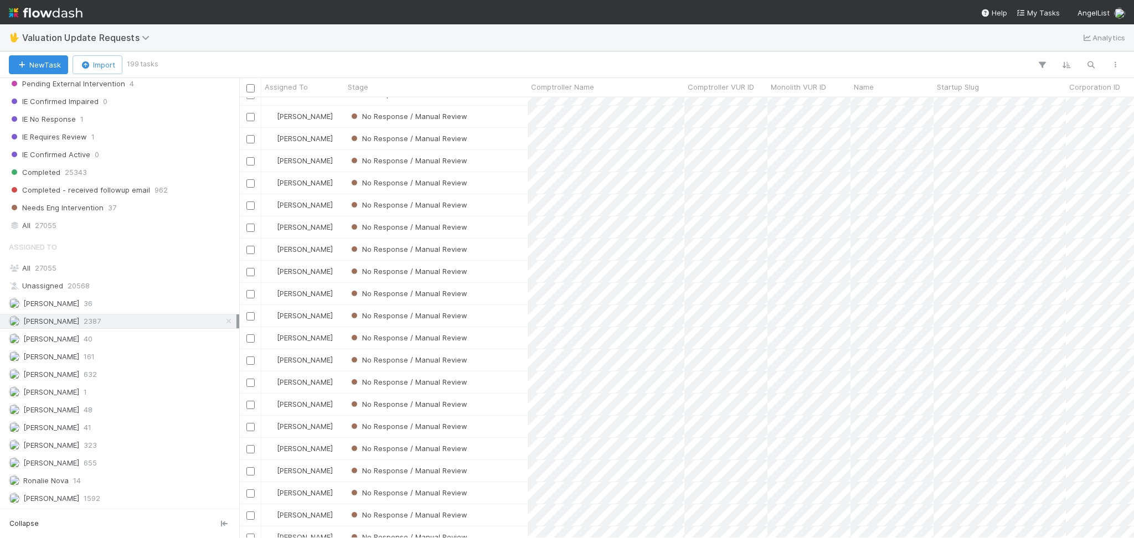
scroll to position [3977, 0]
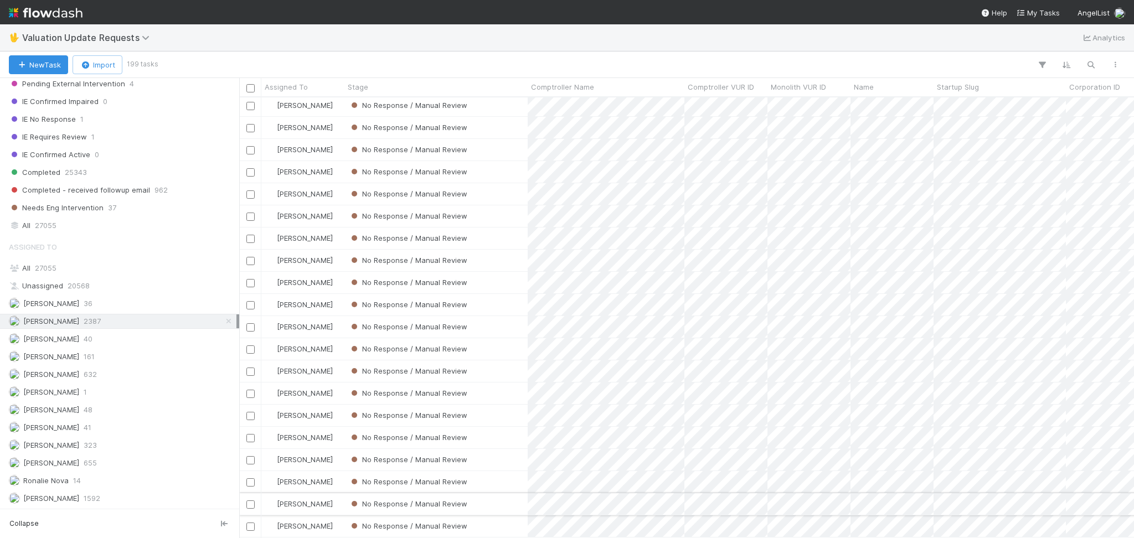
click at [505, 493] on div "No Response / Manual Review" at bounding box center [435, 504] width 183 height 22
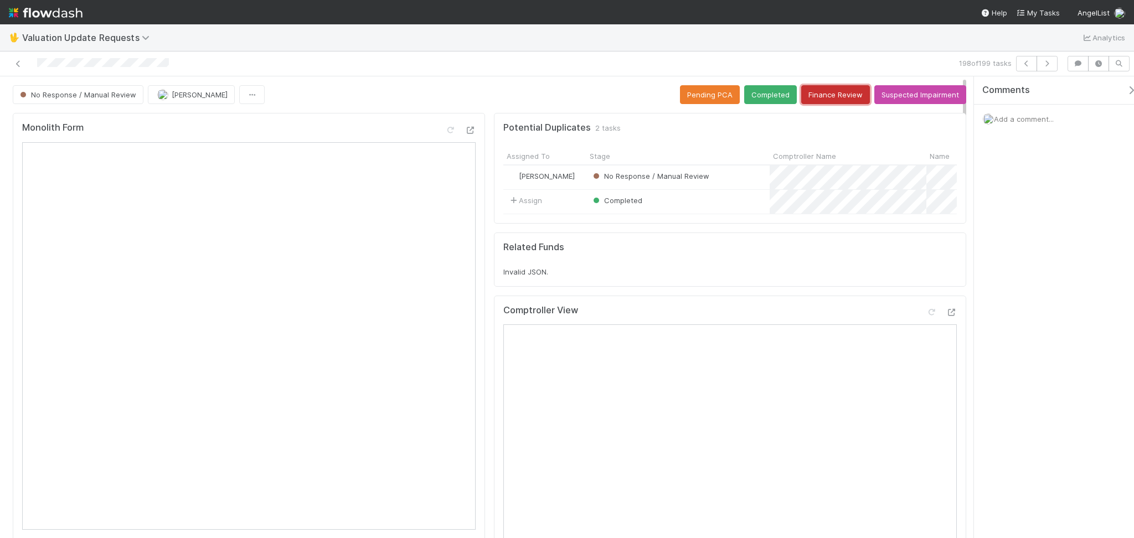
click at [824, 88] on button "Finance Review" at bounding box center [835, 94] width 69 height 19
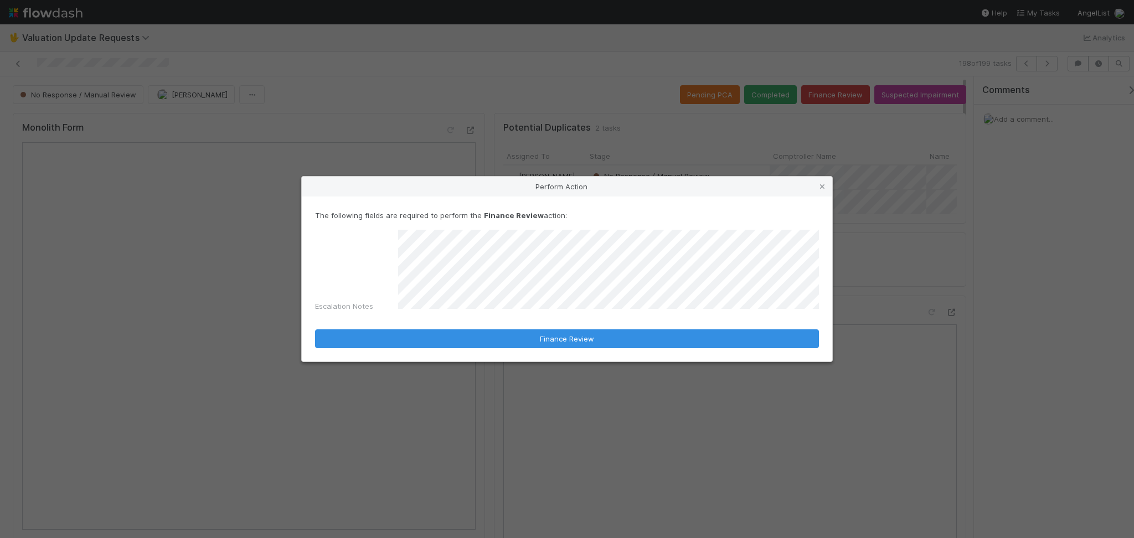
click at [175, 436] on div "Perform Action The following fields are required to perform the Finance Review …" at bounding box center [567, 269] width 1134 height 538
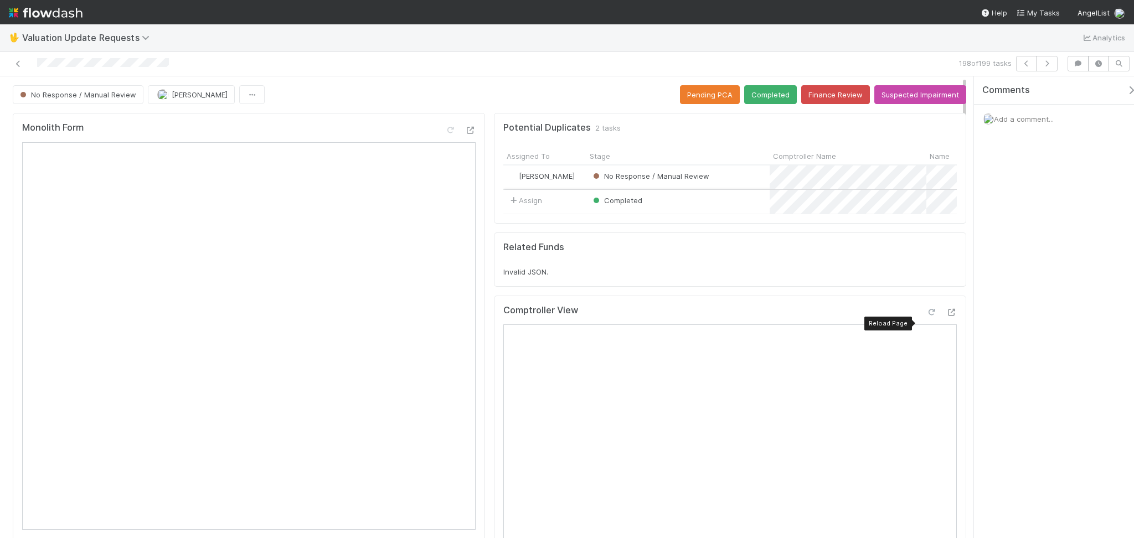
click at [925, 316] on icon at bounding box center [930, 312] width 11 height 7
click at [763, 99] on button "Completed" at bounding box center [770, 94] width 53 height 19
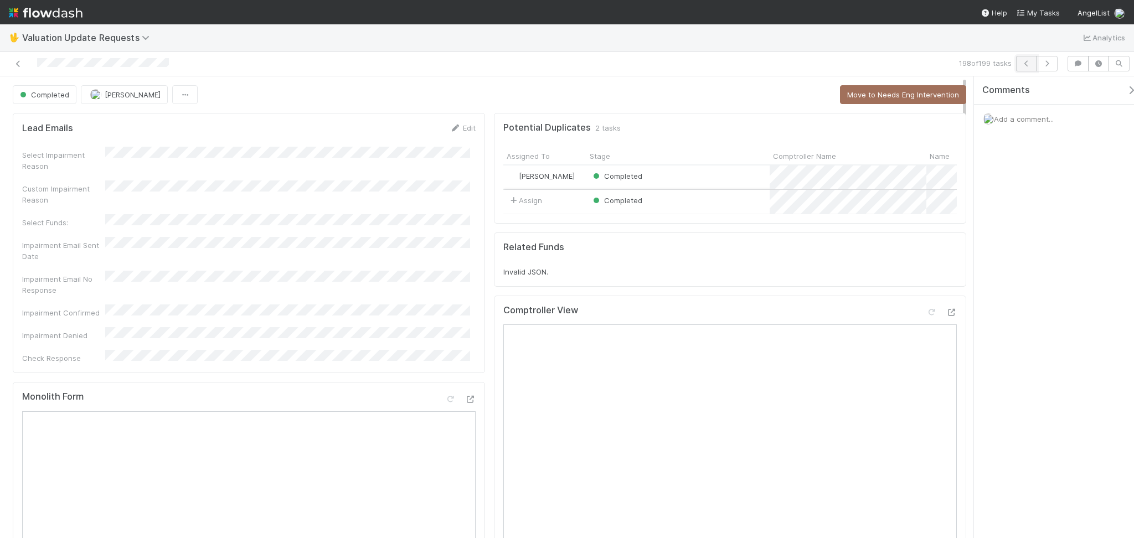
click at [1029, 69] on button "button" at bounding box center [1026, 63] width 21 height 15
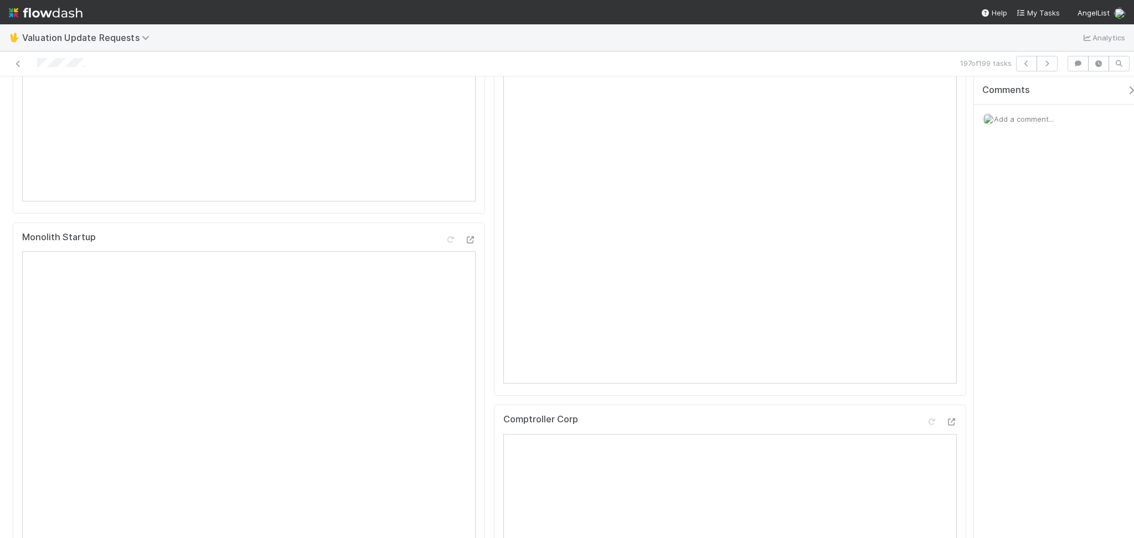
scroll to position [221, 0]
click at [925, 95] on icon at bounding box center [930, 90] width 11 height 7
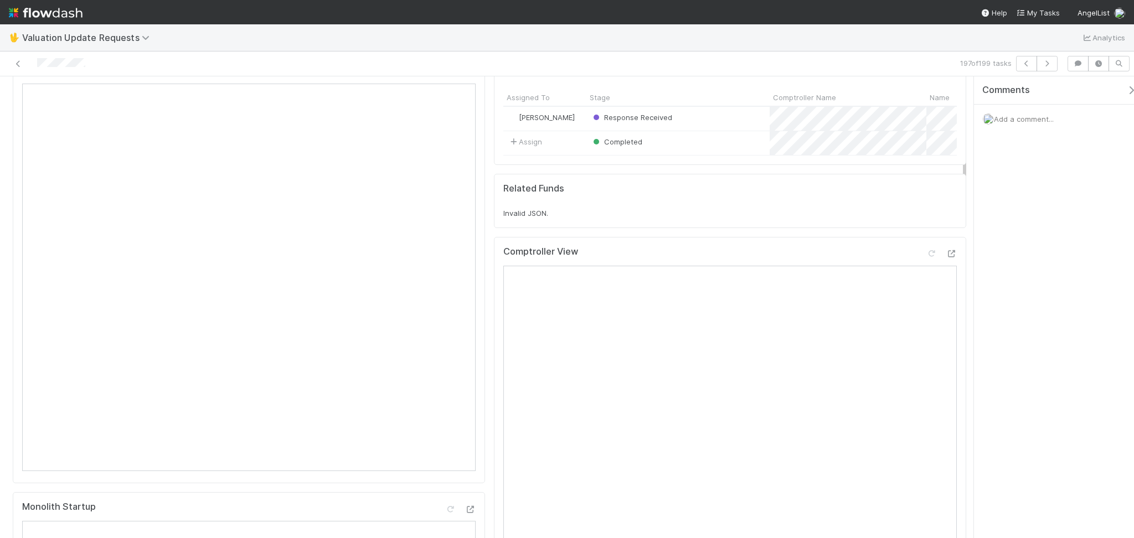
scroll to position [0, 0]
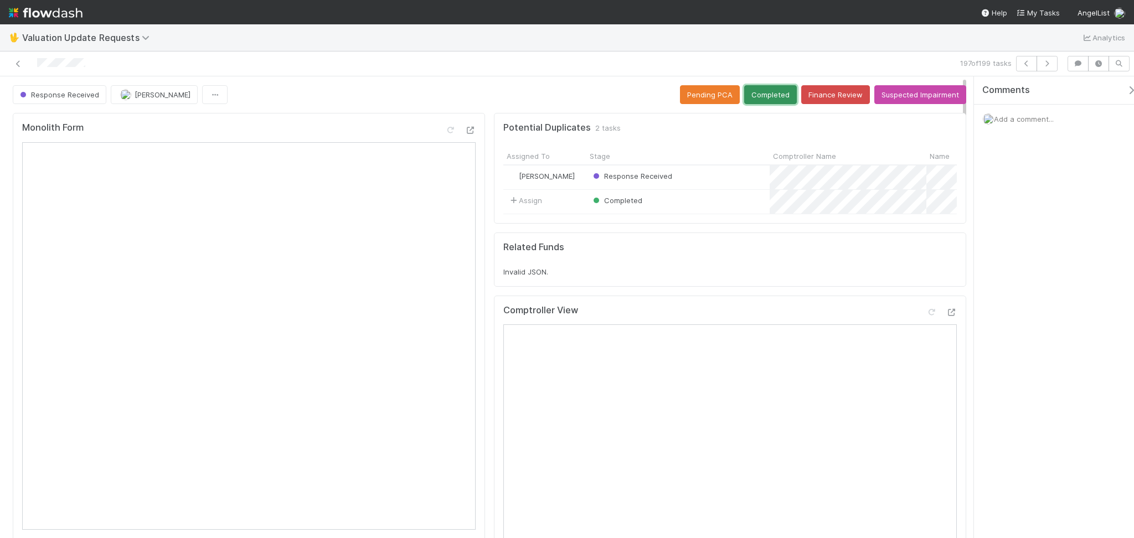
click at [760, 99] on button "Completed" at bounding box center [770, 94] width 53 height 19
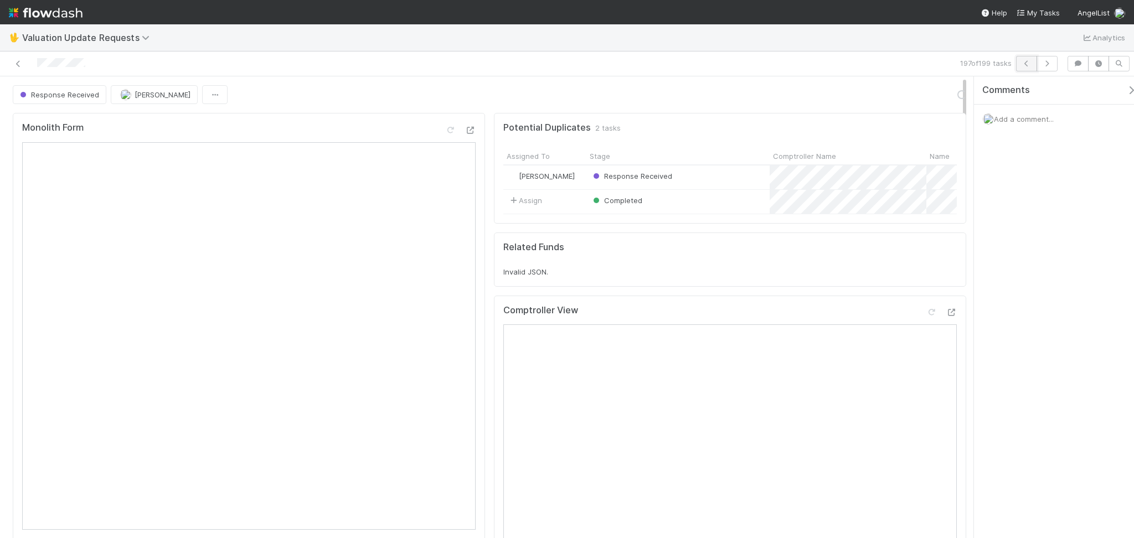
click at [1027, 61] on icon "button" at bounding box center [1026, 63] width 11 height 7
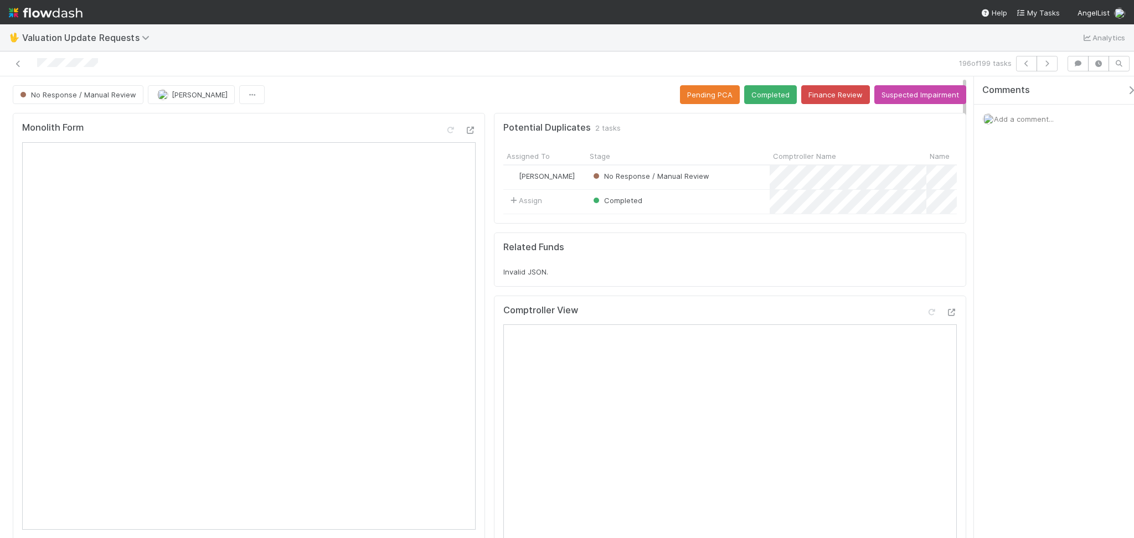
click at [826, 91] on button "Finance Review" at bounding box center [835, 94] width 69 height 19
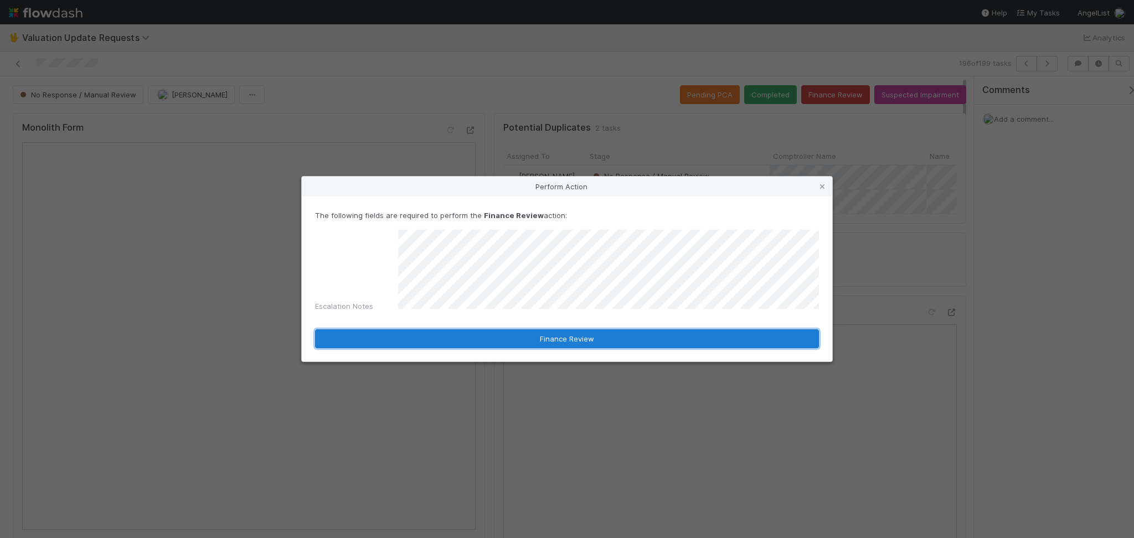
click at [556, 341] on button "Finance Review" at bounding box center [567, 338] width 504 height 19
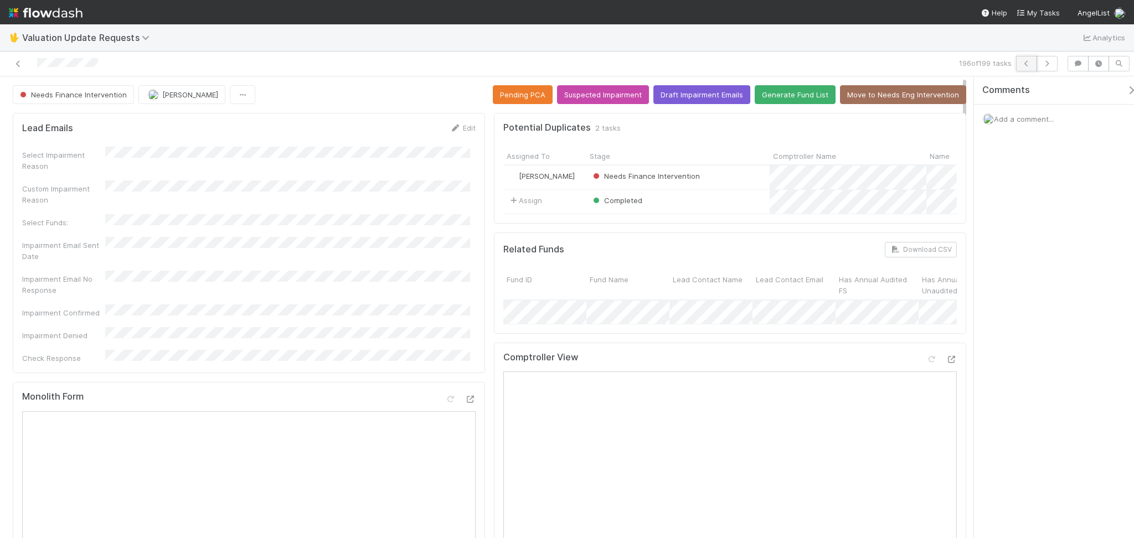
click at [1029, 60] on button "button" at bounding box center [1026, 63] width 21 height 15
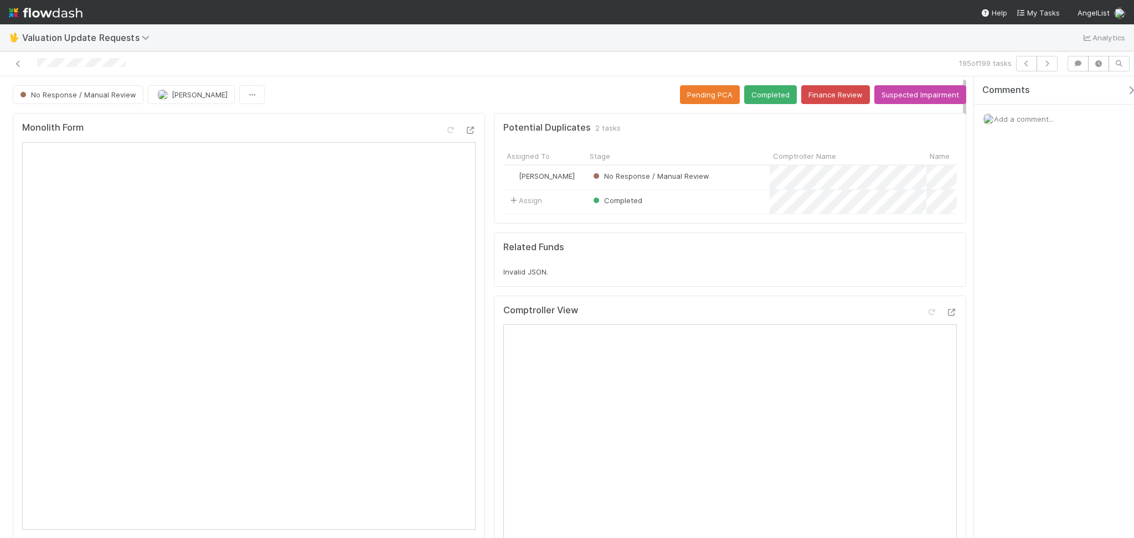
click at [308, 65] on div at bounding box center [269, 63] width 531 height 15
click at [815, 90] on button "Finance Review" at bounding box center [835, 94] width 69 height 19
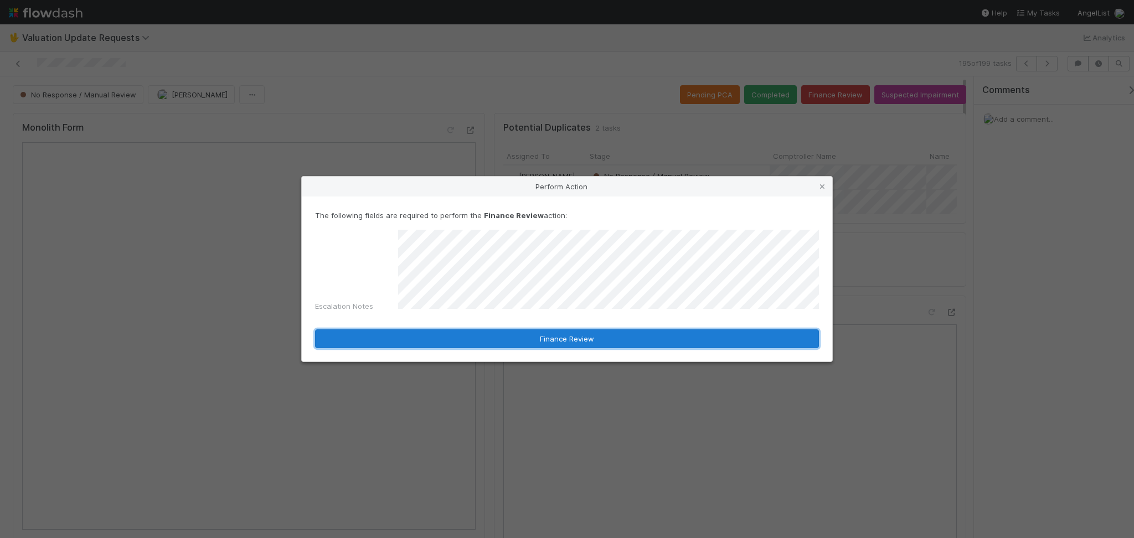
click at [572, 329] on button "Finance Review" at bounding box center [567, 338] width 504 height 19
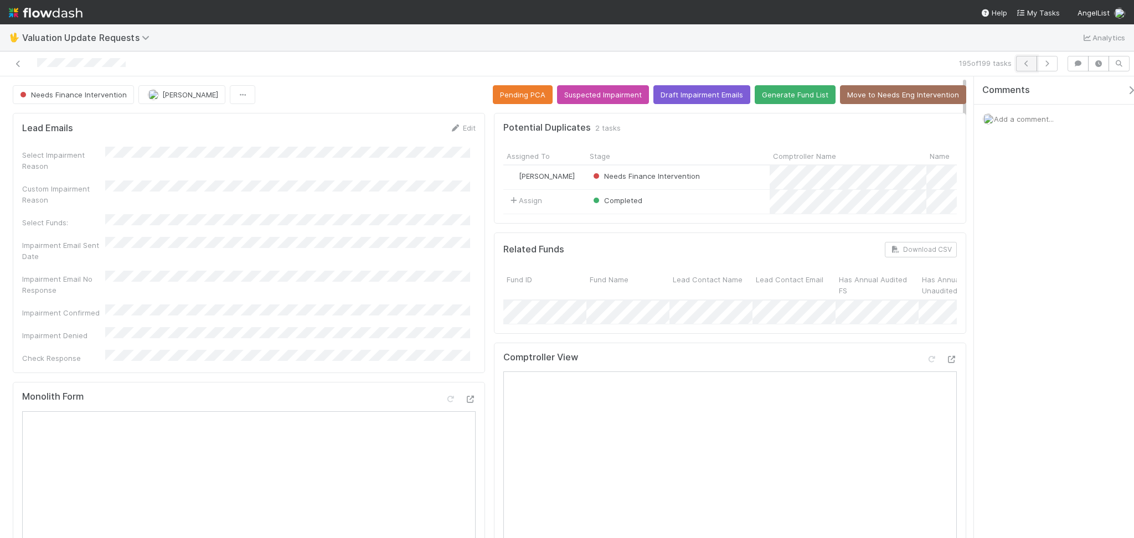
click at [1028, 57] on button "button" at bounding box center [1026, 63] width 21 height 15
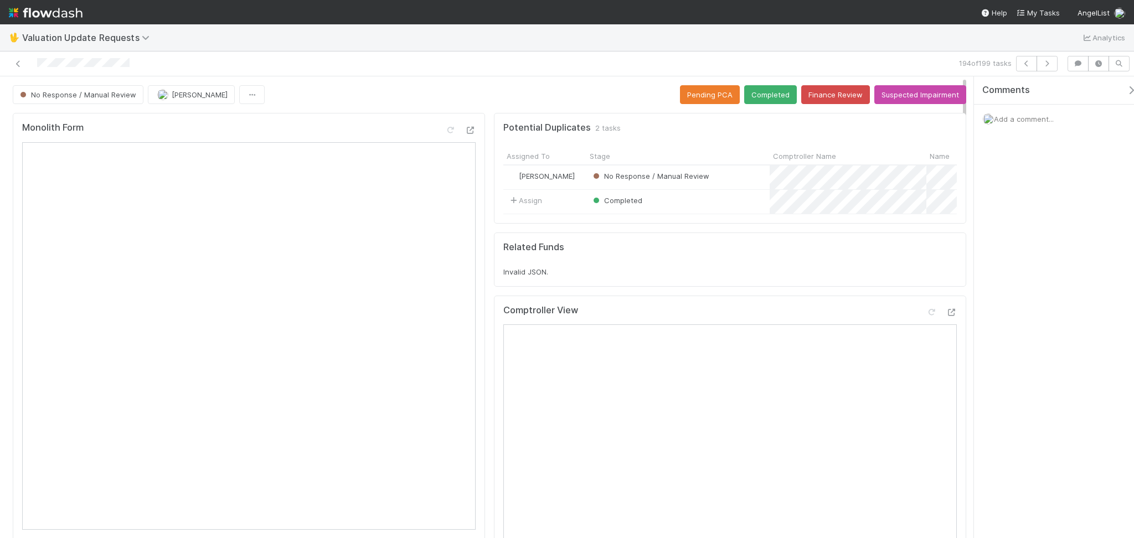
click at [341, 142] on iframe at bounding box center [248, 335] width 453 height 387
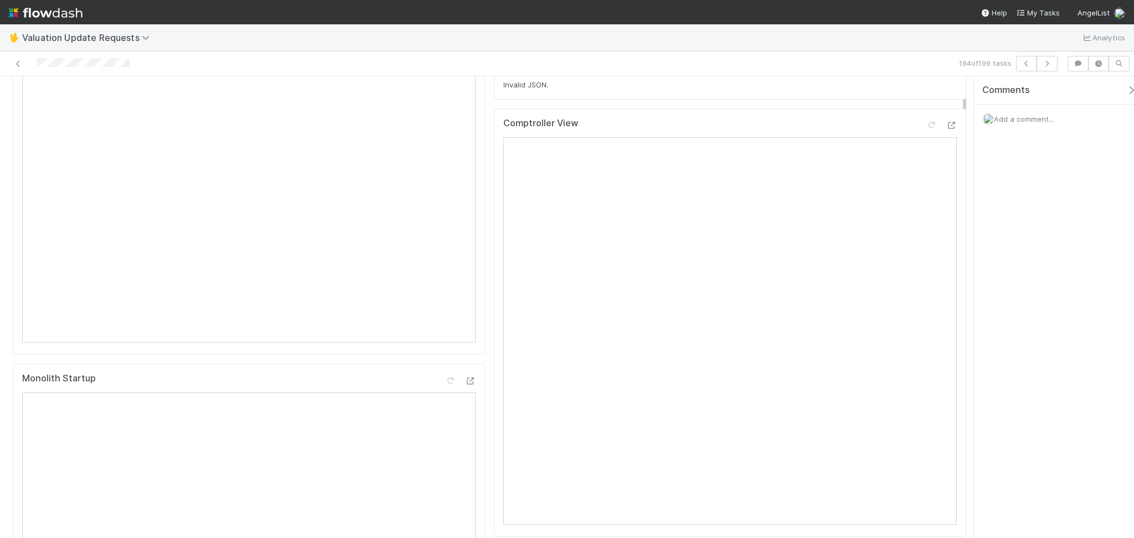
scroll to position [74, 0]
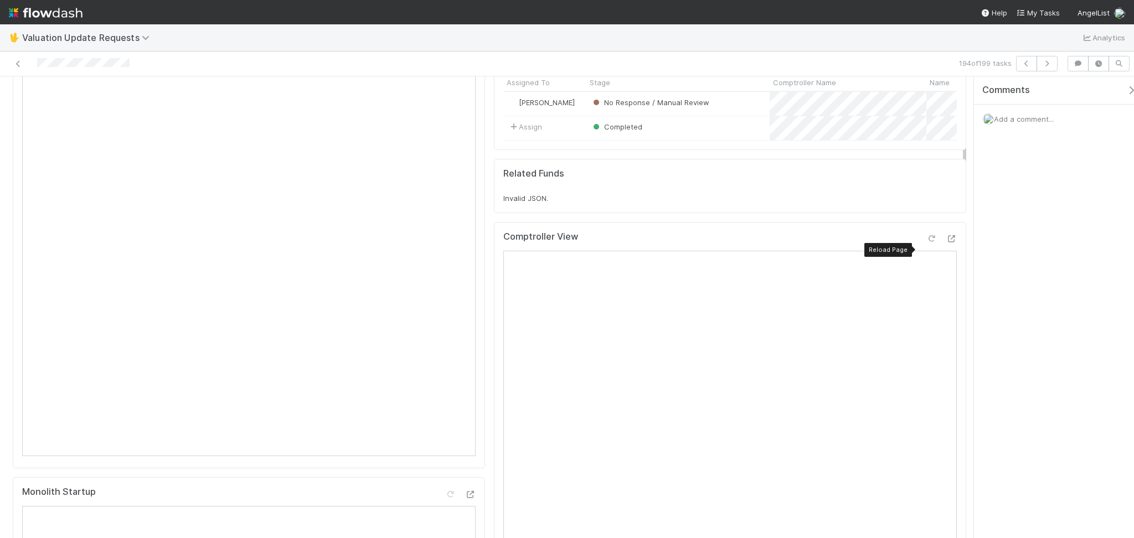
click at [925, 244] on div at bounding box center [930, 238] width 11 height 11
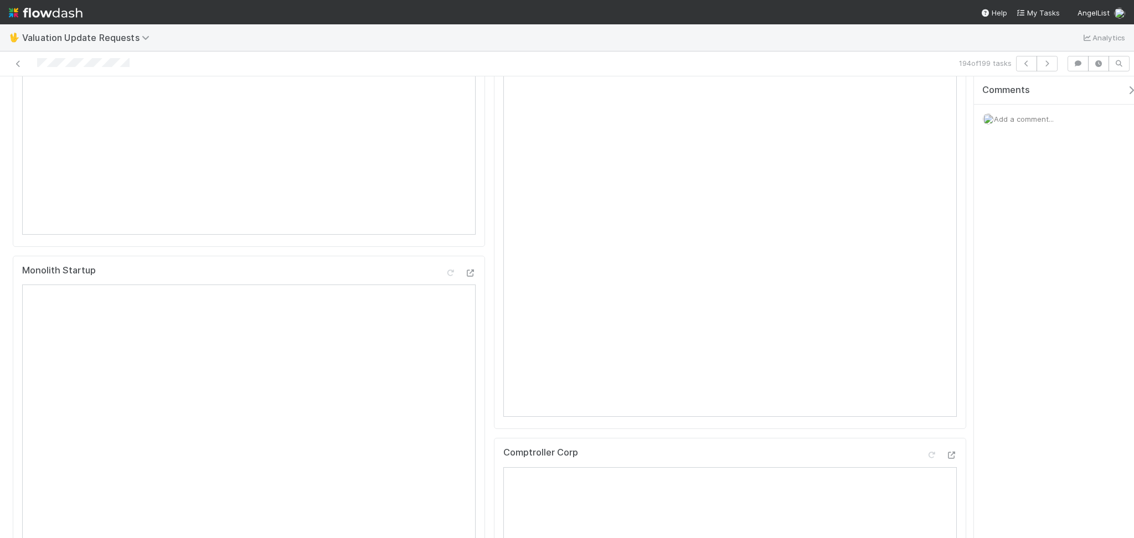
scroll to position [0, 0]
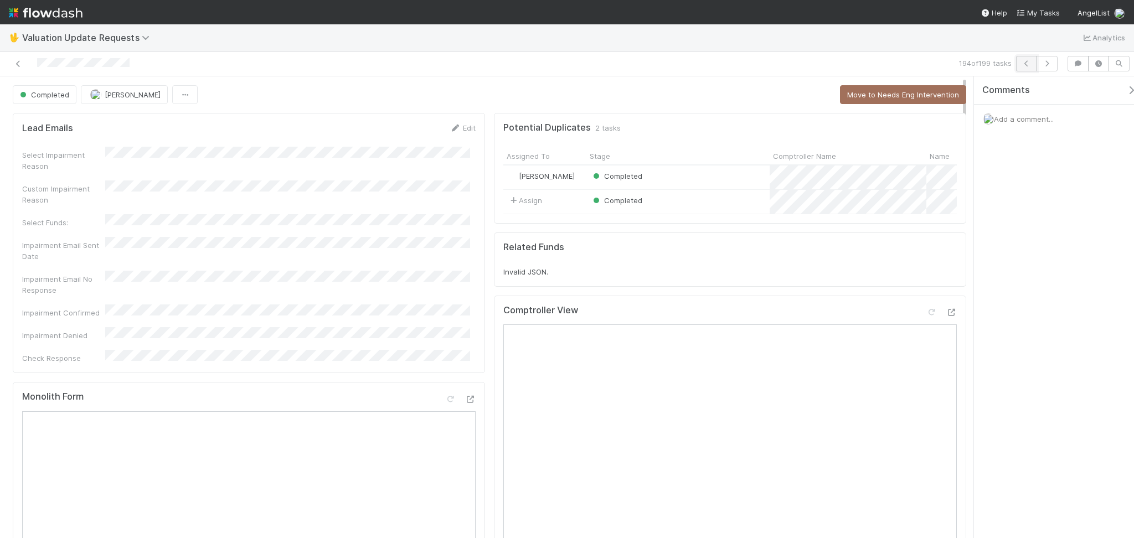
click at [1021, 64] on icon "button" at bounding box center [1026, 63] width 11 height 7
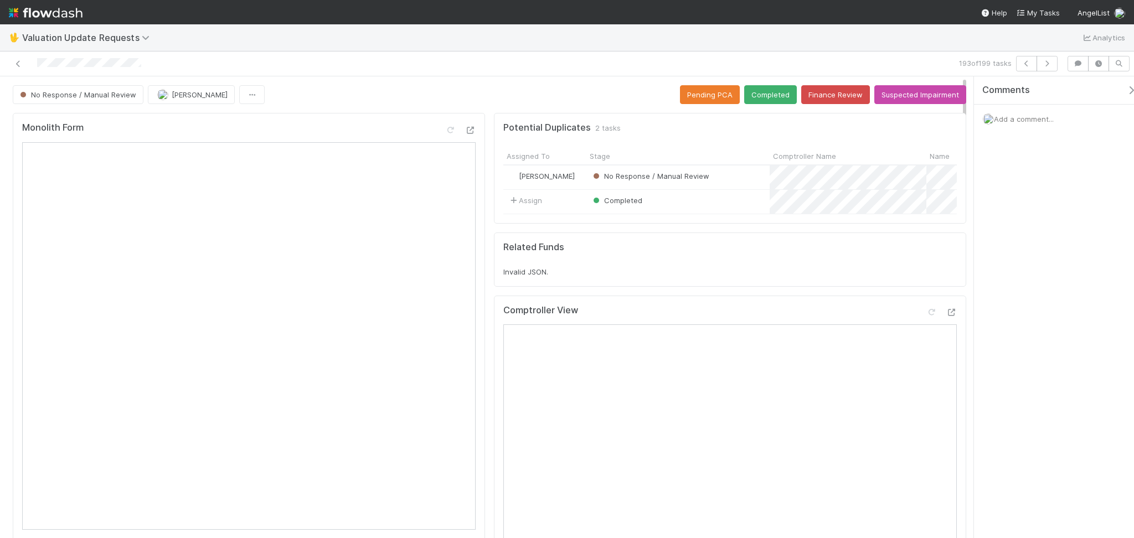
click at [298, 120] on div "Monolith Form" at bounding box center [249, 327] width 472 height 429
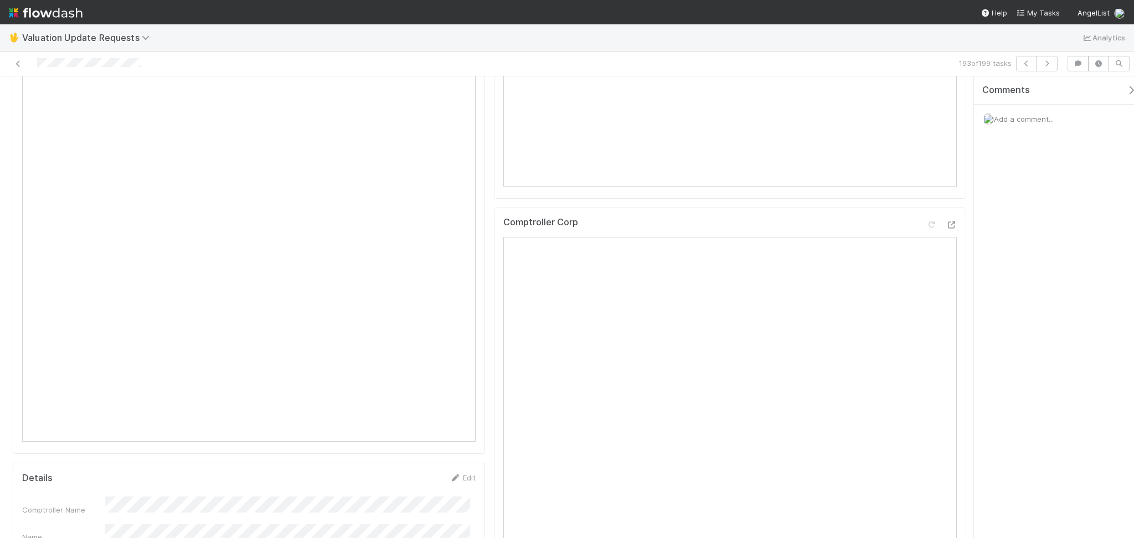
scroll to position [590, 0]
click at [925, 164] on icon at bounding box center [930, 160] width 11 height 7
click at [923, 168] on div "Comptroller View Reload Page" at bounding box center [729, 168] width 453 height 20
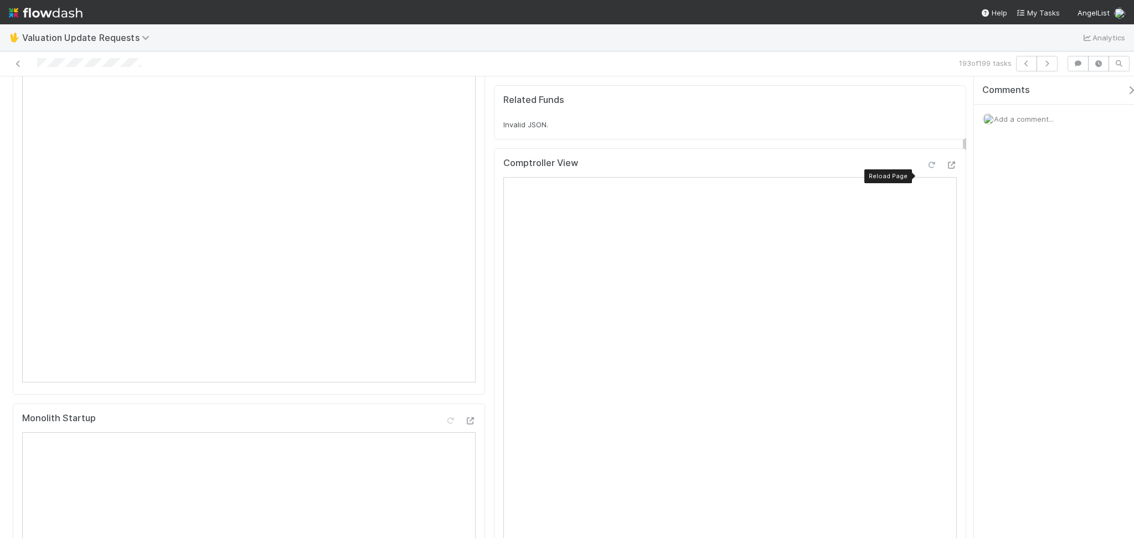
click at [925, 169] on icon at bounding box center [930, 165] width 11 height 7
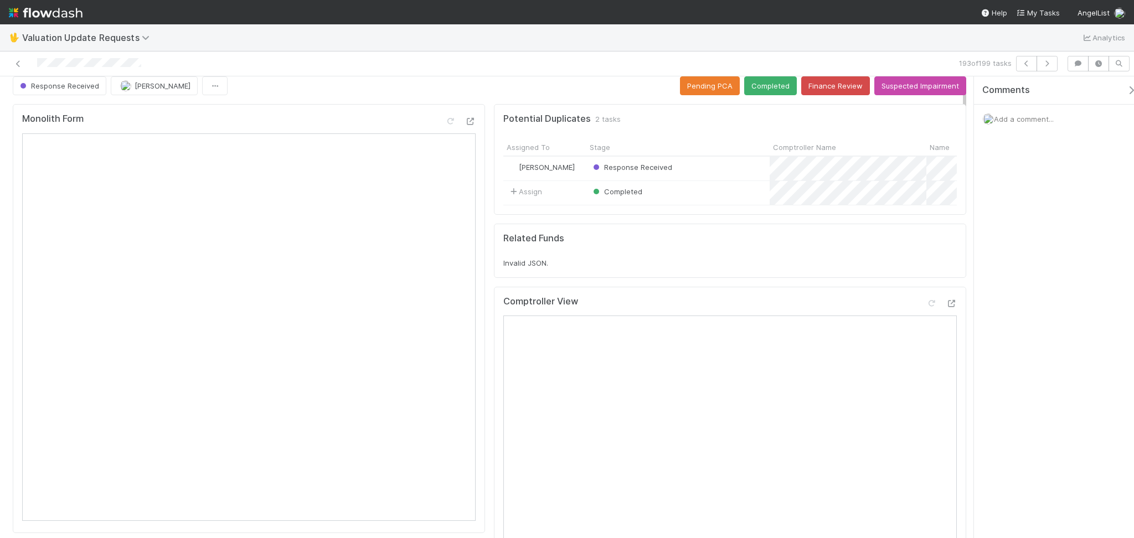
scroll to position [0, 0]
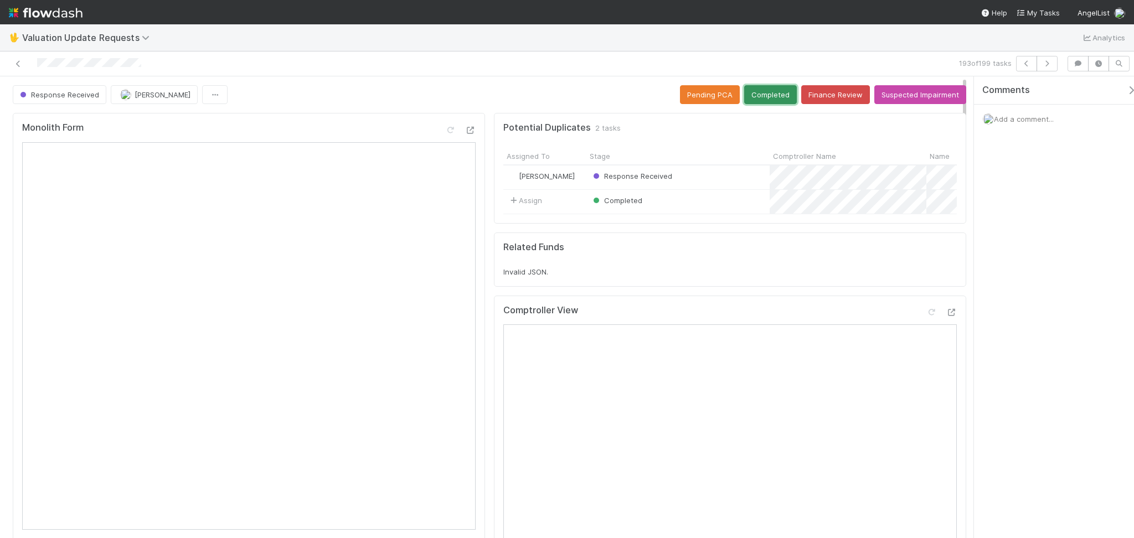
click at [760, 97] on button "Completed" at bounding box center [770, 94] width 53 height 19
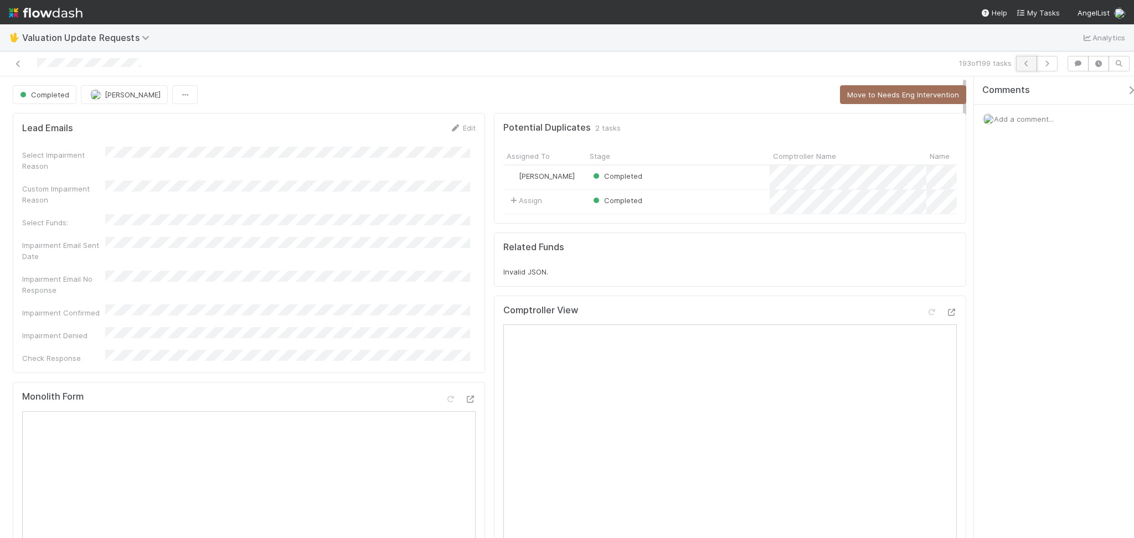
click at [1025, 58] on button "button" at bounding box center [1026, 63] width 21 height 15
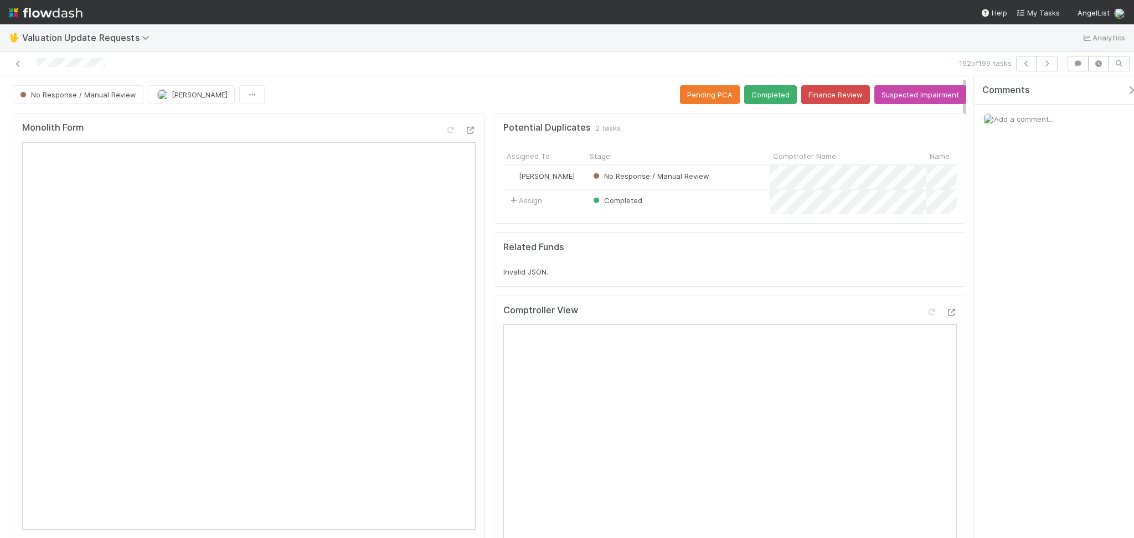
click at [357, 99] on div "No Response / Manual Review [PERSON_NAME] Pending PCA Completed Finance Review …" at bounding box center [489, 94] width 953 height 19
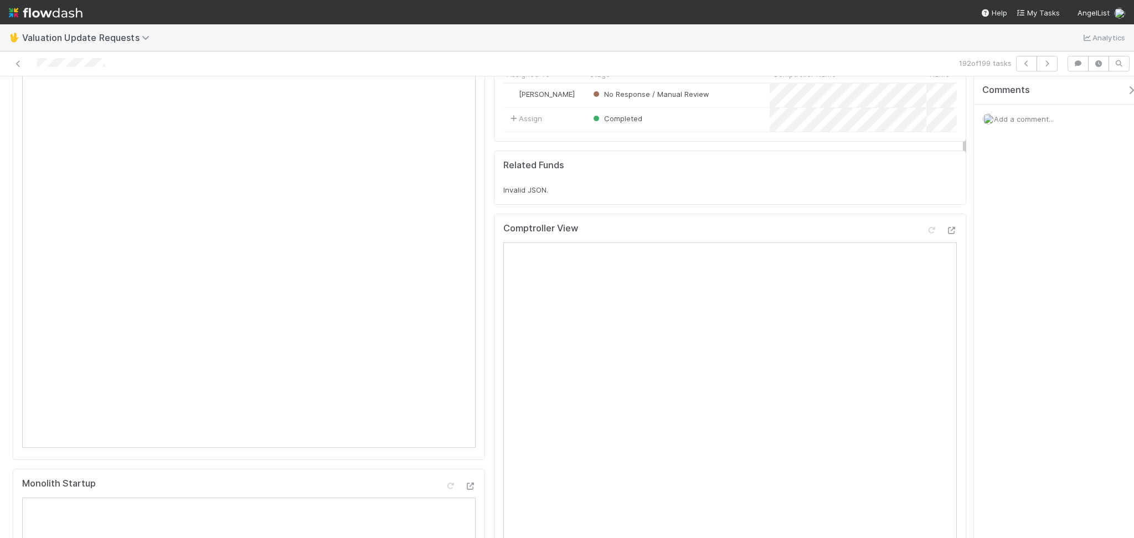
scroll to position [74, 0]
click at [925, 242] on icon at bounding box center [930, 238] width 11 height 7
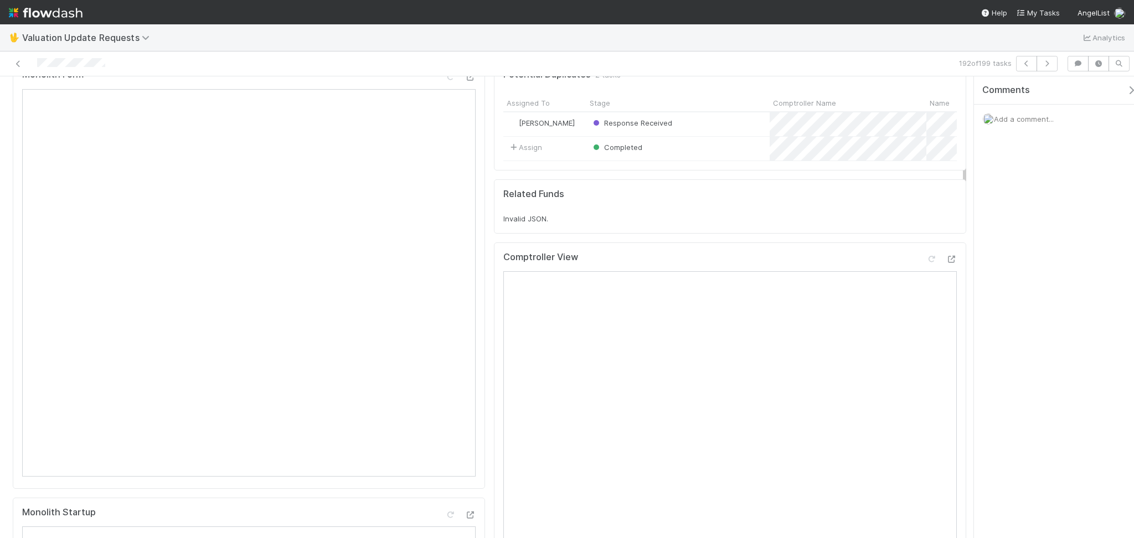
scroll to position [0, 0]
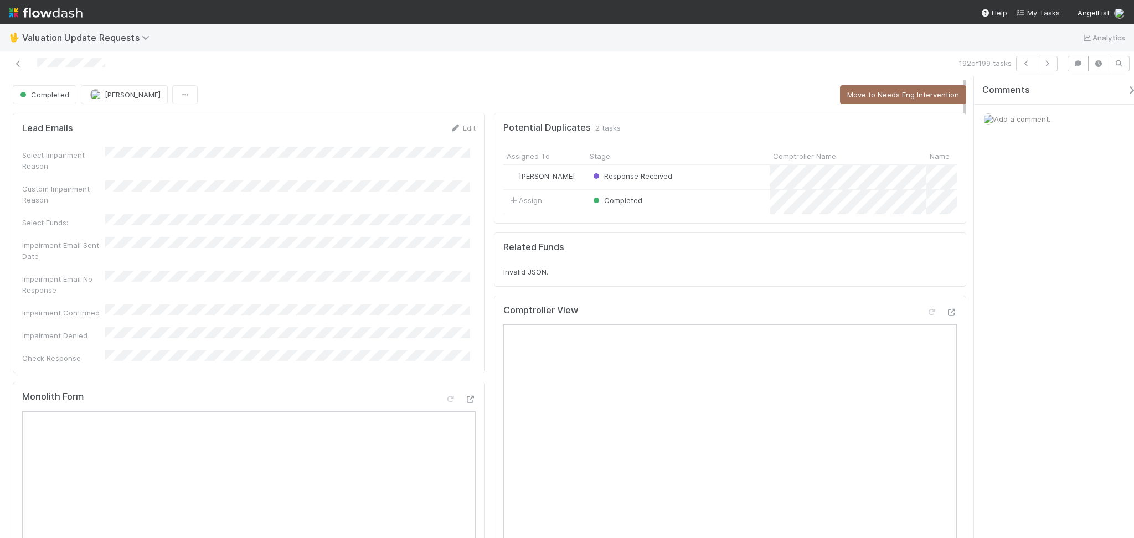
click at [753, 94] on div "Completed [PERSON_NAME] Move to Needs Eng Intervention" at bounding box center [489, 94] width 953 height 19
click at [1023, 65] on icon "button" at bounding box center [1026, 63] width 11 height 7
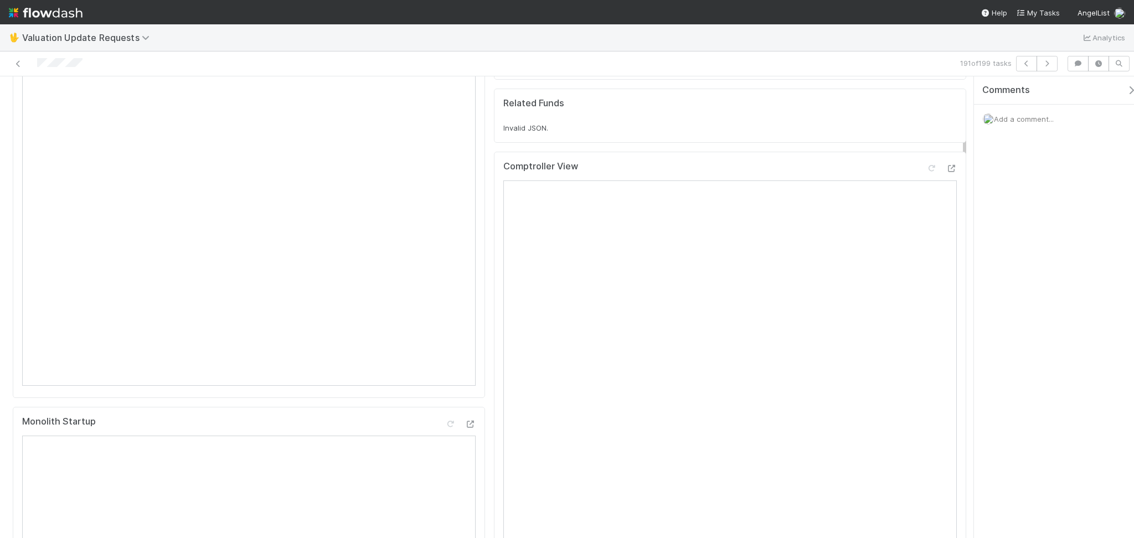
scroll to position [74, 0]
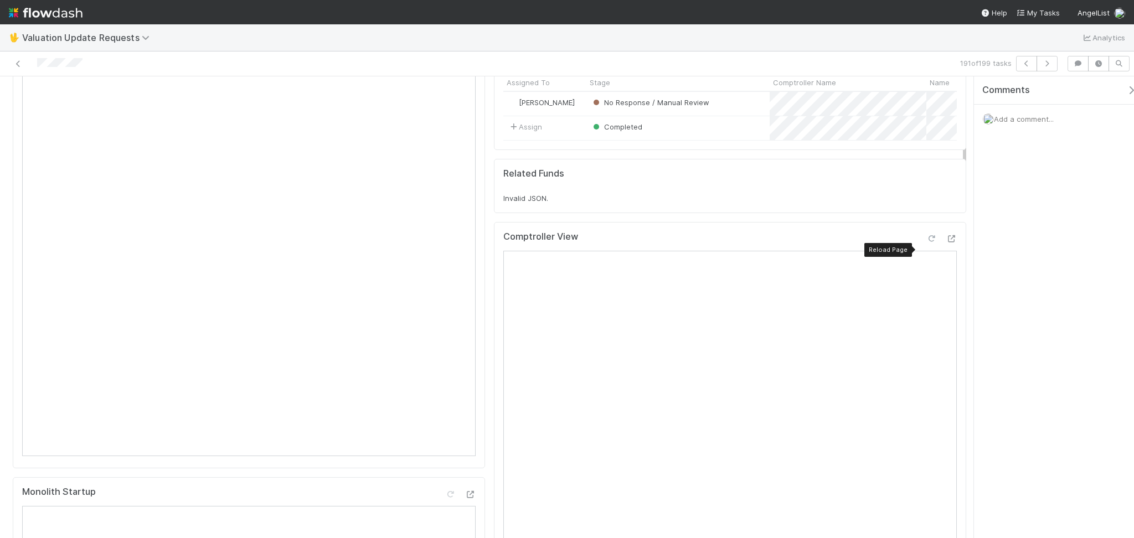
click at [925, 242] on icon at bounding box center [930, 238] width 11 height 7
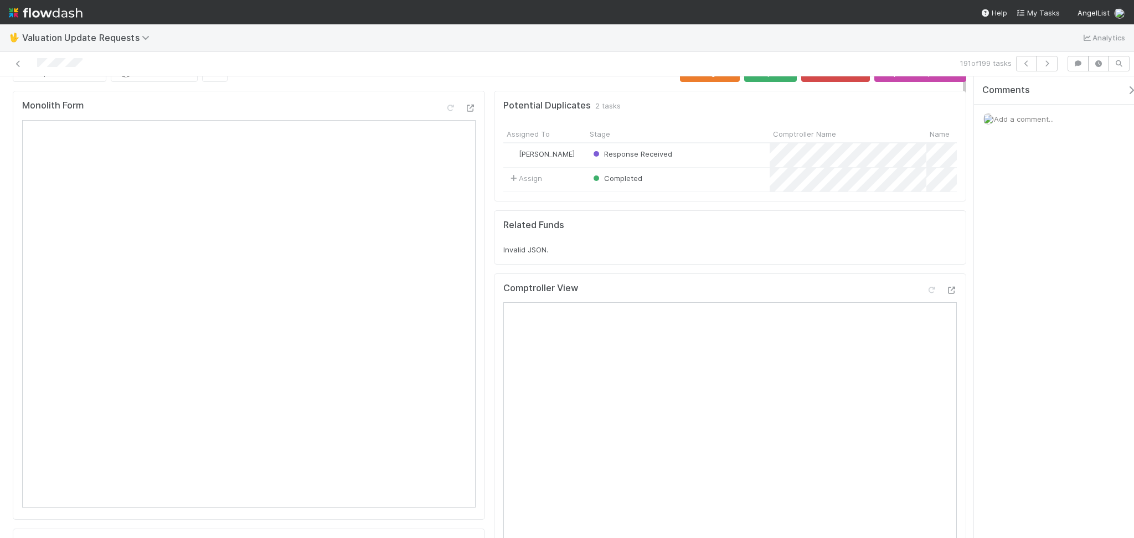
scroll to position [0, 0]
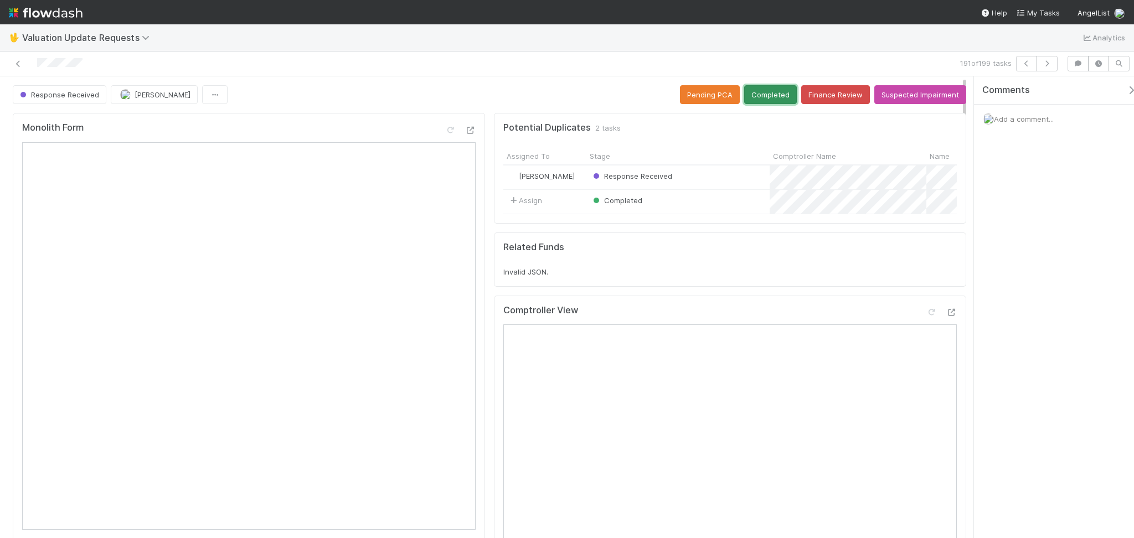
click at [760, 101] on button "Completed" at bounding box center [770, 94] width 53 height 19
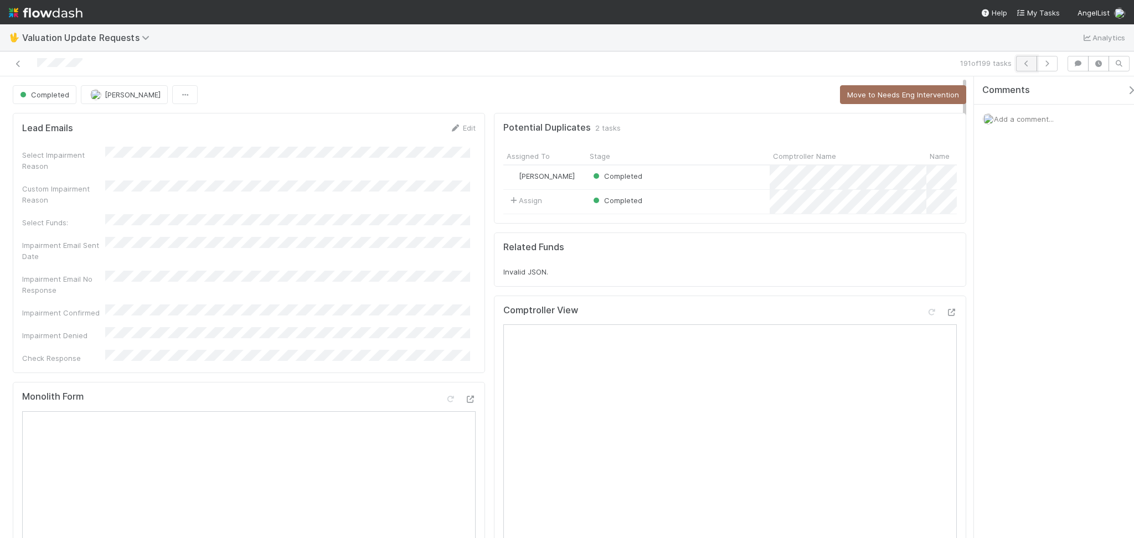
click at [1023, 56] on button "button" at bounding box center [1026, 63] width 21 height 15
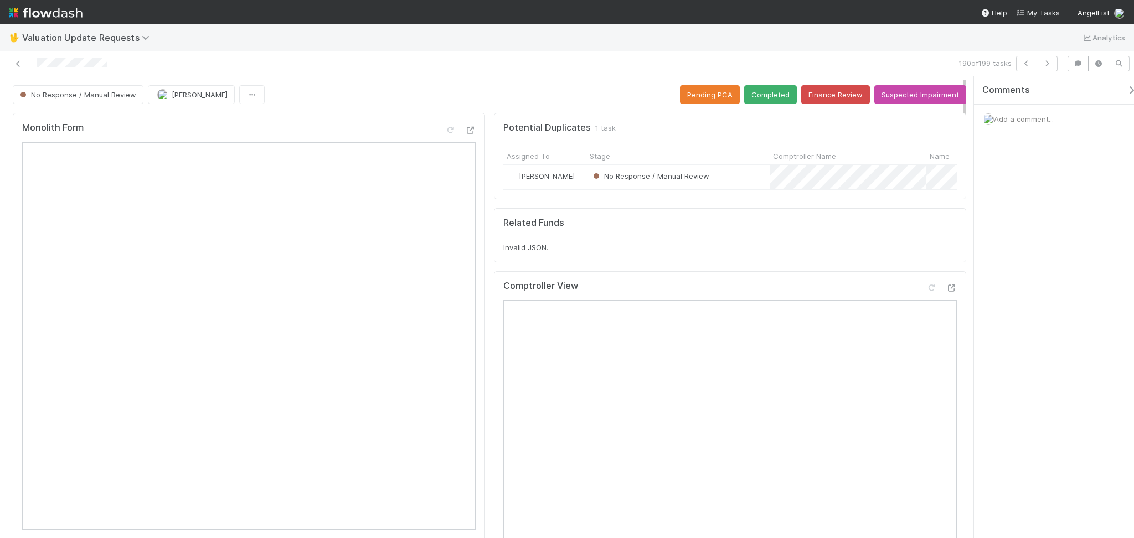
click at [332, 65] on div at bounding box center [269, 63] width 531 height 15
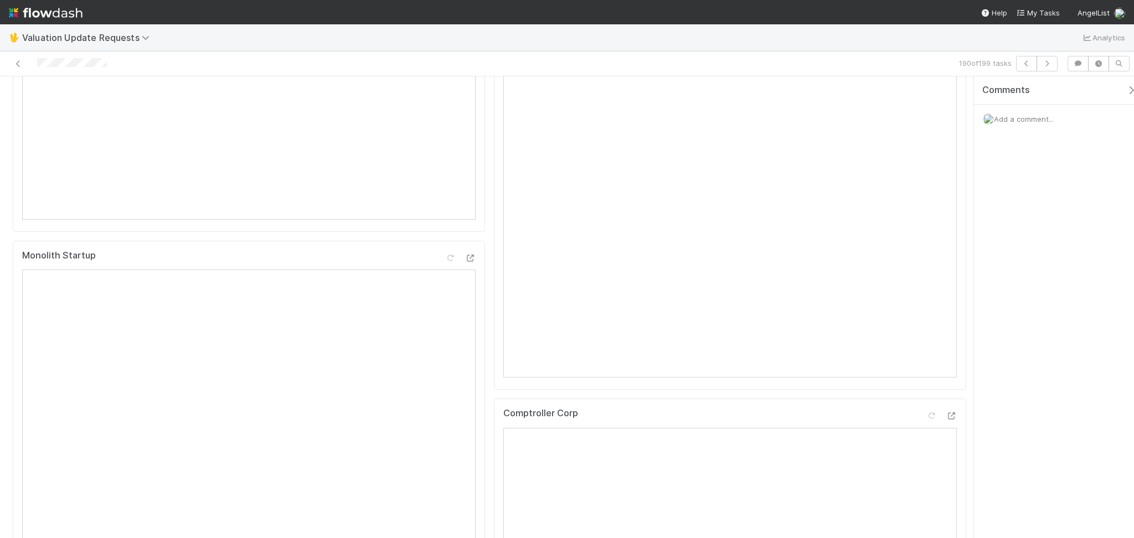
scroll to position [147, 0]
click at [925, 144] on icon at bounding box center [930, 140] width 11 height 7
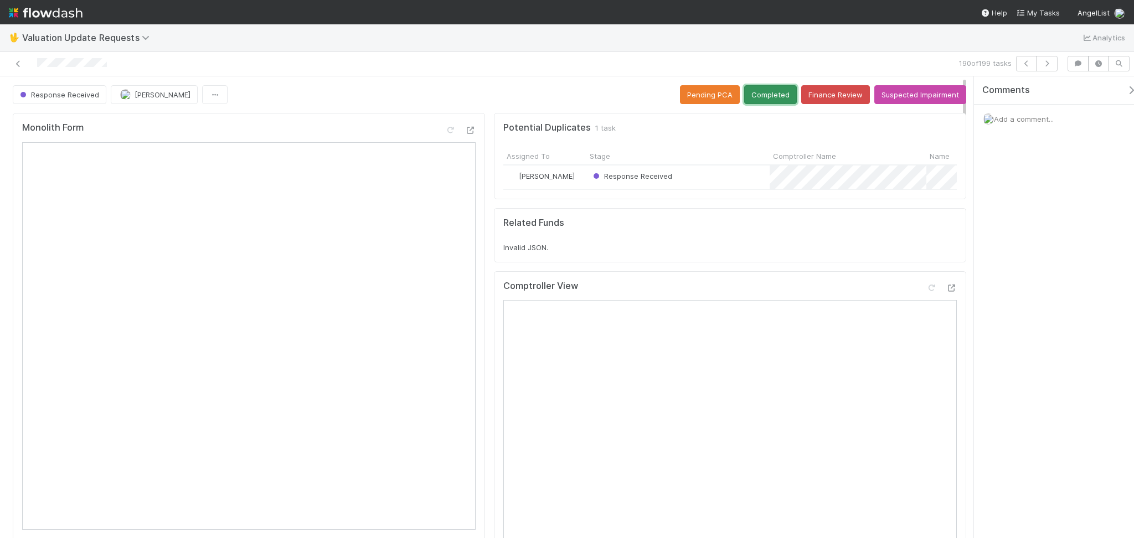
click at [763, 92] on button "Completed" at bounding box center [770, 94] width 53 height 19
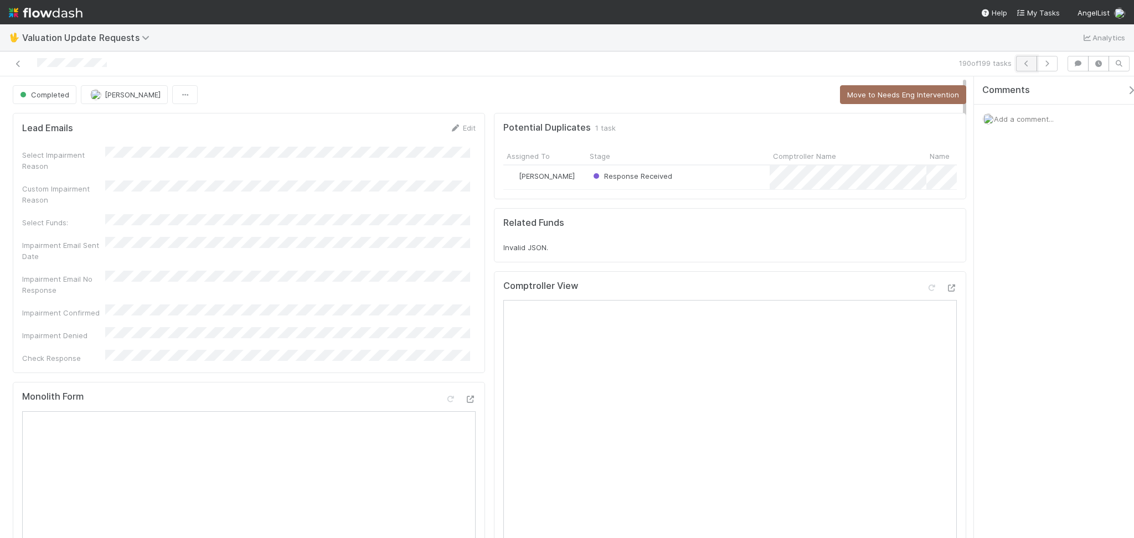
click at [1029, 63] on icon "button" at bounding box center [1026, 63] width 11 height 7
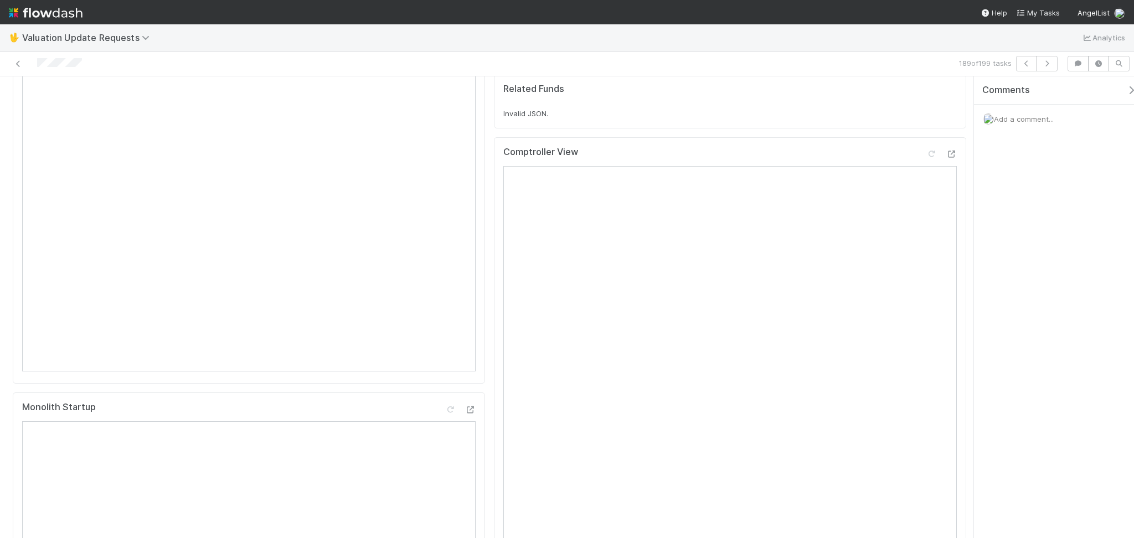
scroll to position [147, 0]
click at [925, 169] on icon at bounding box center [930, 165] width 11 height 7
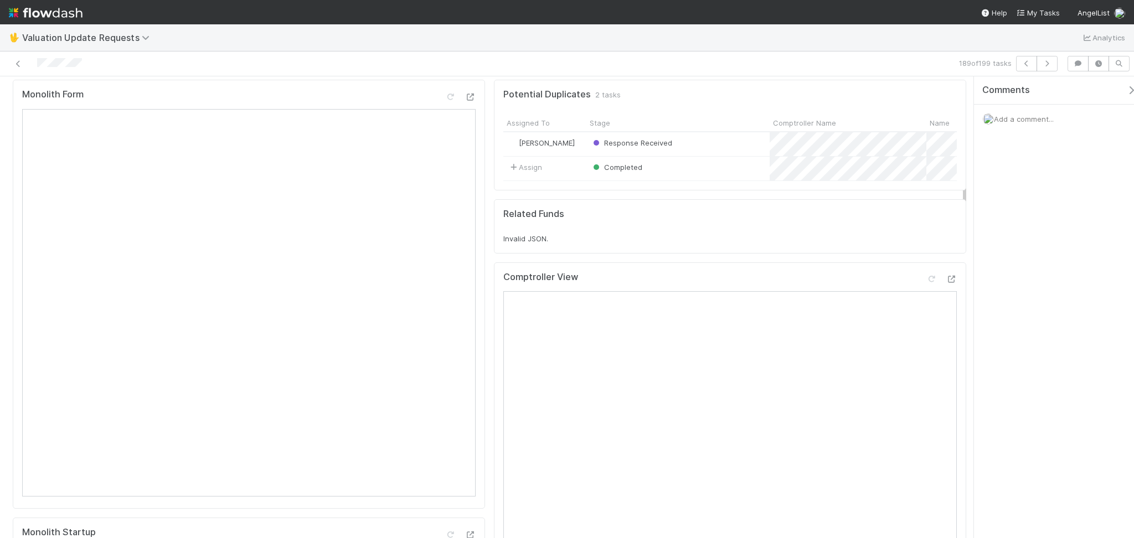
scroll to position [0, 0]
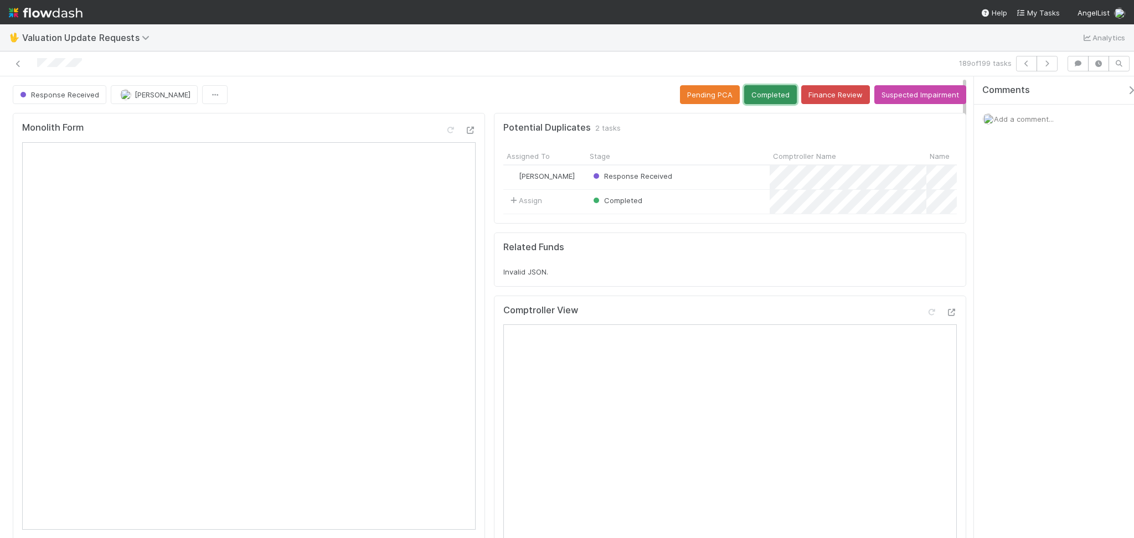
click at [762, 96] on button "Completed" at bounding box center [770, 94] width 53 height 19
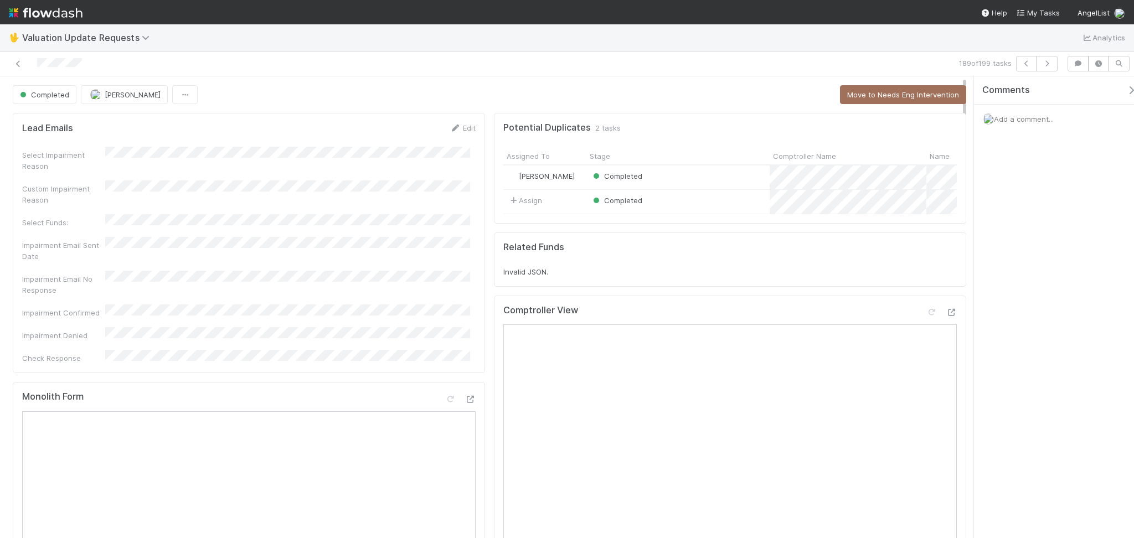
click at [262, 58] on div at bounding box center [269, 63] width 531 height 15
click at [18, 66] on icon at bounding box center [18, 63] width 11 height 7
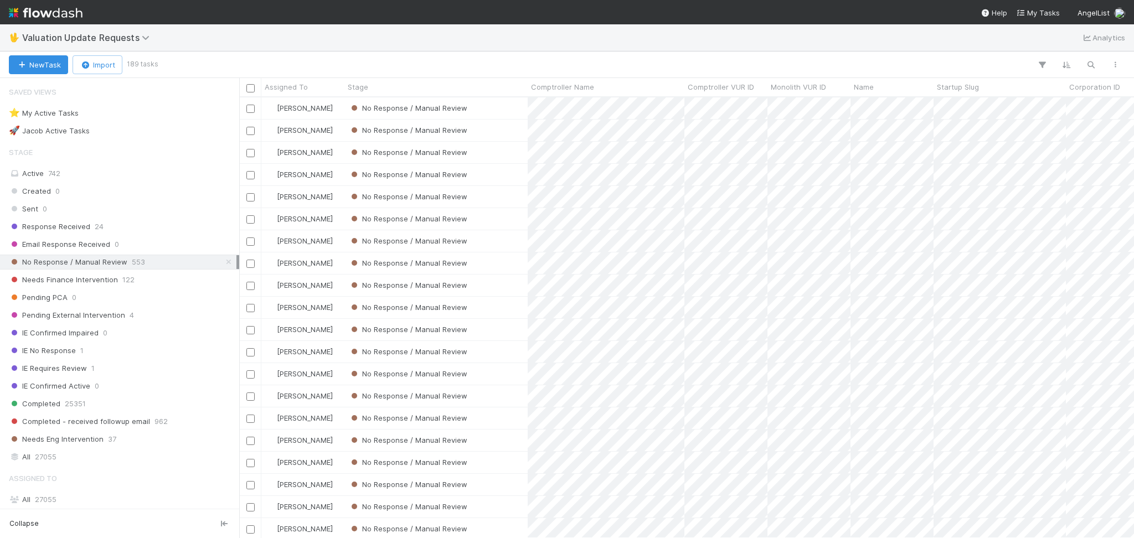
scroll to position [429, 883]
click at [355, 58] on div at bounding box center [641, 65] width 971 height 14
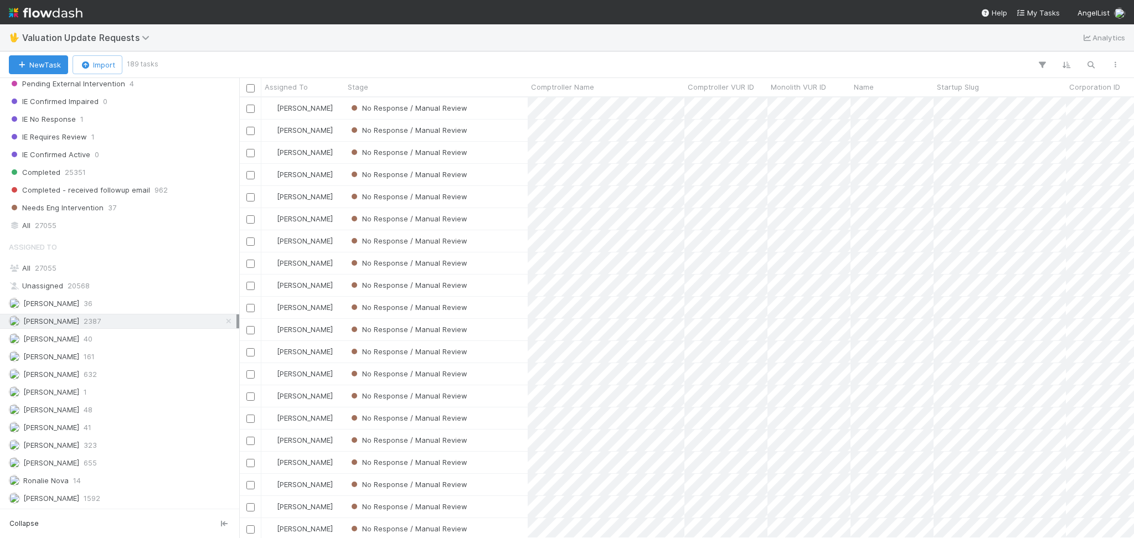
scroll to position [234, 0]
click at [106, 456] on div "[PERSON_NAME] 655" at bounding box center [122, 463] width 227 height 14
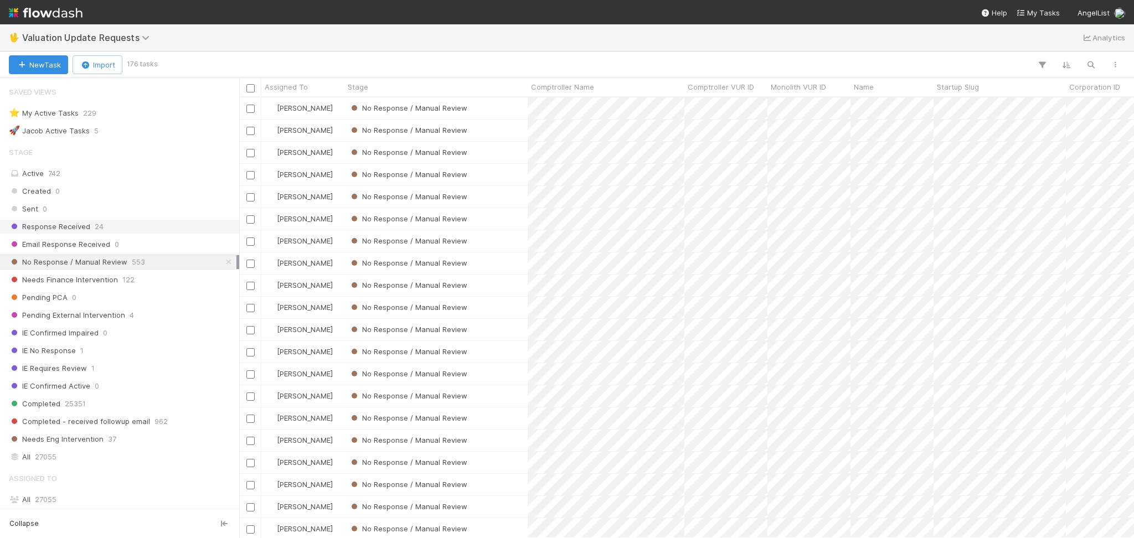
click at [134, 221] on div "Response Received 24" at bounding box center [122, 227] width 227 height 14
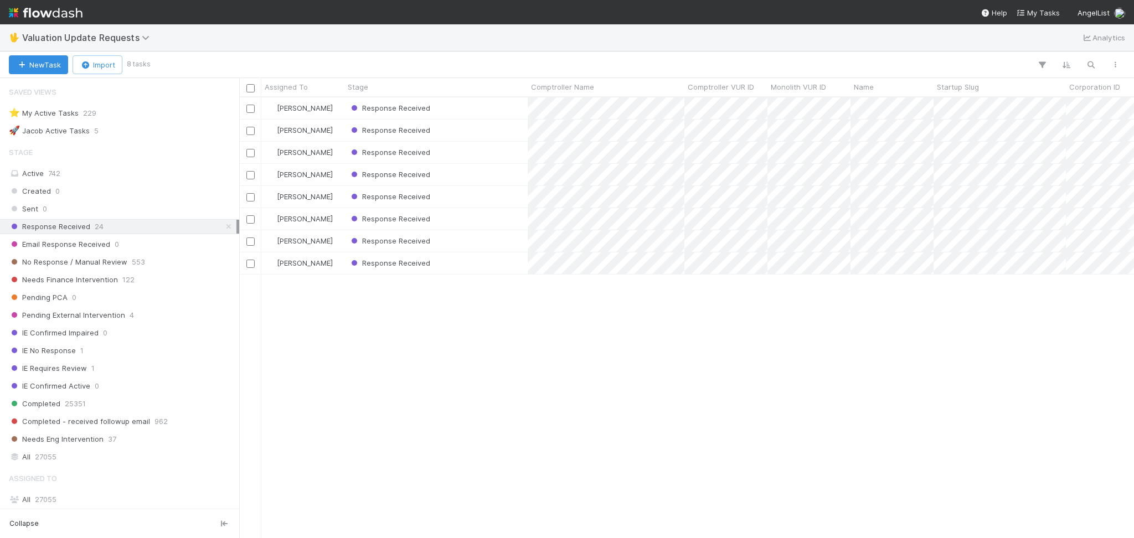
scroll to position [429, 883]
click at [144, 266] on div "No Response / Manual Review 553" at bounding box center [122, 262] width 227 height 14
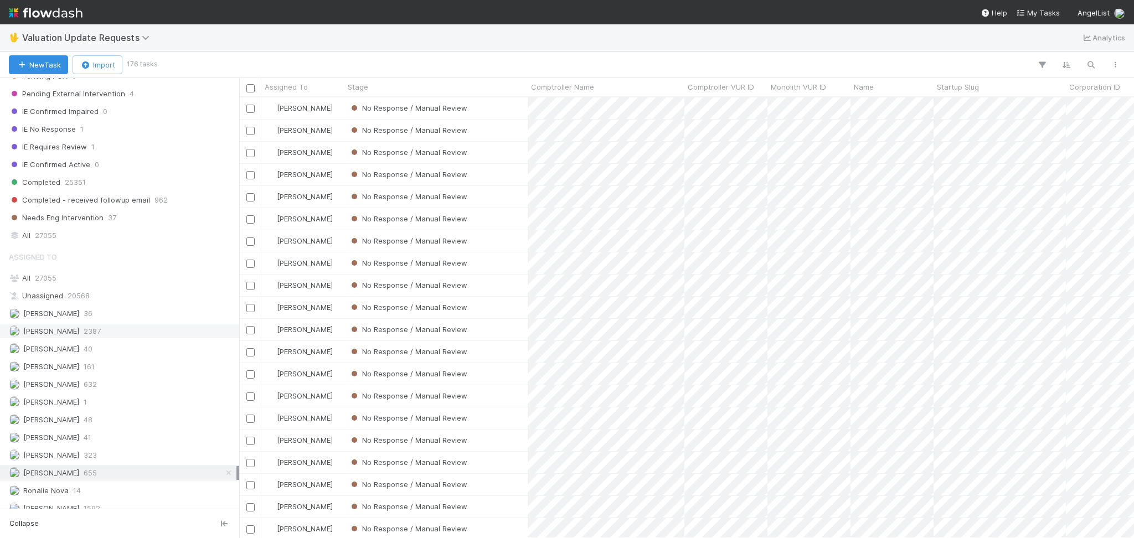
scroll to position [429, 883]
click at [126, 330] on div "[PERSON_NAME] 2387" at bounding box center [122, 331] width 227 height 14
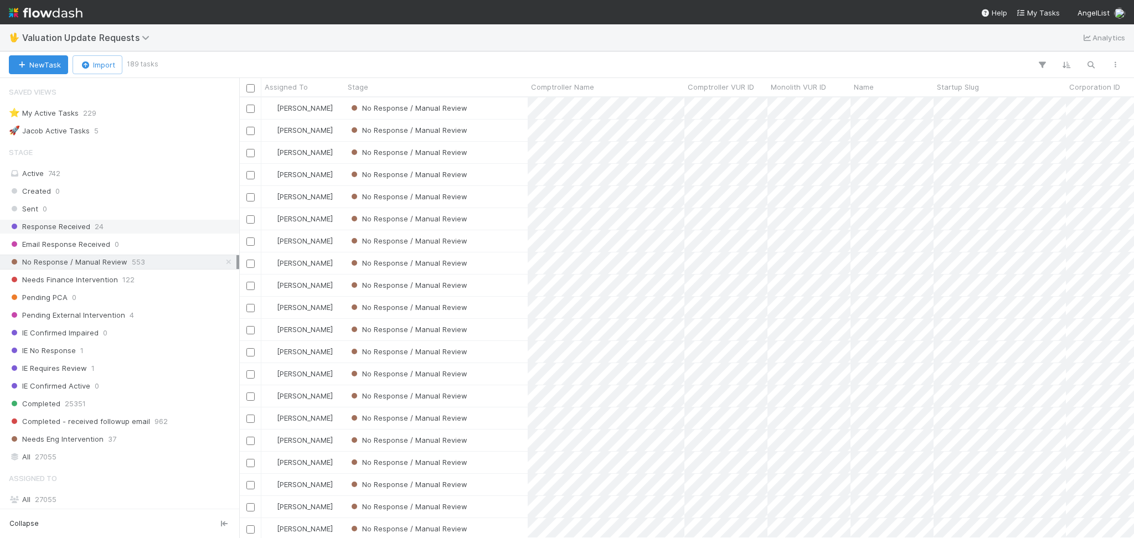
click at [133, 230] on div "Response Received 24" at bounding box center [122, 227] width 227 height 14
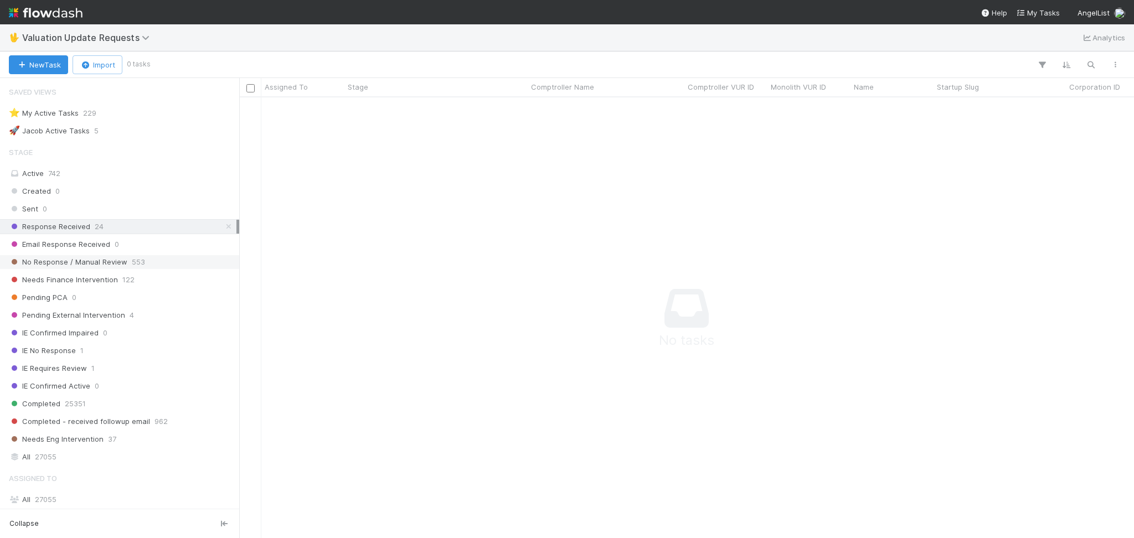
scroll to position [418, 872]
click at [139, 258] on span "553" at bounding box center [138, 262] width 13 height 14
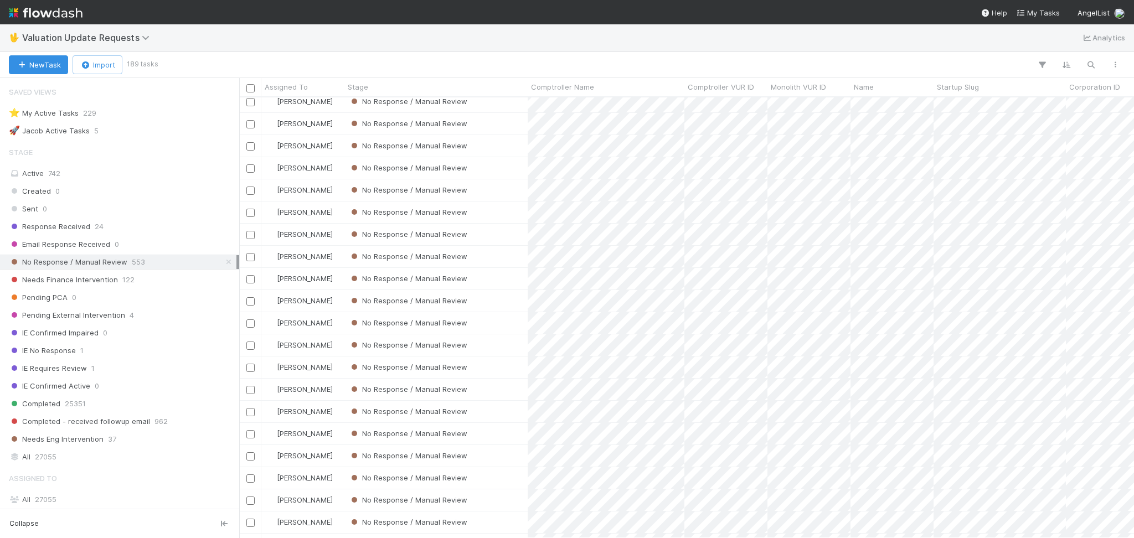
scroll to position [3756, 0]
click at [499, 493] on div "No Response / Manual Review" at bounding box center [435, 504] width 183 height 22
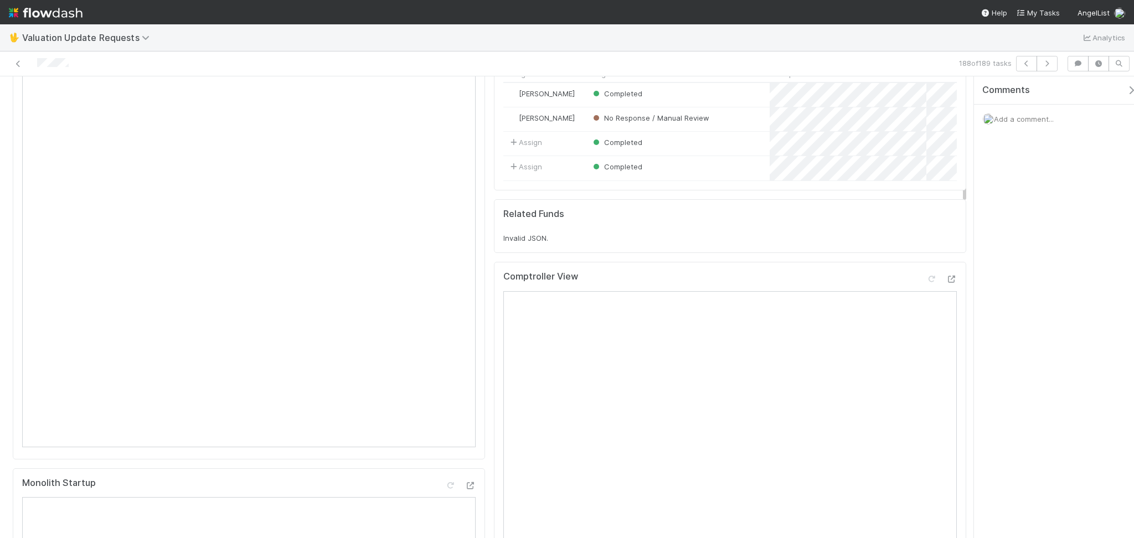
scroll to position [74, 0]
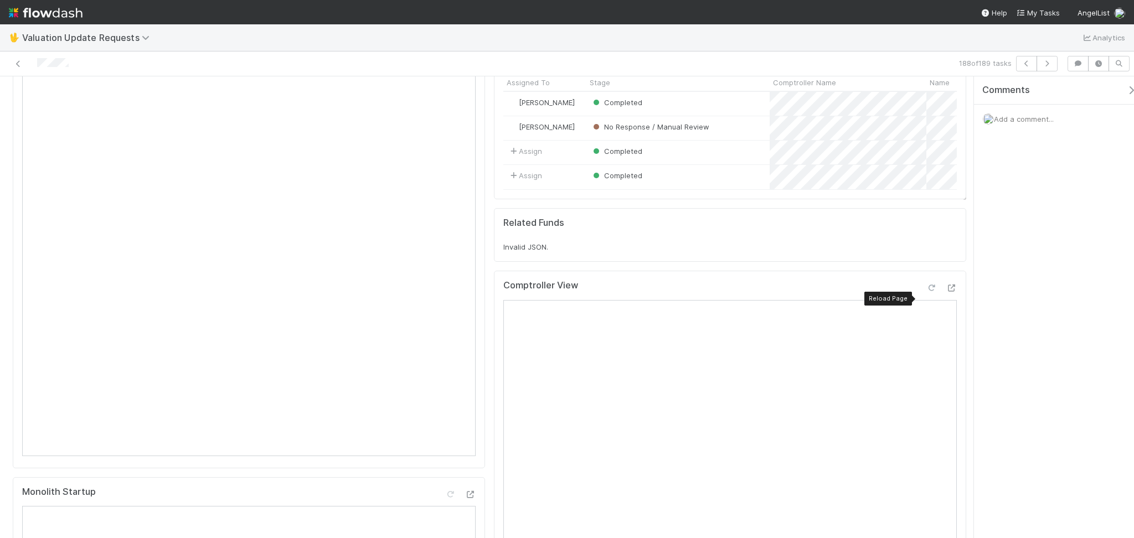
click at [925, 292] on icon at bounding box center [930, 287] width 11 height 7
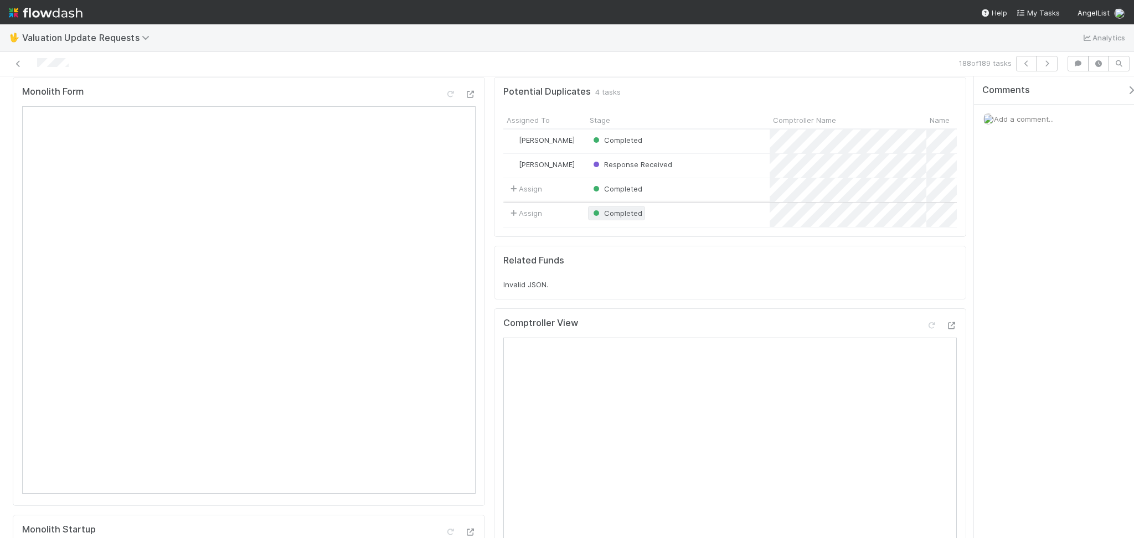
scroll to position [0, 0]
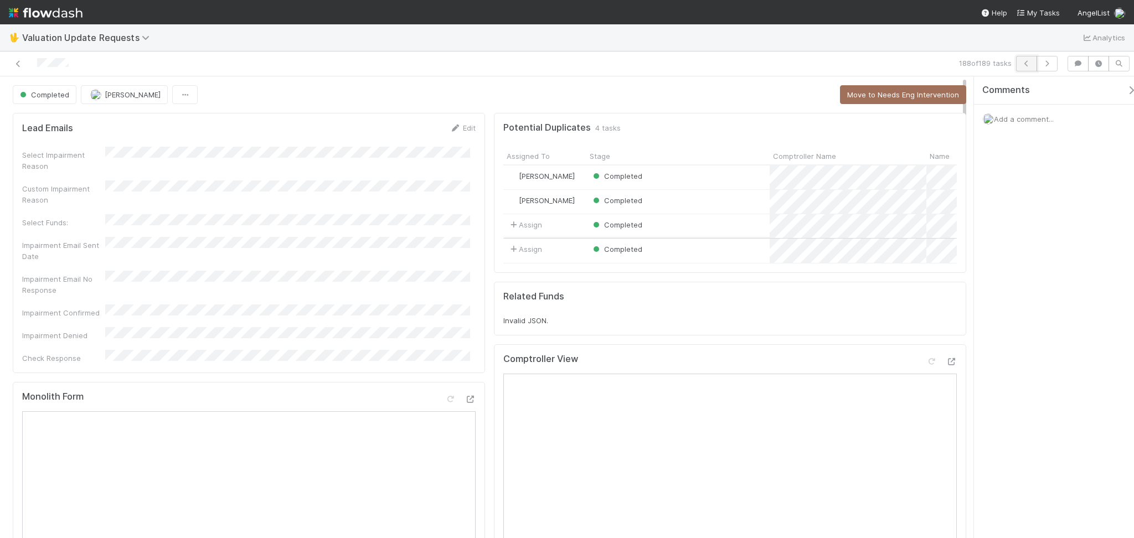
click at [1023, 60] on icon "button" at bounding box center [1026, 63] width 11 height 7
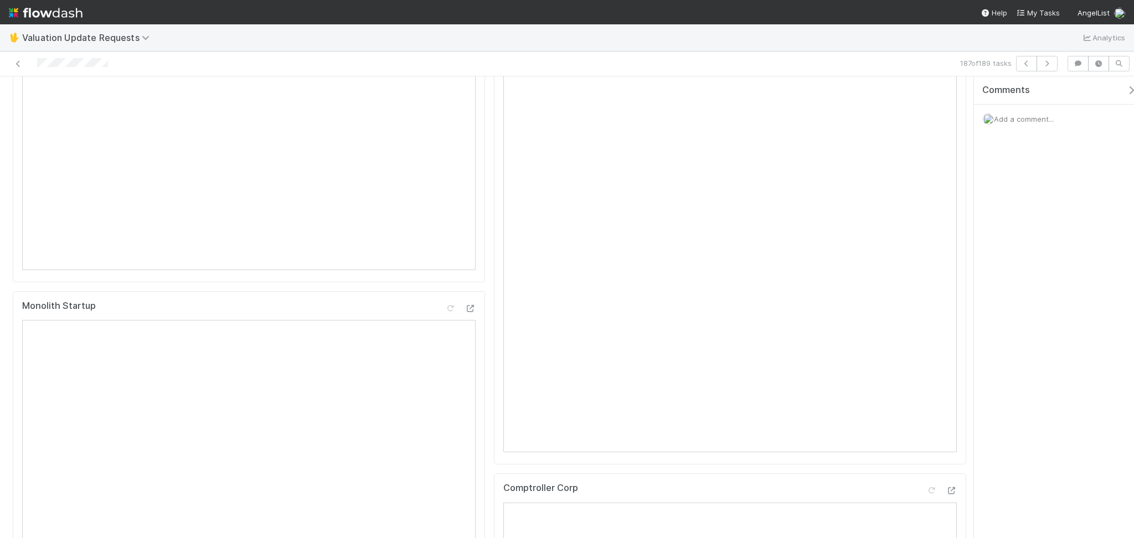
scroll to position [147, 0]
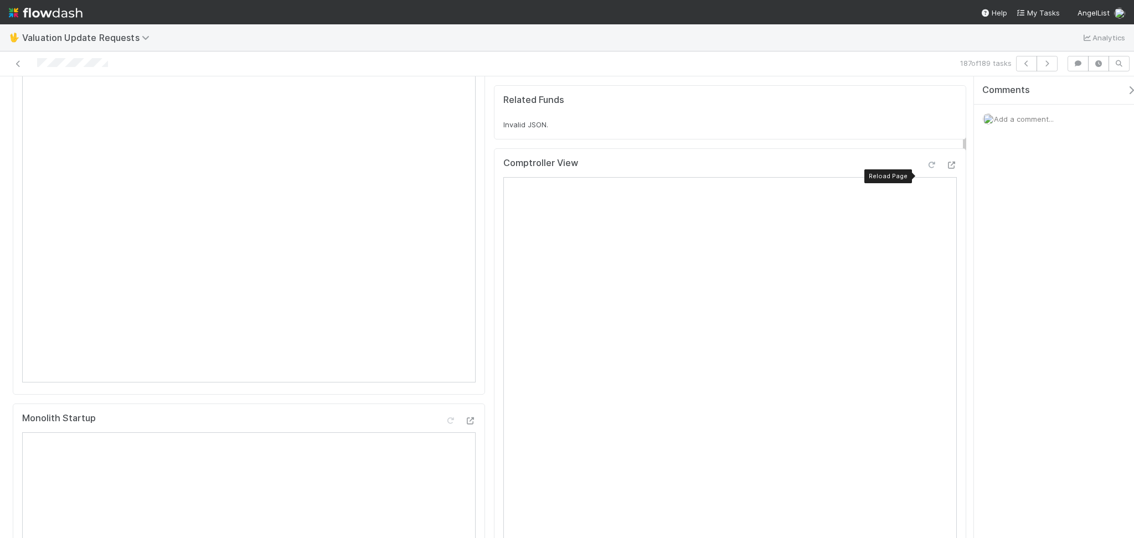
click at [925, 169] on icon at bounding box center [930, 165] width 11 height 7
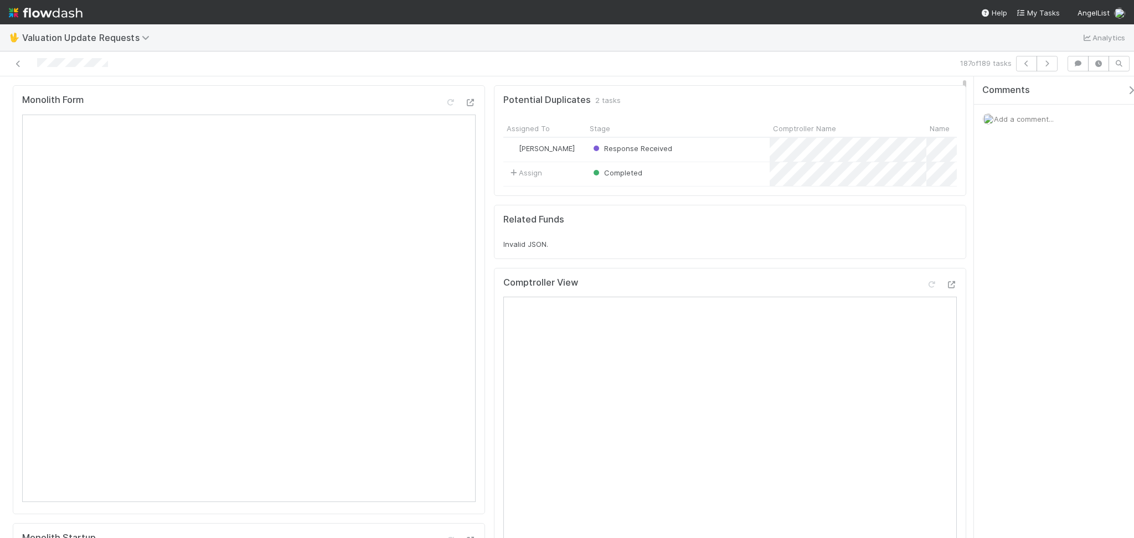
scroll to position [0, 0]
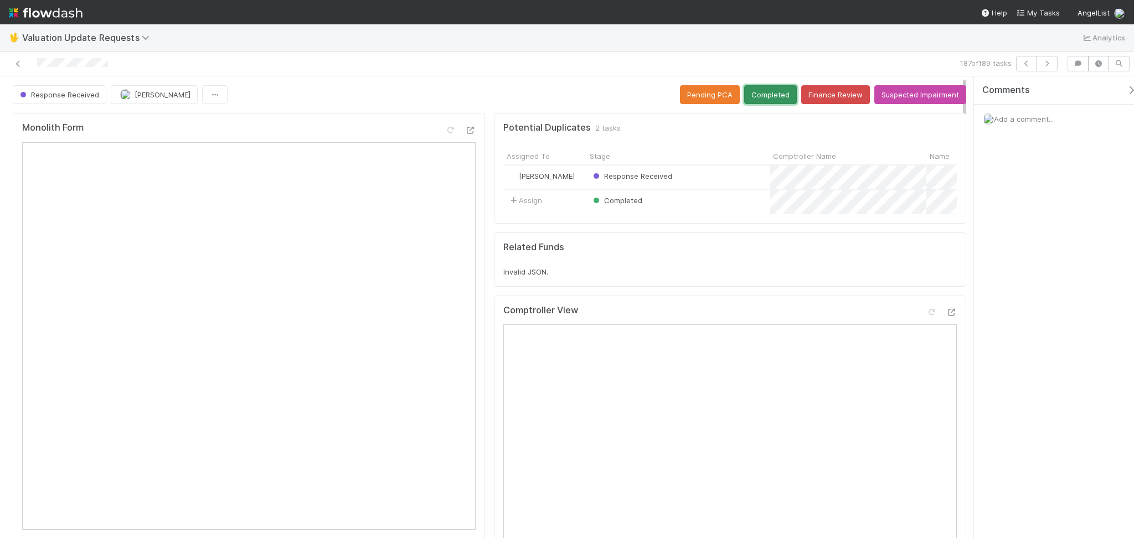
click at [765, 100] on button "Completed" at bounding box center [770, 94] width 53 height 19
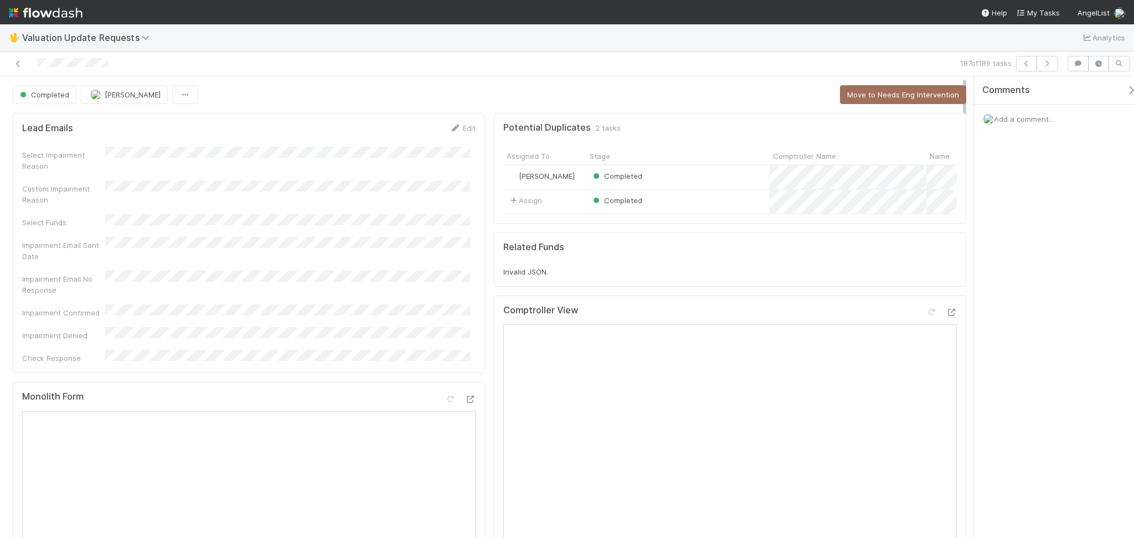
click at [1023, 53] on div "187 of 189 tasks" at bounding box center [567, 63] width 1134 height 25
click at [1027, 57] on button "button" at bounding box center [1026, 63] width 21 height 15
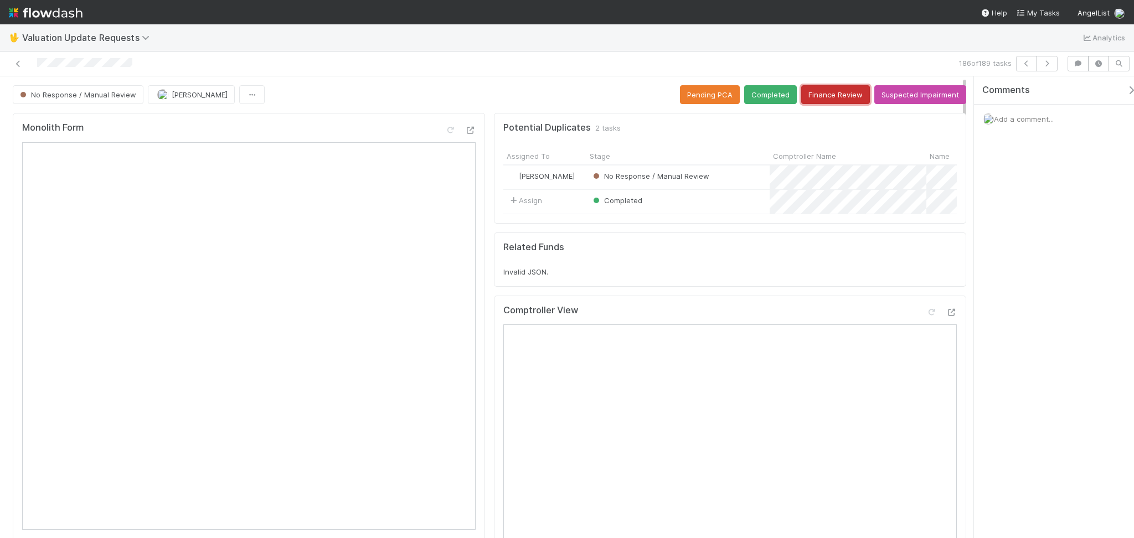
click at [822, 92] on button "Finance Review" at bounding box center [835, 94] width 69 height 19
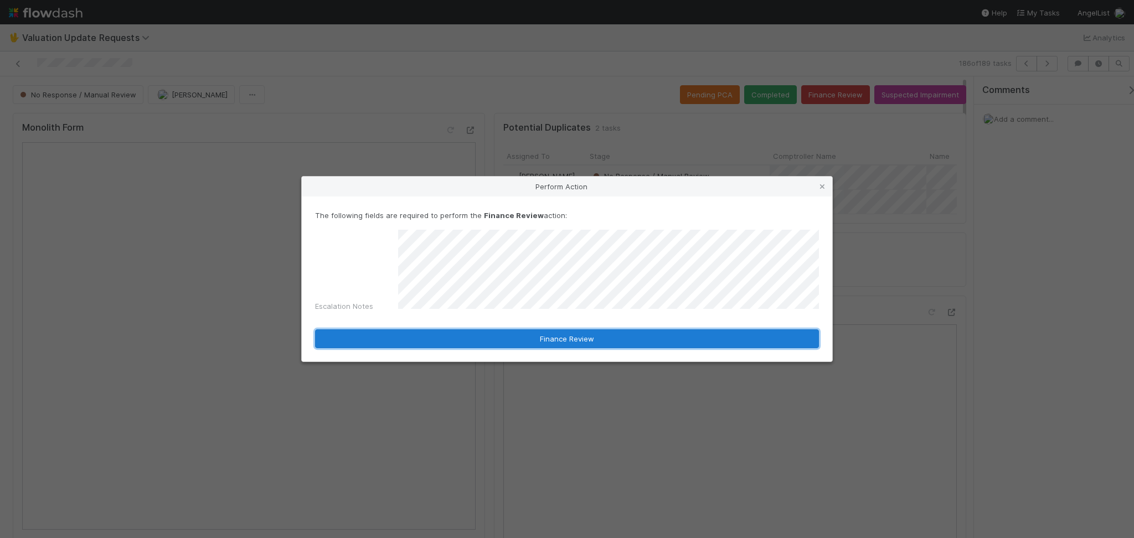
click at [489, 333] on button "Finance Review" at bounding box center [567, 338] width 504 height 19
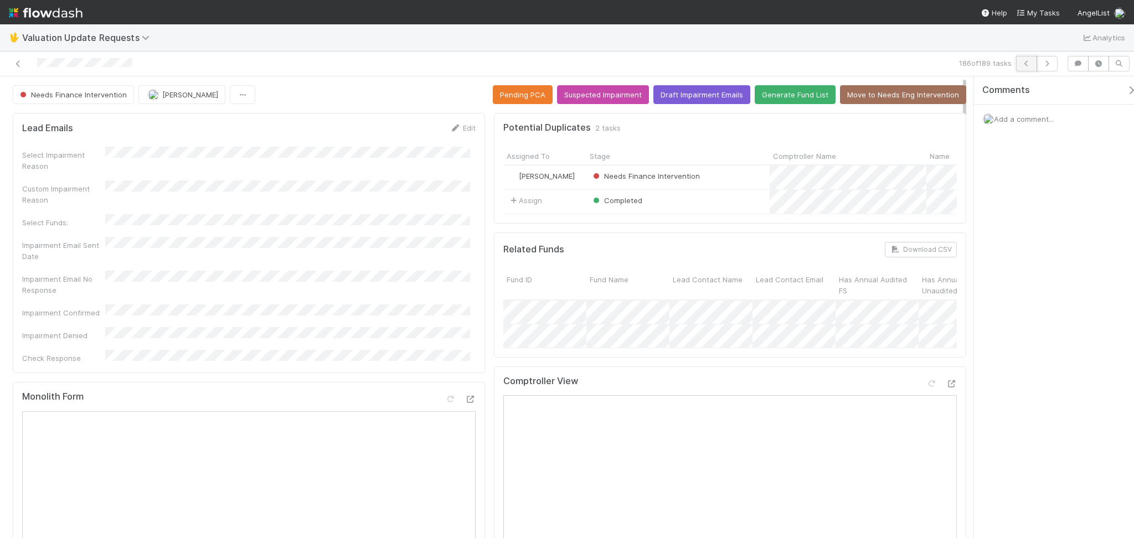
click at [1024, 61] on icon "button" at bounding box center [1026, 63] width 11 height 7
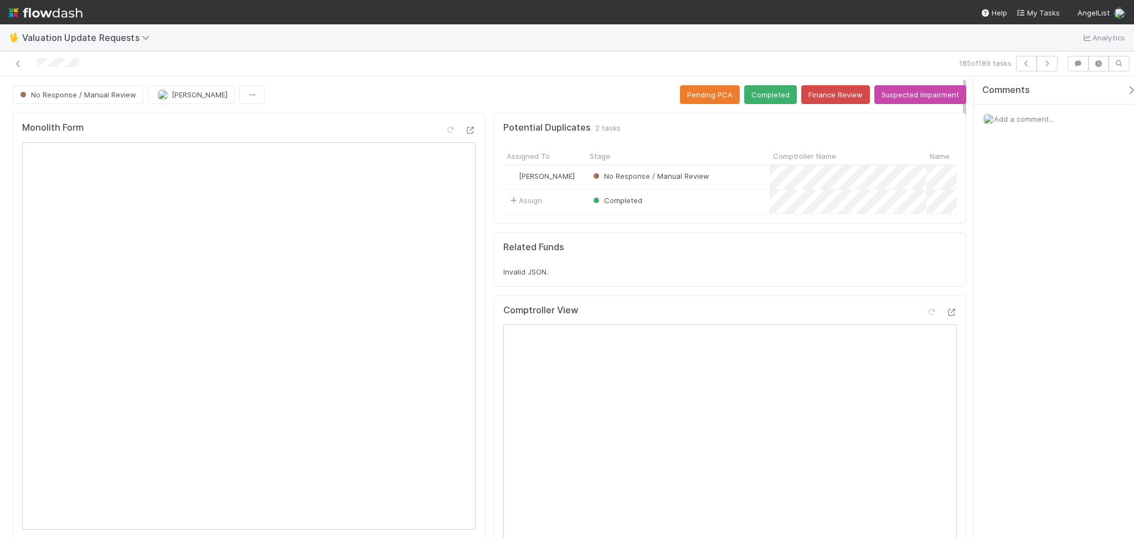
click at [347, 100] on div "No Response / Manual Review [PERSON_NAME] Pending PCA Completed Finance Review …" at bounding box center [489, 94] width 953 height 19
click at [807, 97] on button "Finance Review" at bounding box center [835, 94] width 69 height 19
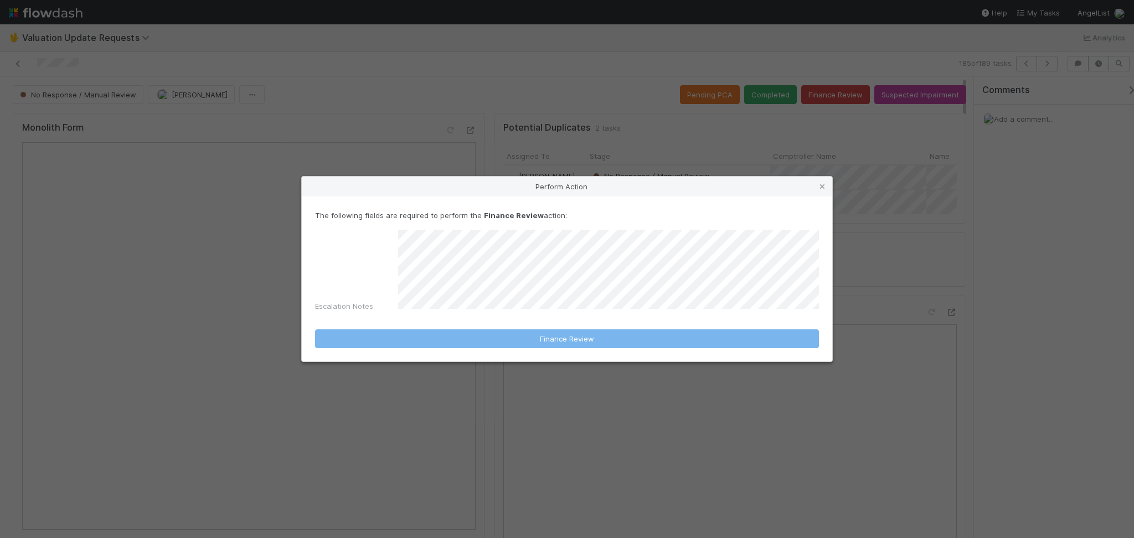
click at [896, 84] on div "Perform Action The following fields are required to perform the Finance Review …" at bounding box center [567, 269] width 1134 height 538
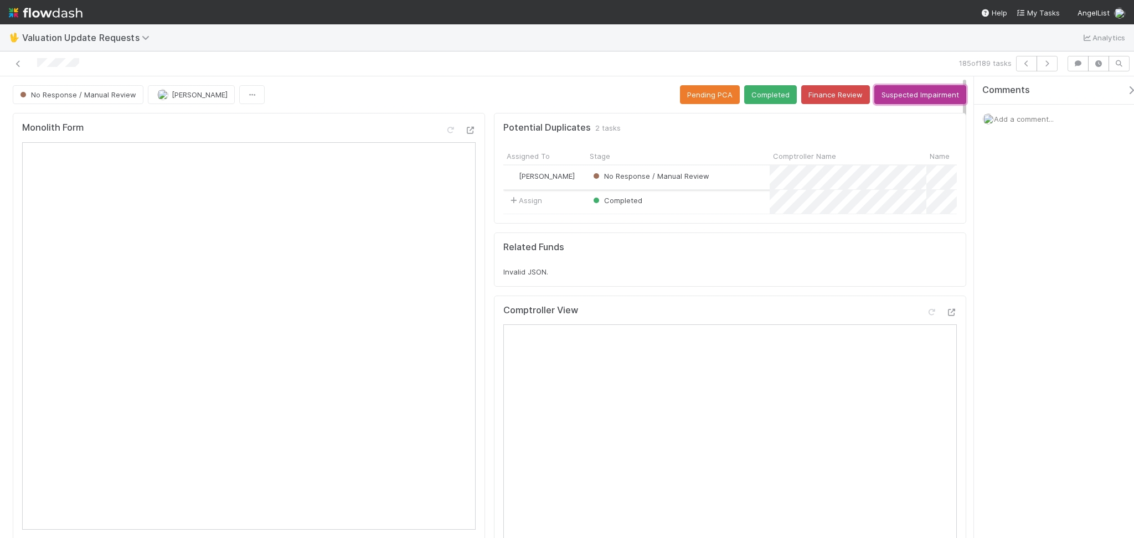
click at [897, 96] on button "Suspected Impairment" at bounding box center [920, 94] width 92 height 19
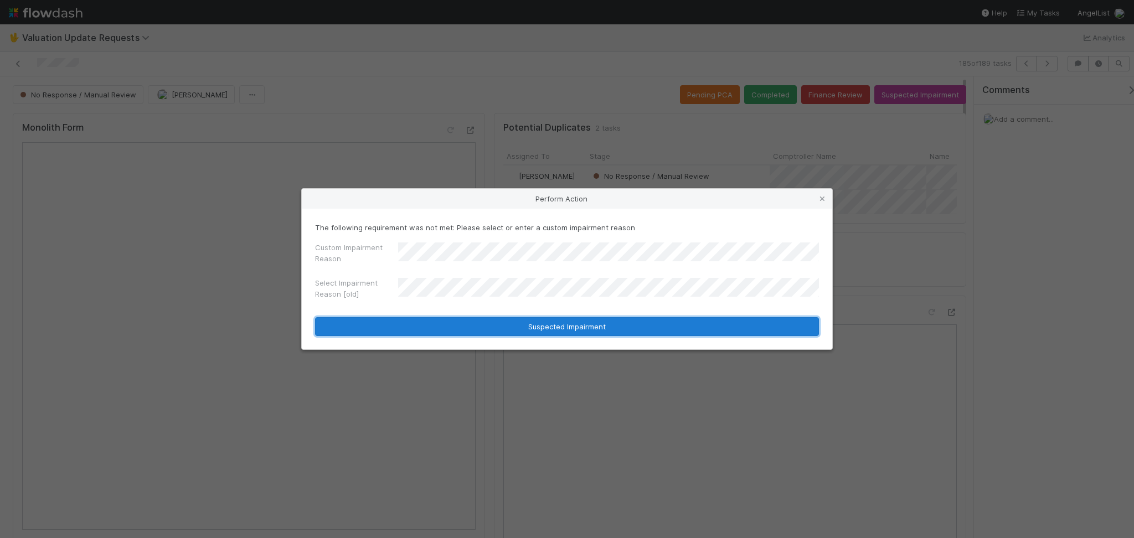
click at [563, 331] on button "Suspected Impairment" at bounding box center [567, 326] width 504 height 19
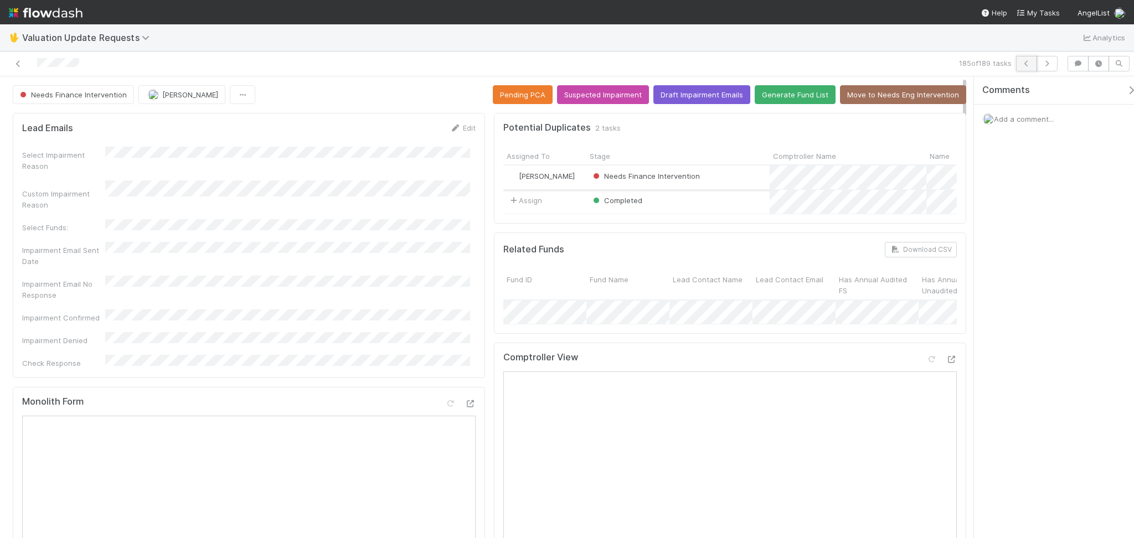
click at [1024, 66] on icon "button" at bounding box center [1026, 63] width 11 height 7
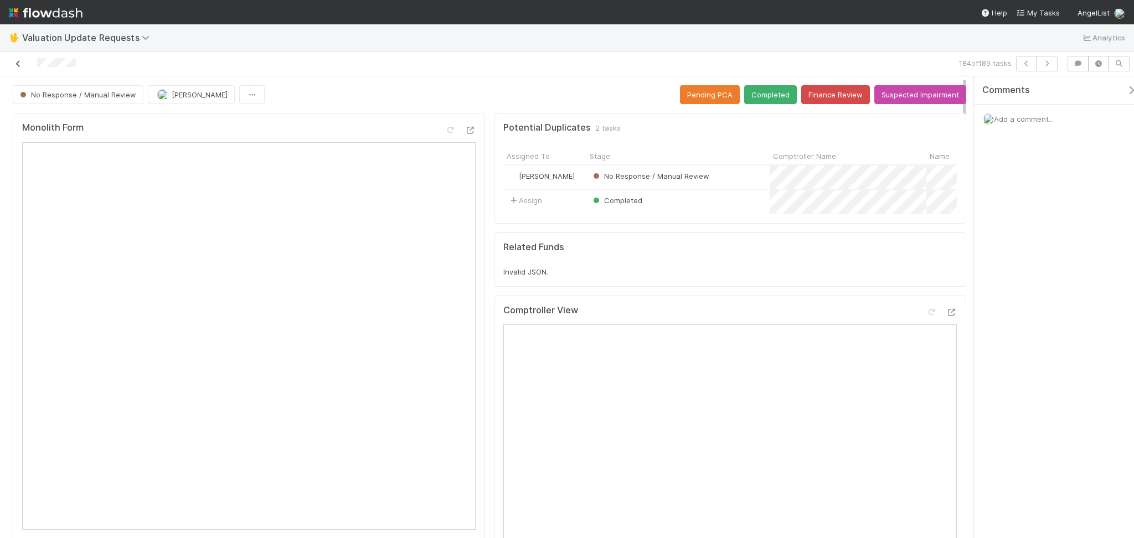
click at [15, 64] on icon at bounding box center [18, 63] width 11 height 7
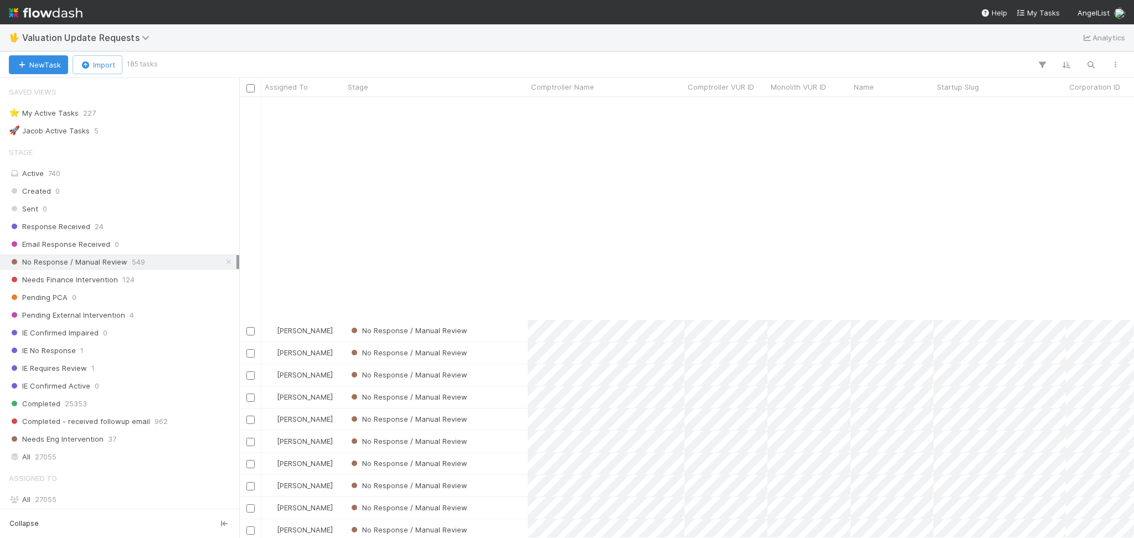
scroll to position [3667, 0]
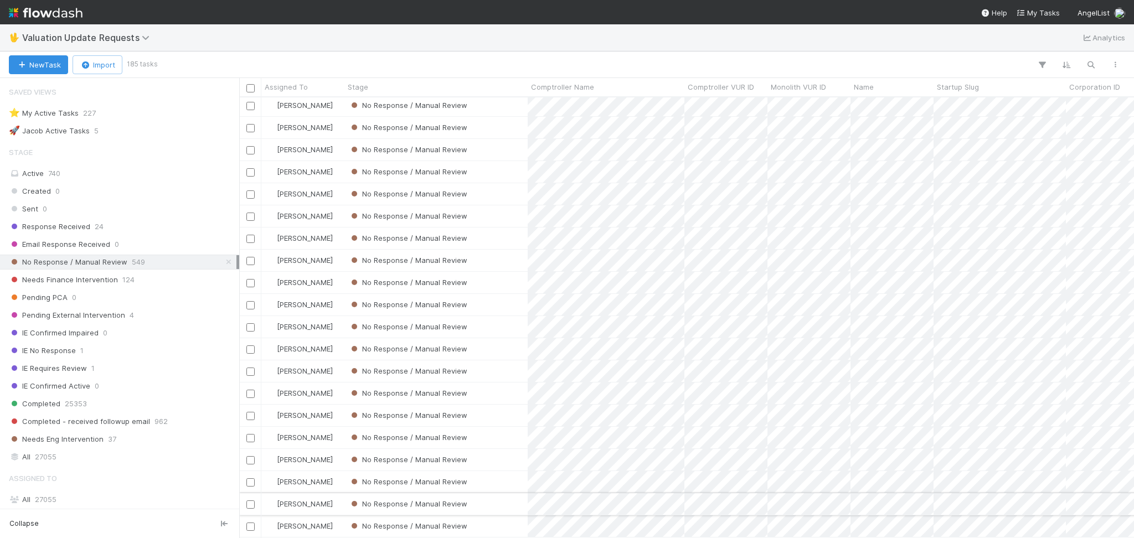
click at [501, 493] on div "No Response / Manual Review" at bounding box center [435, 504] width 183 height 22
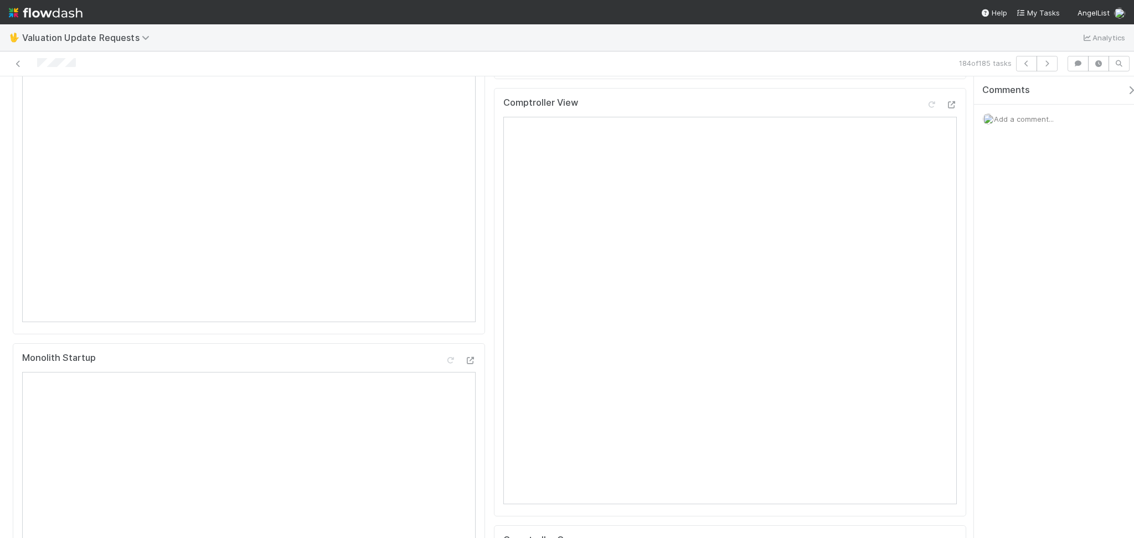
scroll to position [147, 0]
click at [925, 170] on div at bounding box center [930, 164] width 11 height 11
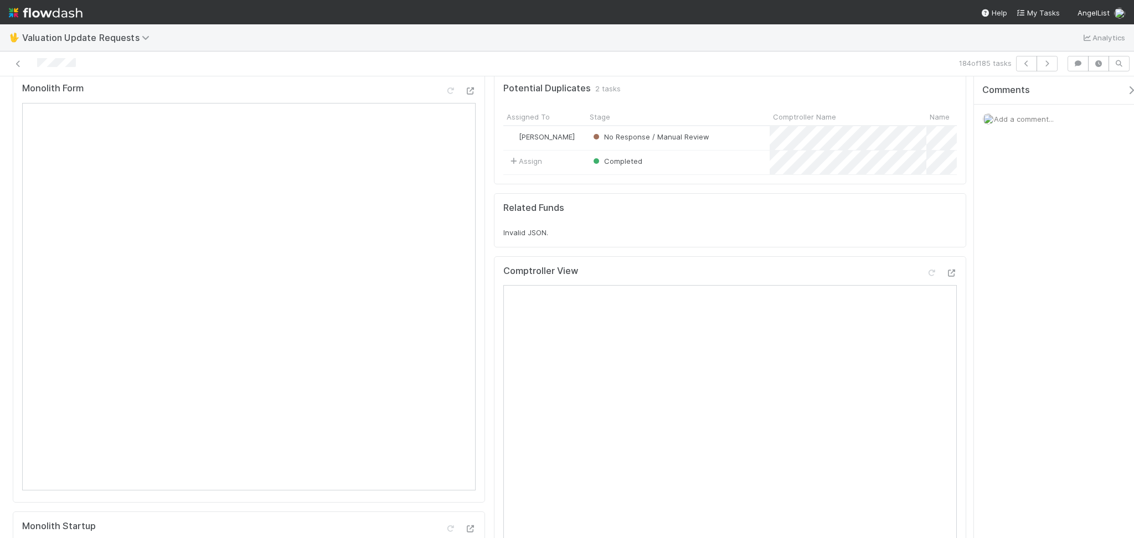
scroll to position [0, 0]
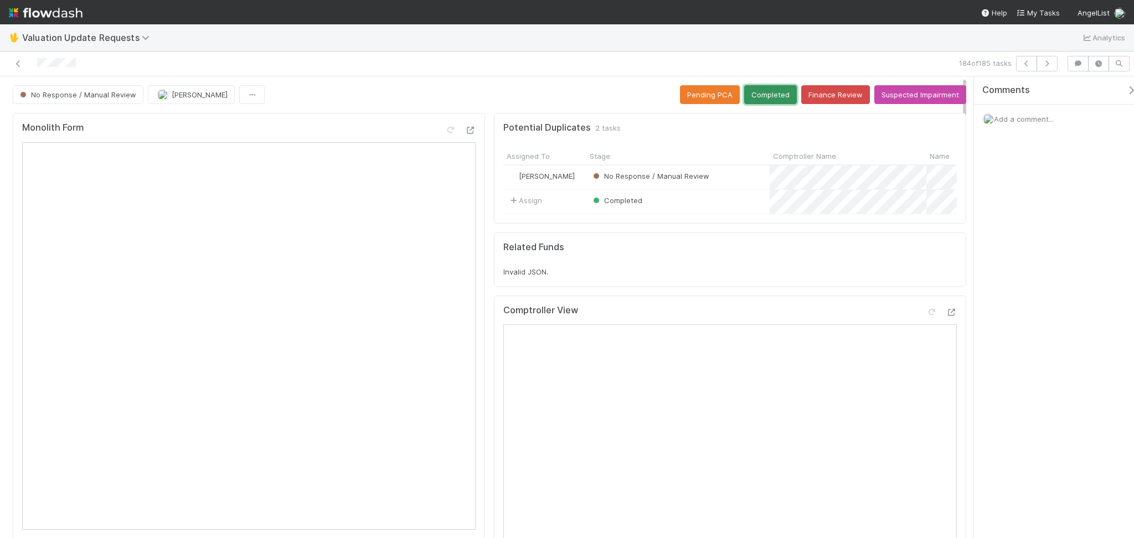
click at [759, 91] on button "Completed" at bounding box center [770, 94] width 53 height 19
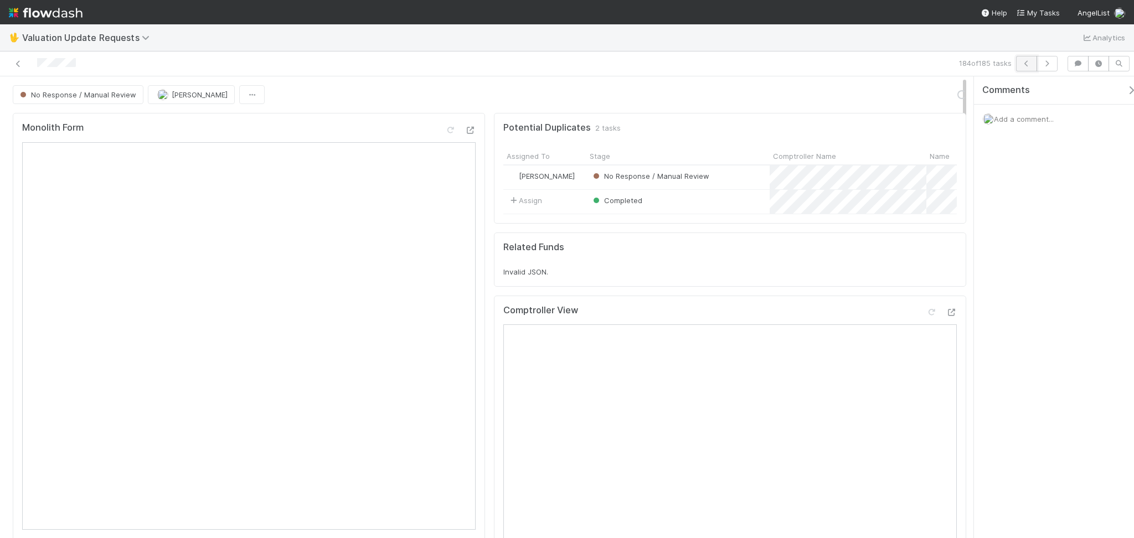
click at [1024, 60] on icon "button" at bounding box center [1026, 63] width 11 height 7
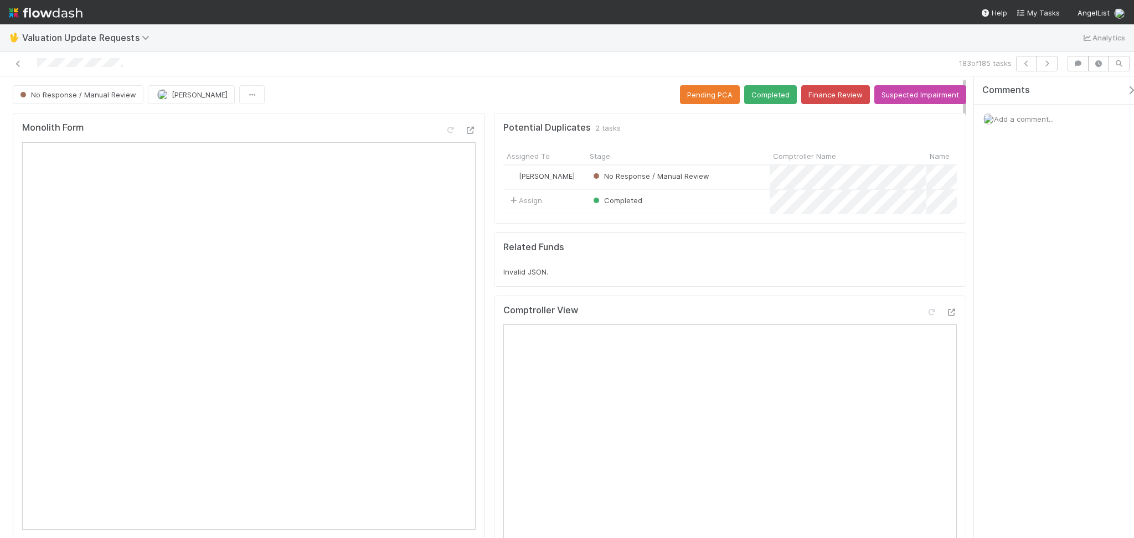
drag, startPoint x: 342, startPoint y: 64, endPoint x: 348, endPoint y: 72, distance: 10.6
click at [342, 64] on div at bounding box center [269, 63] width 531 height 15
click at [822, 99] on button "Finance Review" at bounding box center [835, 94] width 69 height 19
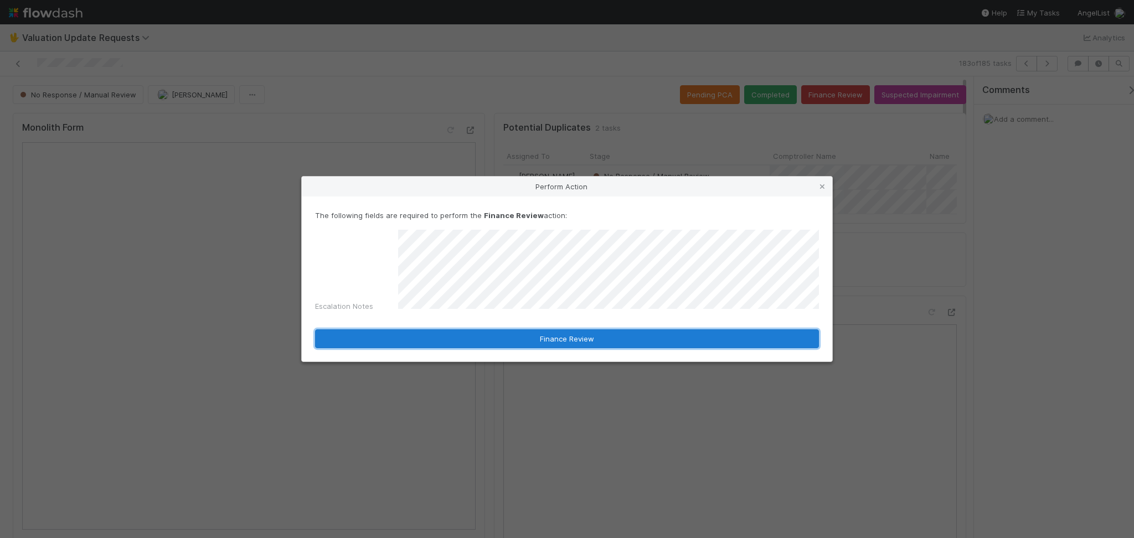
click at [507, 330] on button "Finance Review" at bounding box center [567, 338] width 504 height 19
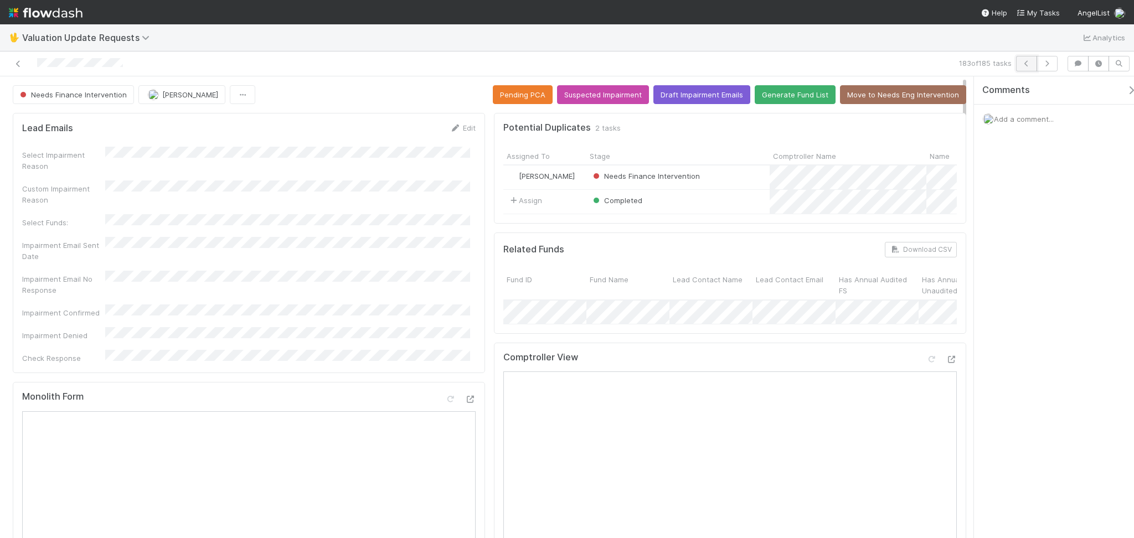
click at [1023, 63] on icon "button" at bounding box center [1026, 63] width 11 height 7
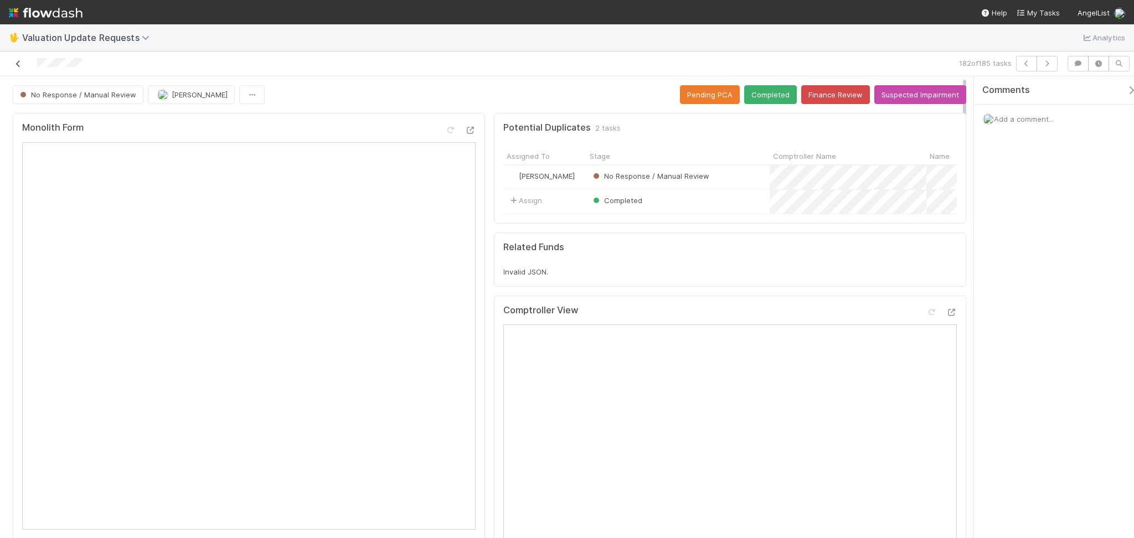
click at [15, 64] on icon at bounding box center [18, 63] width 11 height 7
